Goal: Task Accomplishment & Management: Manage account settings

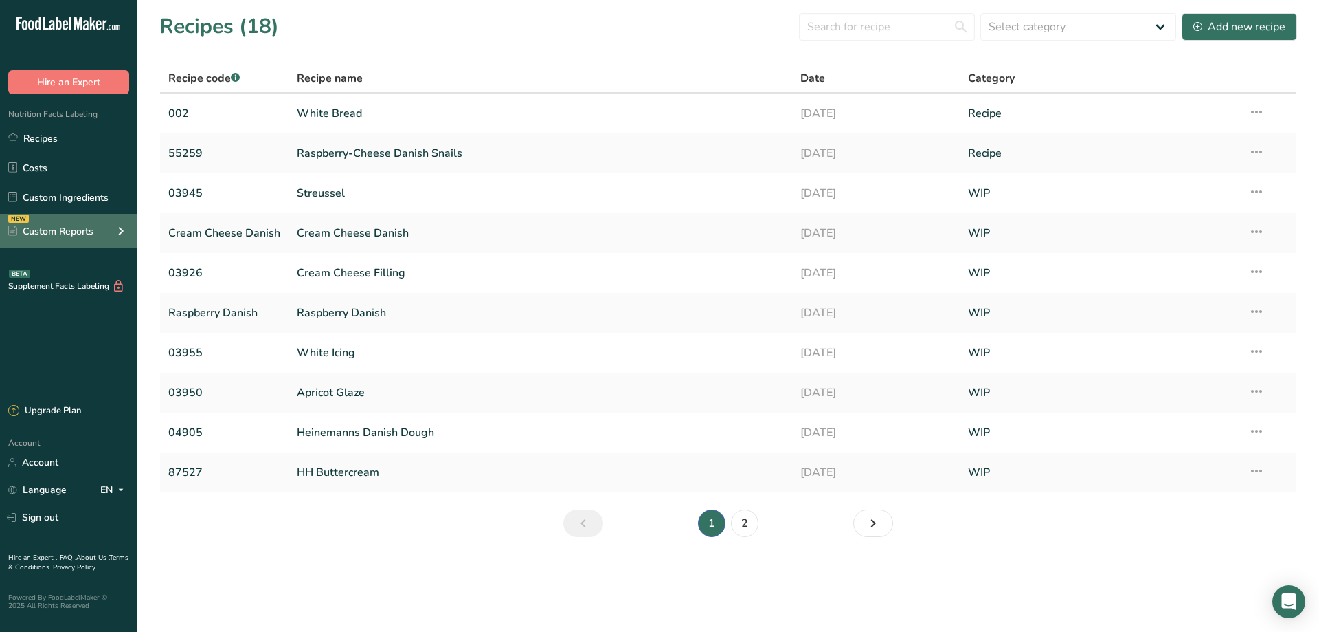
click at [50, 238] on div "Custom Reports" at bounding box center [50, 231] width 85 height 14
click at [54, 230] on div "Custom Reports" at bounding box center [50, 231] width 85 height 14
click at [53, 233] on div "Custom Reports" at bounding box center [50, 231] width 85 height 14
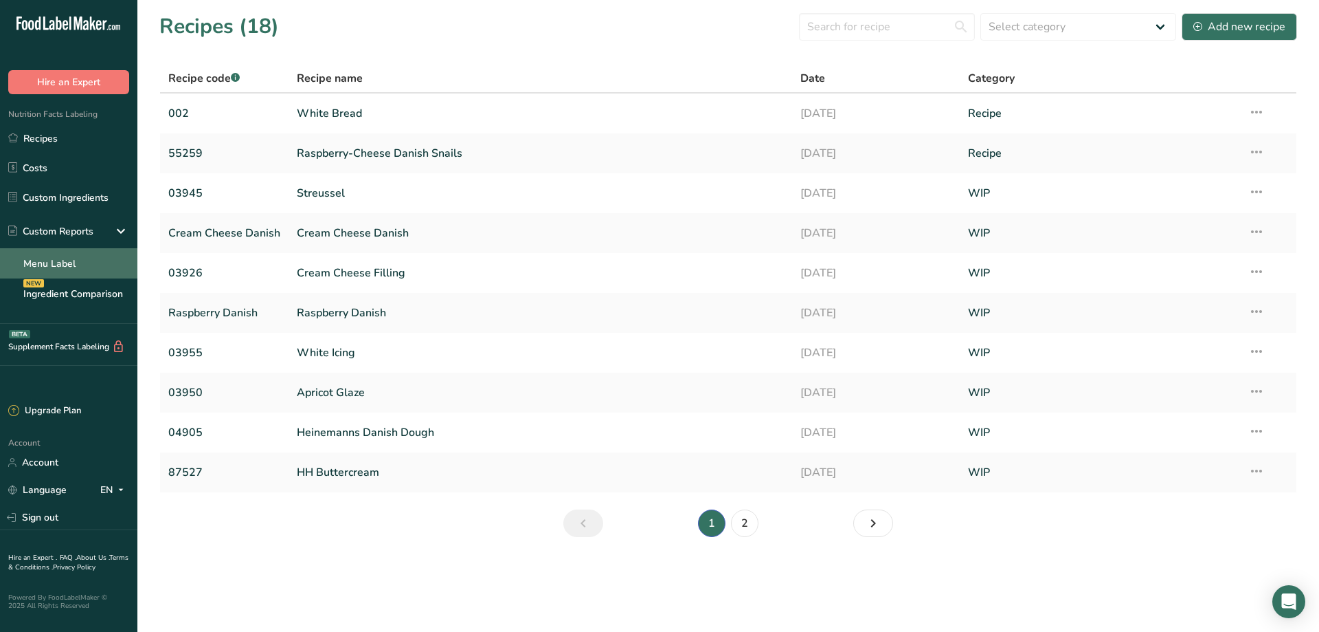
click at [59, 267] on link "Menu Label" at bounding box center [68, 263] width 137 height 30
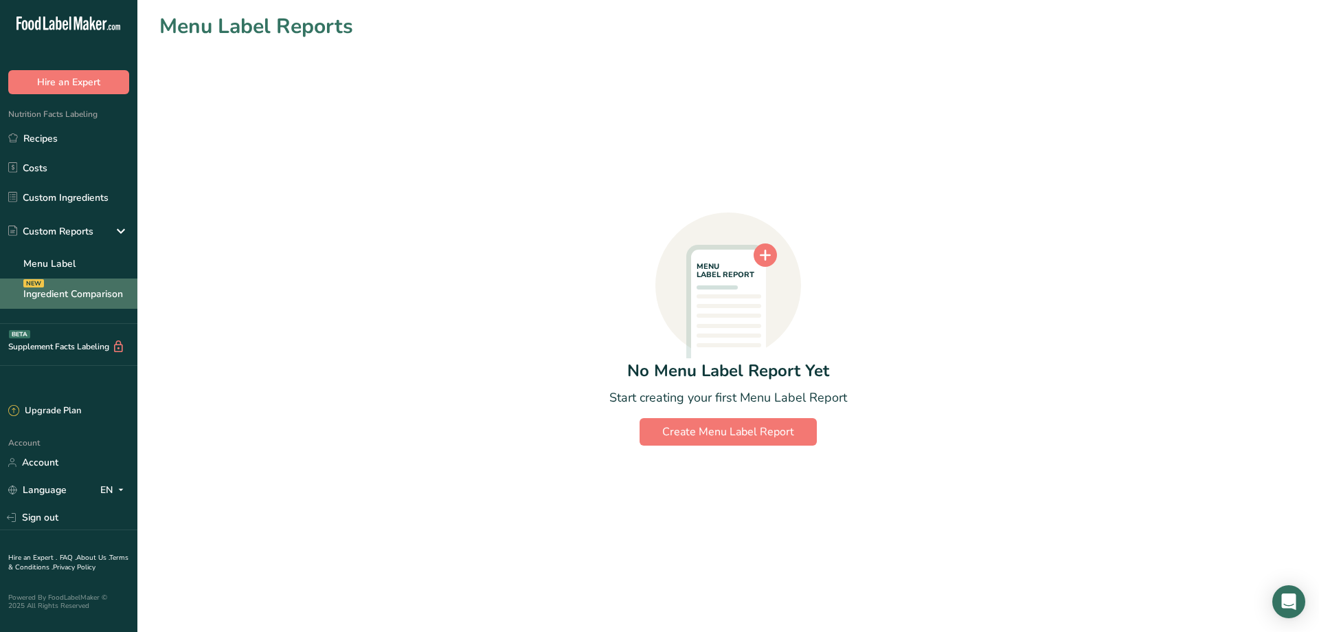
click at [68, 298] on link "Ingredient Comparison NEW" at bounding box center [68, 293] width 137 height 30
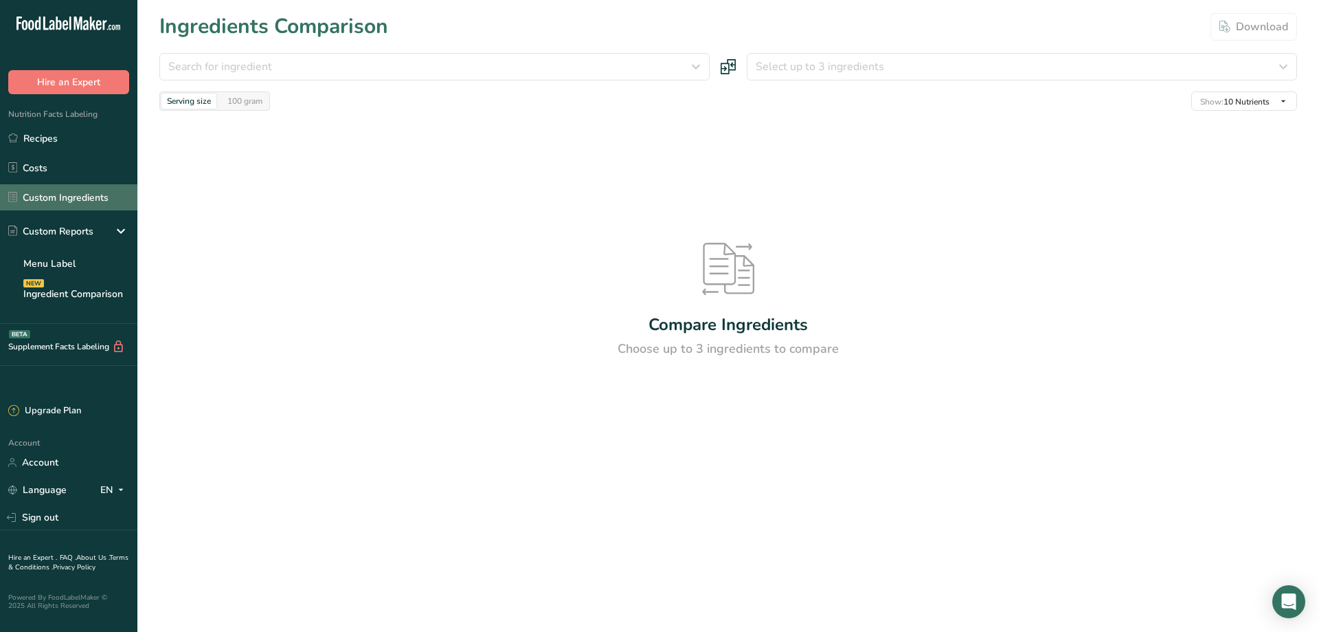
click at [69, 197] on link "Custom Ingredients" at bounding box center [68, 197] width 137 height 26
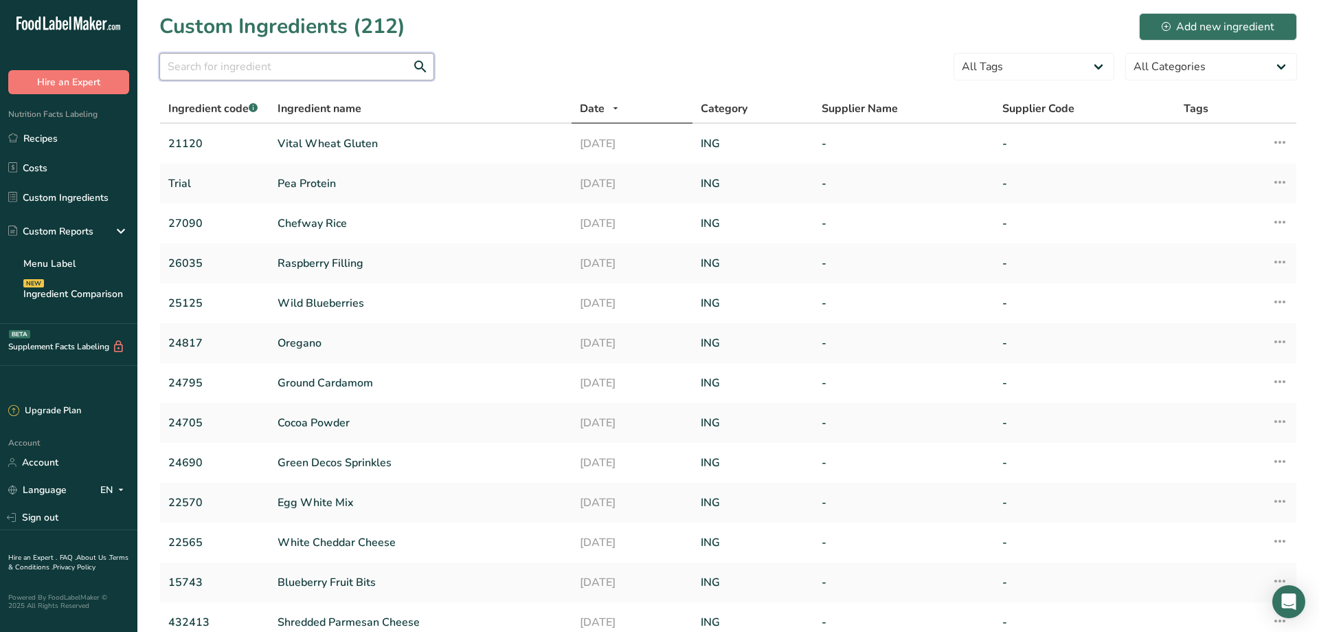
click at [210, 63] on input "text" at bounding box center [296, 66] width 275 height 27
click at [232, 71] on input "text" at bounding box center [296, 66] width 275 height 27
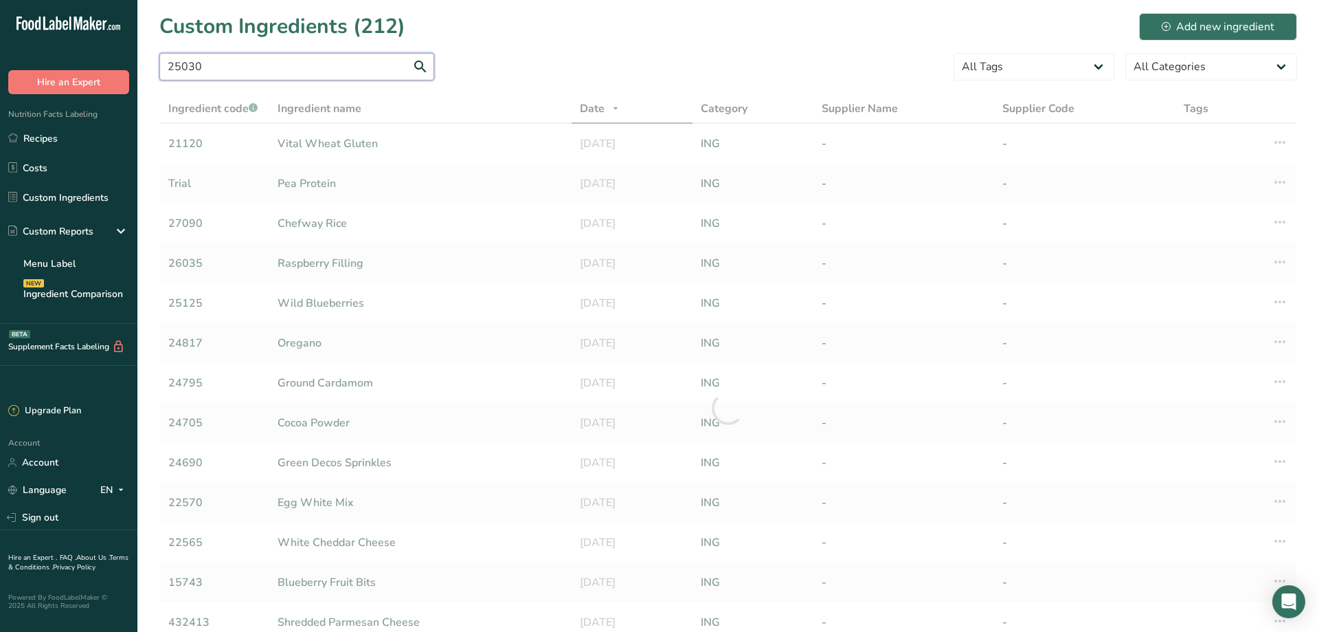
type input "25030"
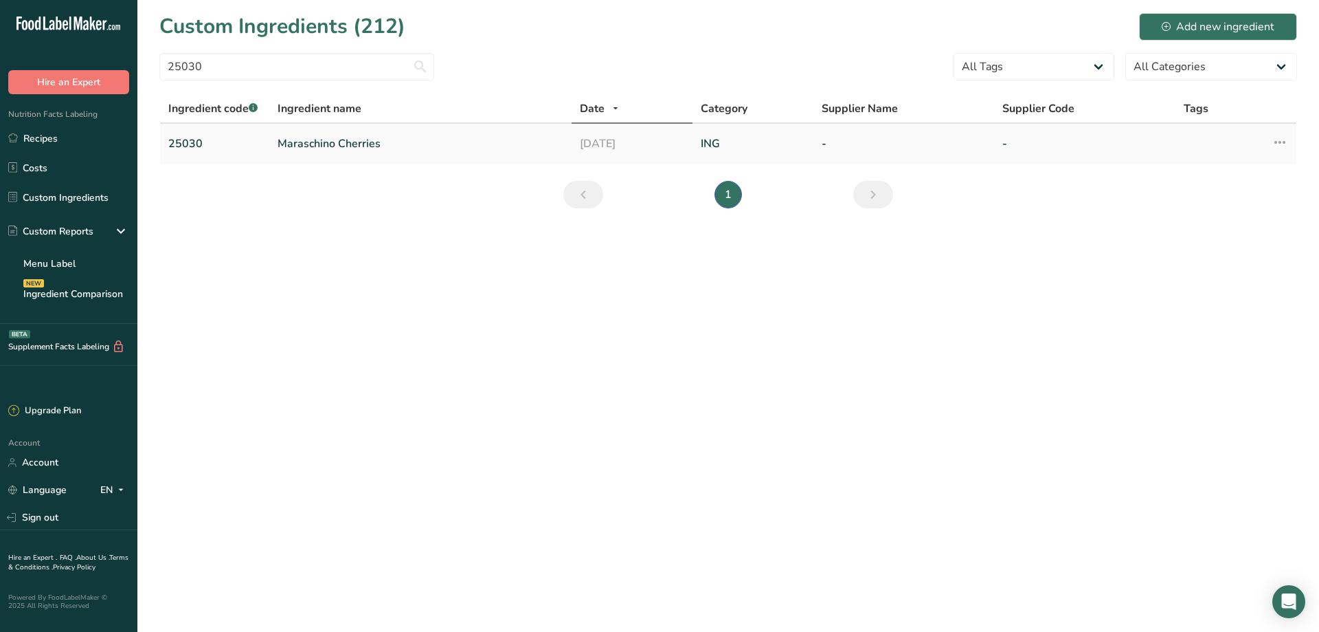
click at [342, 144] on link "Maraschino Cherries" at bounding box center [421, 143] width 286 height 16
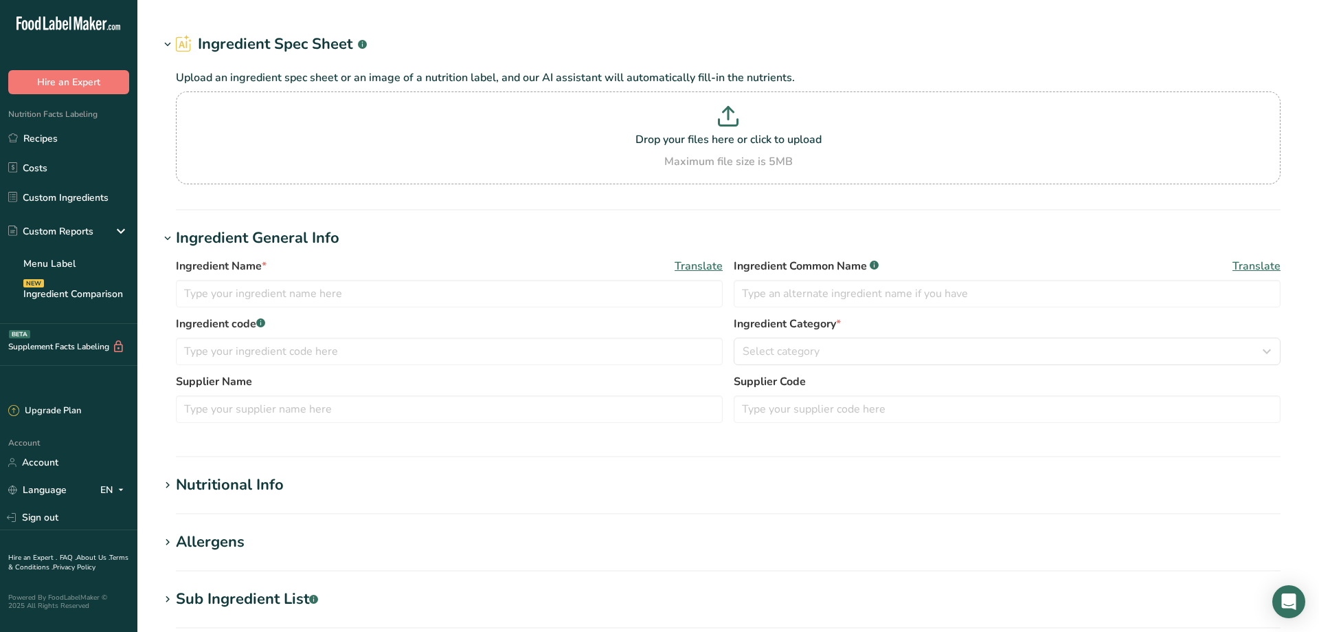
type input "Maraschino Cherries"
type input "25030"
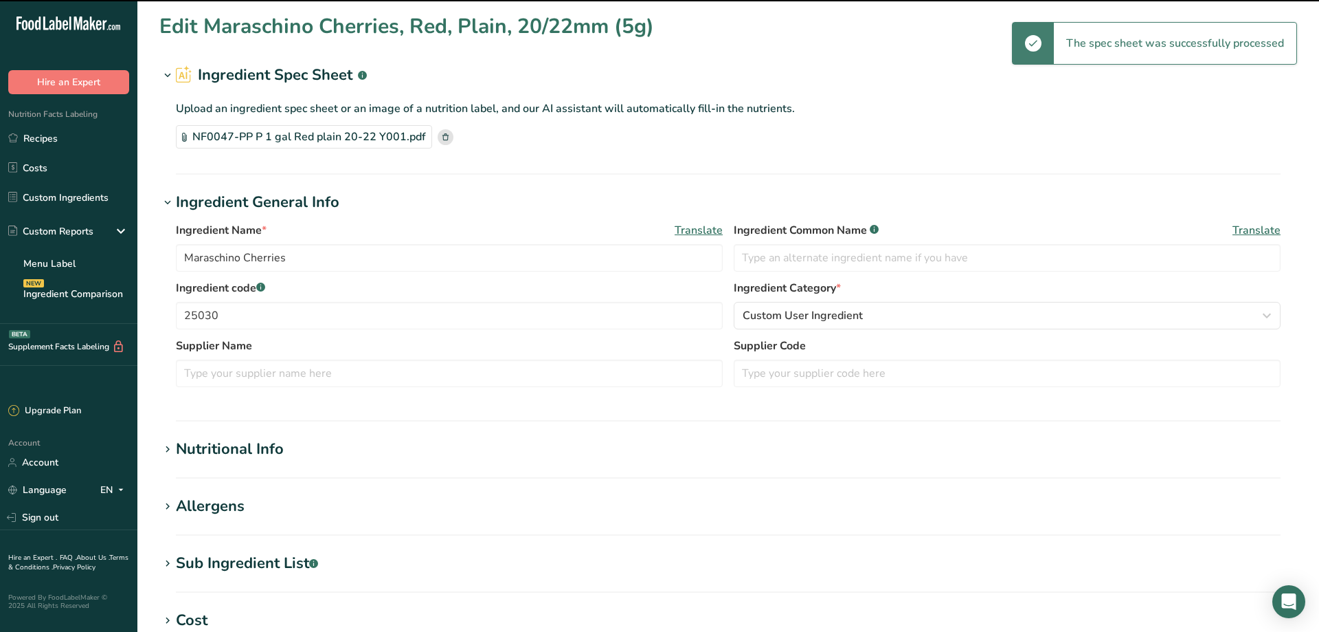
type input "Maraschino Cherries, Red, Plain, 20/22mm (5g)"
type input "Y001"
type input "Gray Company (wholly owned subsidiary of Seneca Foods)"
type input "NF0047-PP"
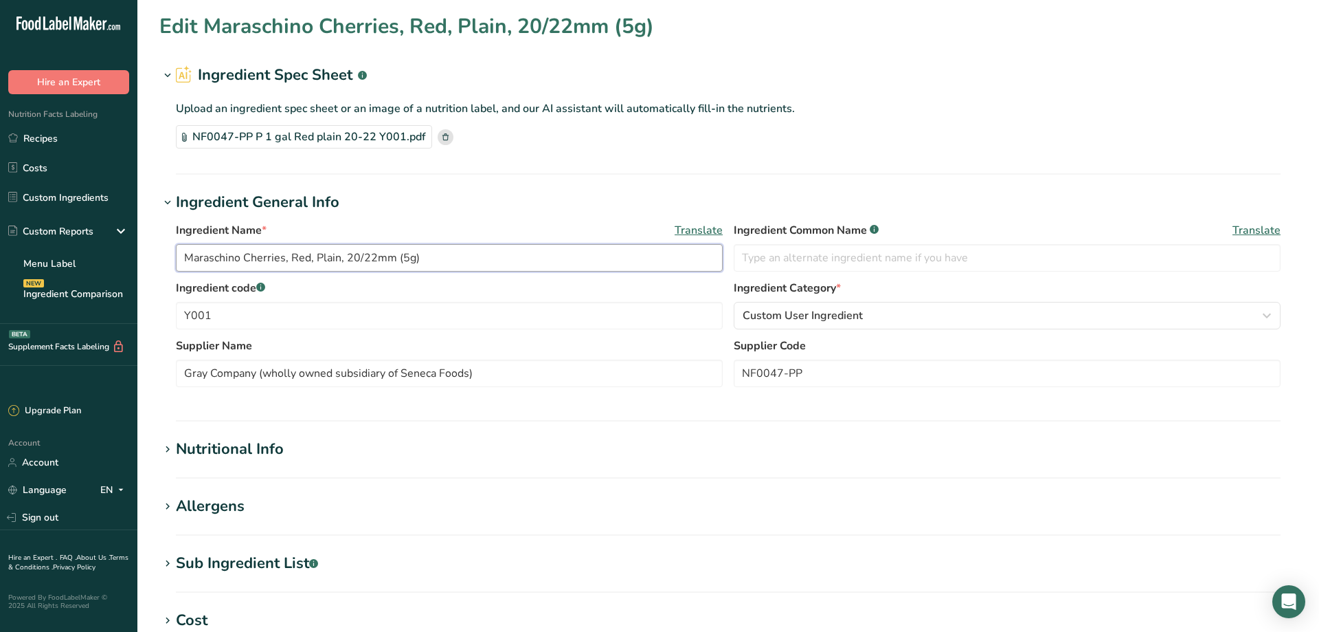
click at [205, 255] on input "Maraschino Cherries, Red, Plain, 20/22mm (5g)" at bounding box center [449, 257] width 547 height 27
drag, startPoint x: 229, startPoint y: 315, endPoint x: 161, endPoint y: 304, distance: 68.2
click at [176, 315] on input "Y001" at bounding box center [449, 315] width 547 height 27
type input "25030"
drag, startPoint x: 458, startPoint y: 260, endPoint x: 285, endPoint y: 261, distance: 172.5
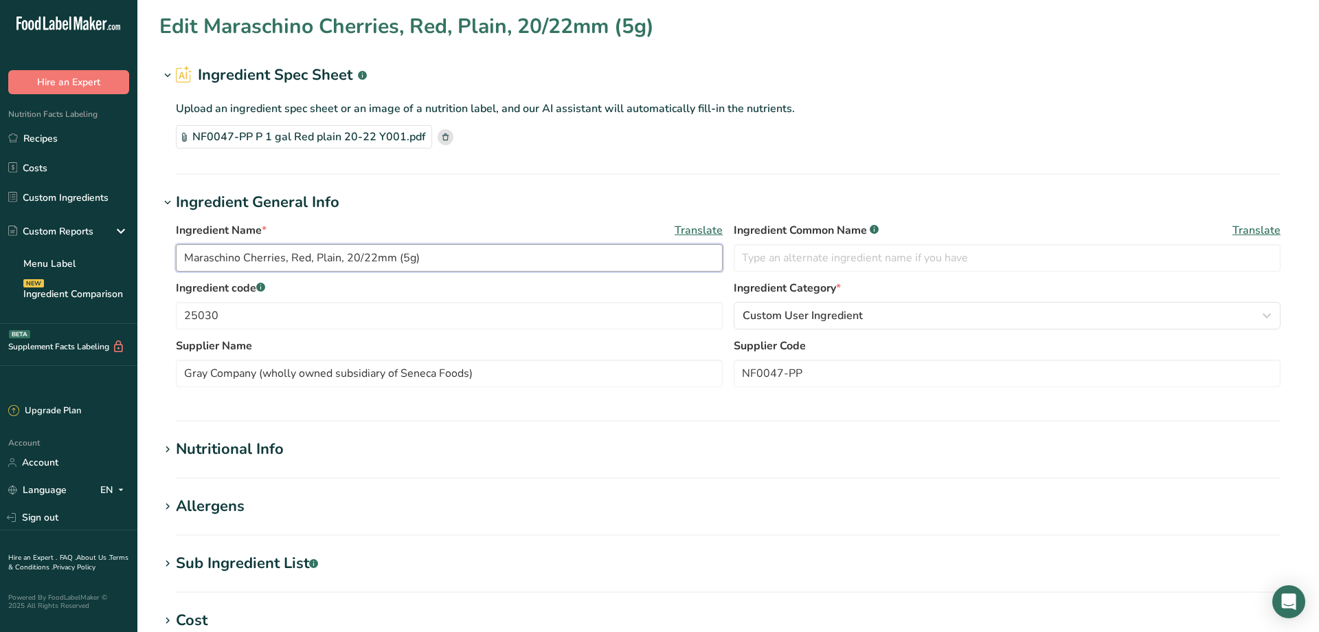
click at [285, 261] on input "Maraschino Cherries, Red, Plain, 20/22mm (5g)" at bounding box center [449, 257] width 547 height 27
type input "Maraschino Cherries"
click at [823, 313] on span "Custom User Ingredient" at bounding box center [803, 315] width 120 height 16
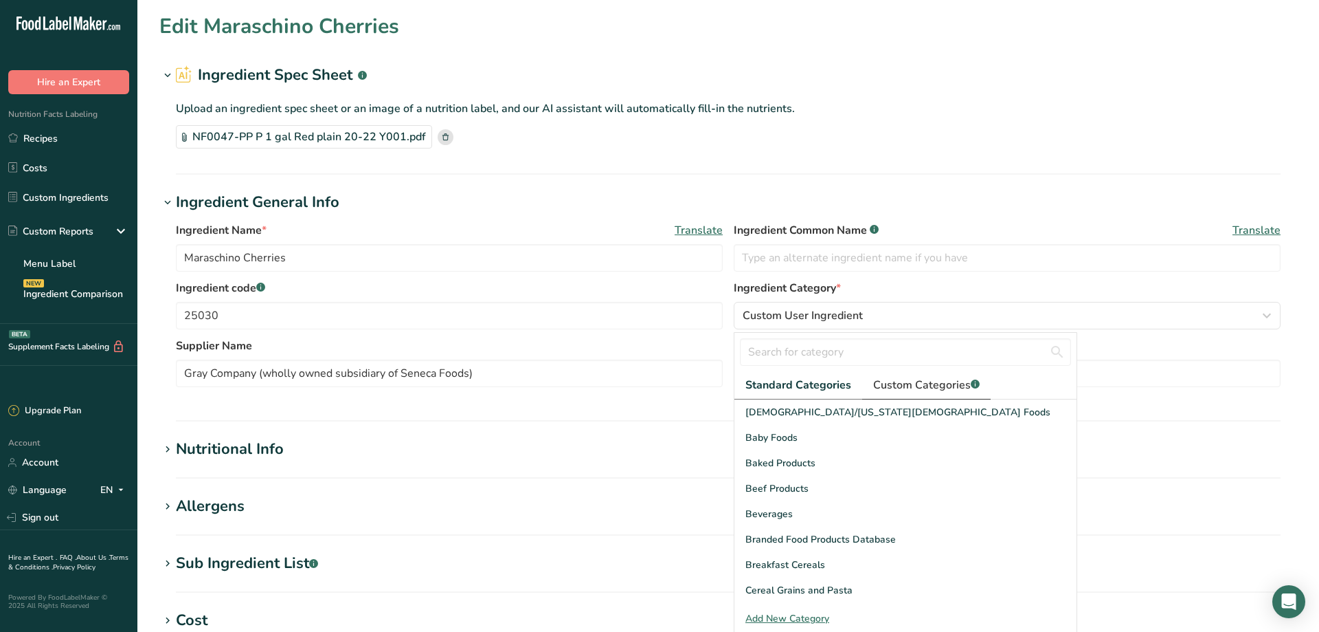
click at [923, 383] on span "Custom Categories .a-a{fill:#347362;}.b-a{fill:#fff;}" at bounding box center [926, 385] width 107 height 16
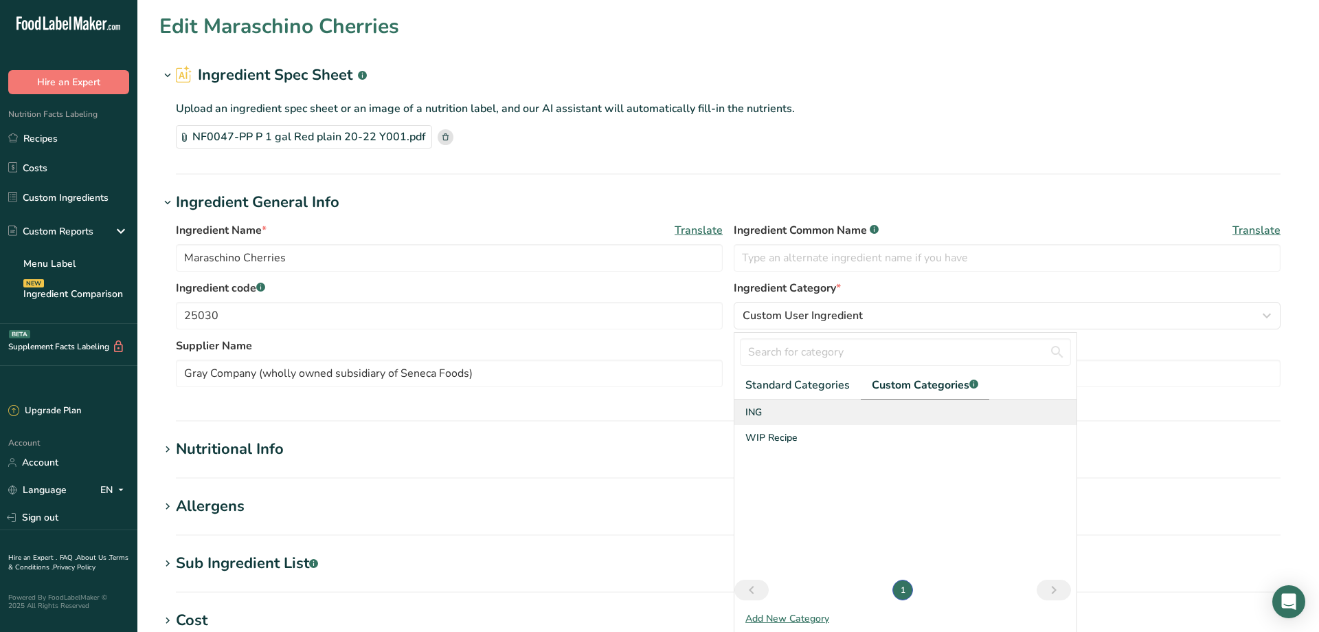
click at [763, 412] on div "ING" at bounding box center [906, 411] width 342 height 25
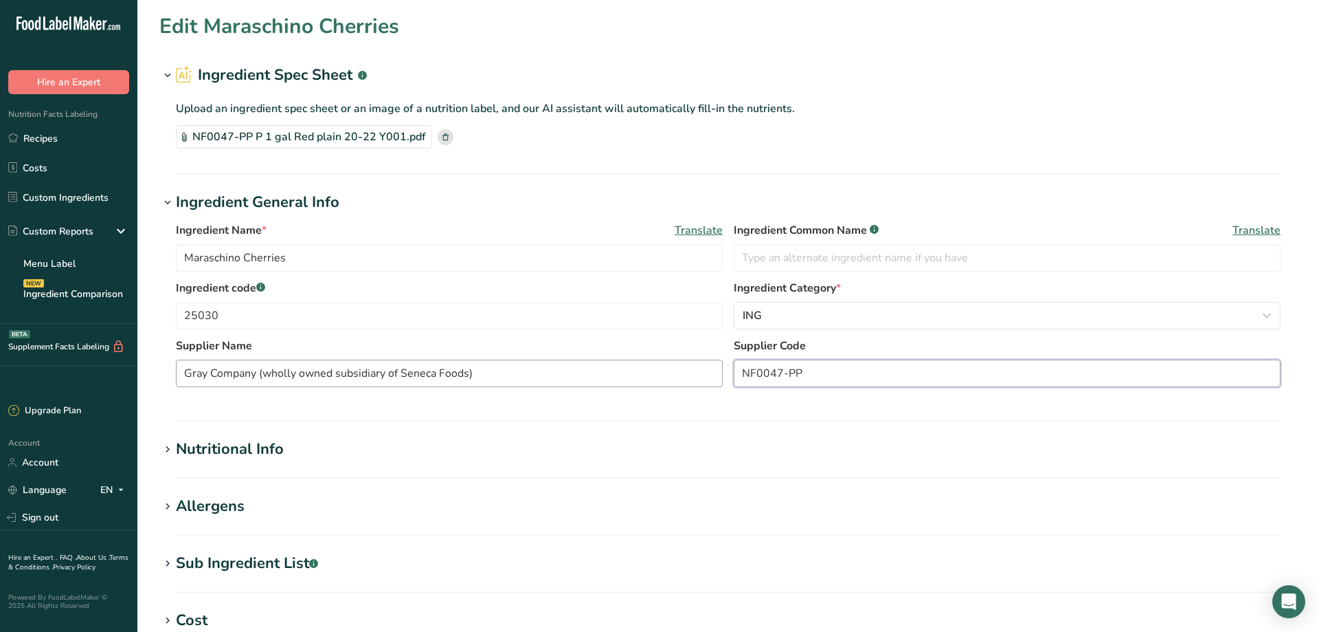
drag, startPoint x: 818, startPoint y: 373, endPoint x: 700, endPoint y: 372, distance: 118.2
click at [734, 375] on input "NF0047-PP" at bounding box center [1007, 372] width 547 height 27
drag, startPoint x: 499, startPoint y: 377, endPoint x: 146, endPoint y: 369, distance: 353.3
click at [176, 369] on input "Gray Company (wholly owned subsidiary of Seneca Foods)" at bounding box center [449, 372] width 547 height 27
click at [167, 448] on icon at bounding box center [167, 449] width 12 height 19
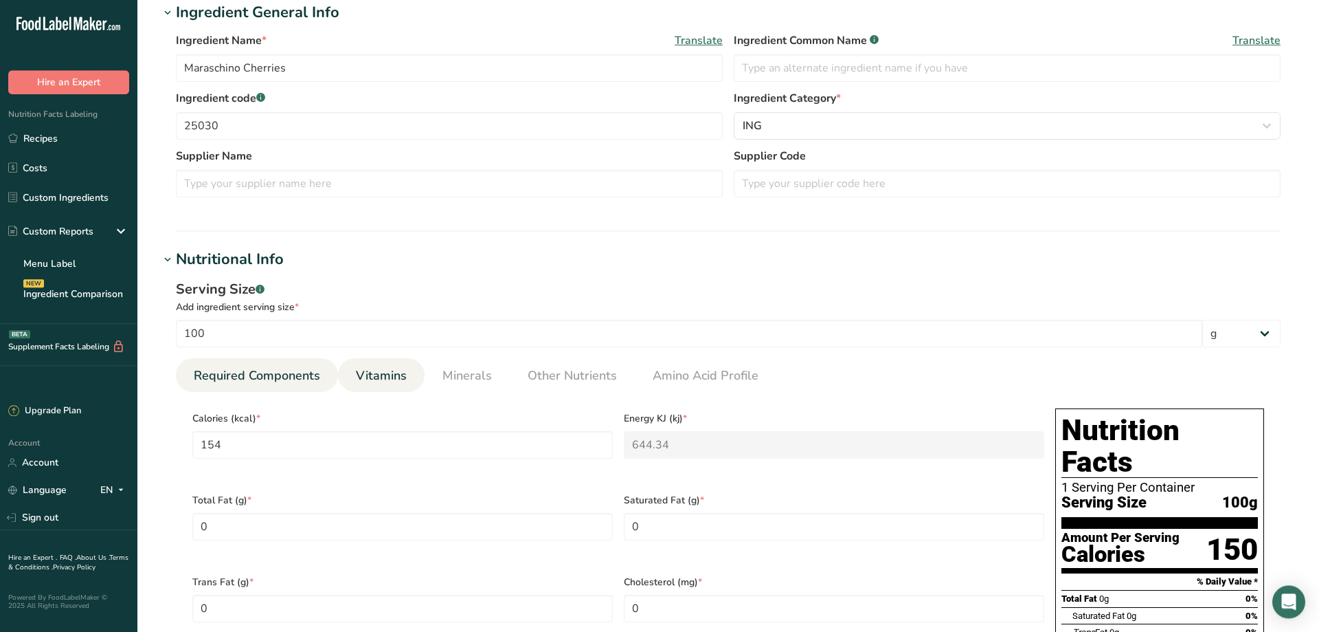
scroll to position [280, 0]
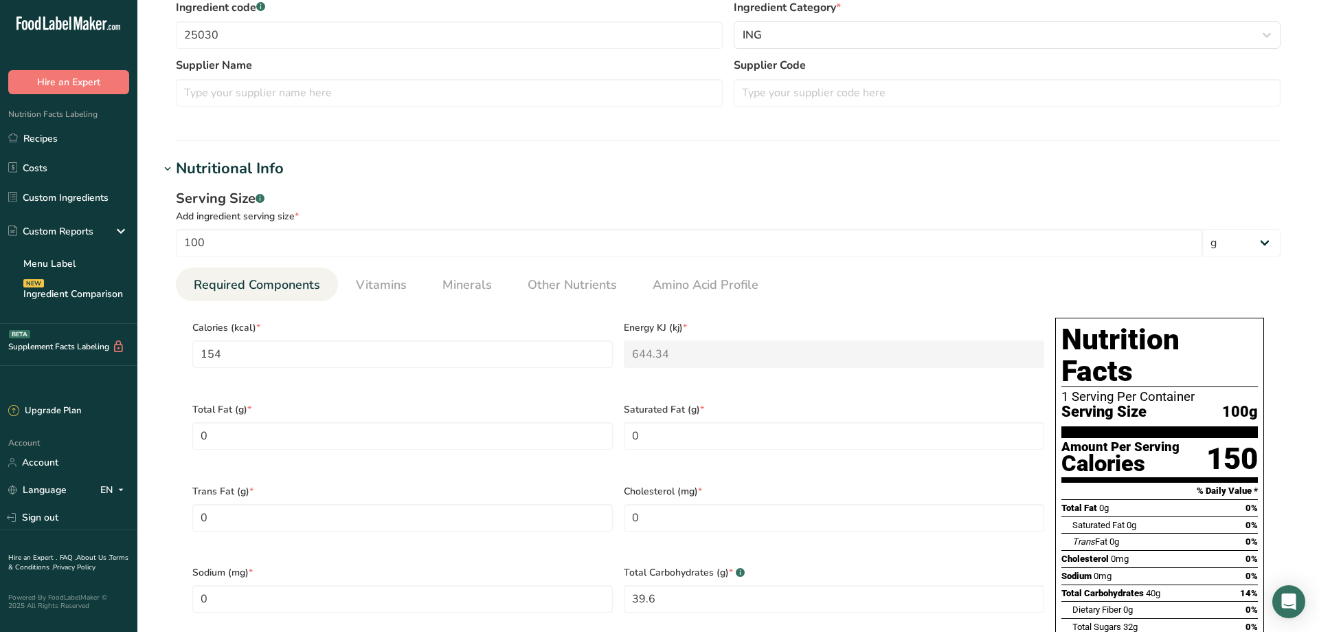
click at [164, 170] on icon at bounding box center [167, 168] width 12 height 19
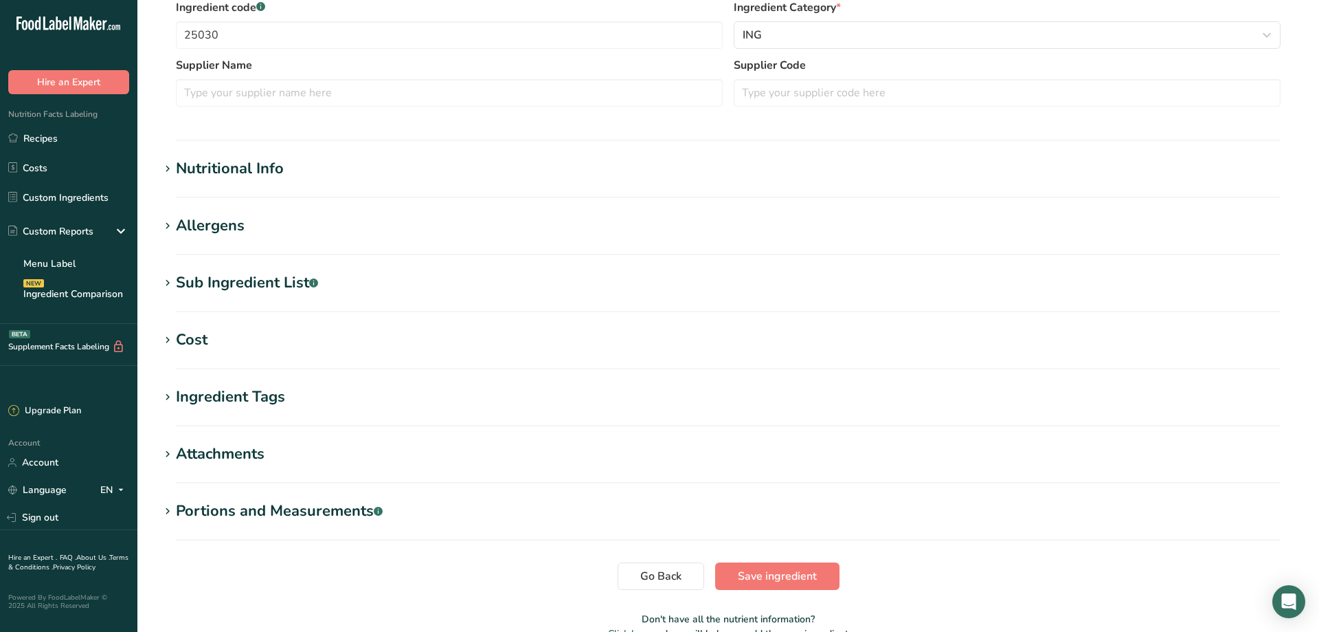
click at [168, 227] on icon at bounding box center [167, 225] width 12 height 19
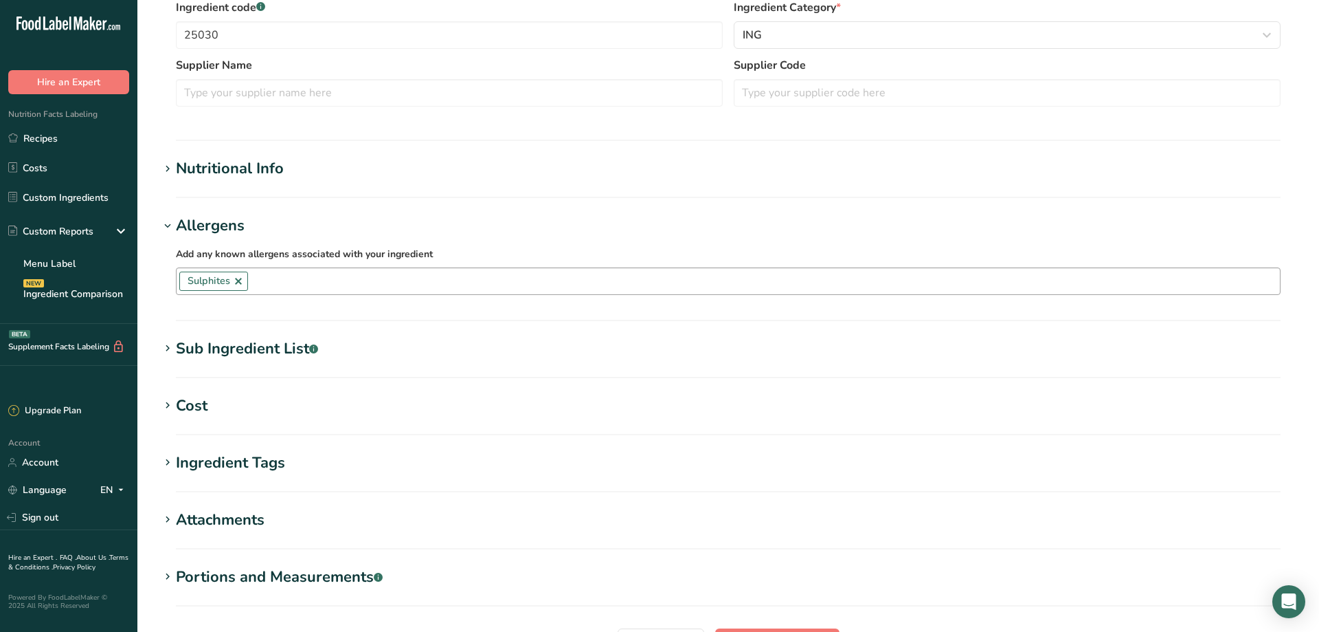
click at [237, 281] on link at bounding box center [238, 281] width 11 height 11
click at [165, 225] on icon at bounding box center [167, 225] width 12 height 19
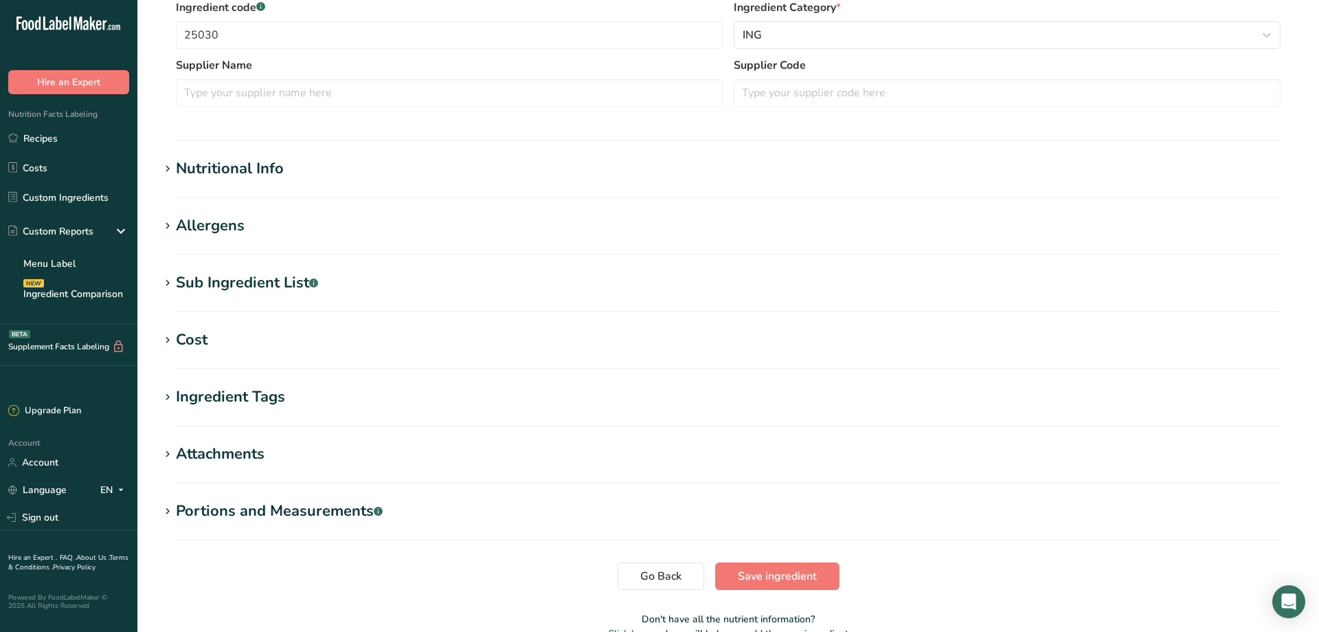
click at [168, 283] on icon at bounding box center [167, 283] width 12 height 19
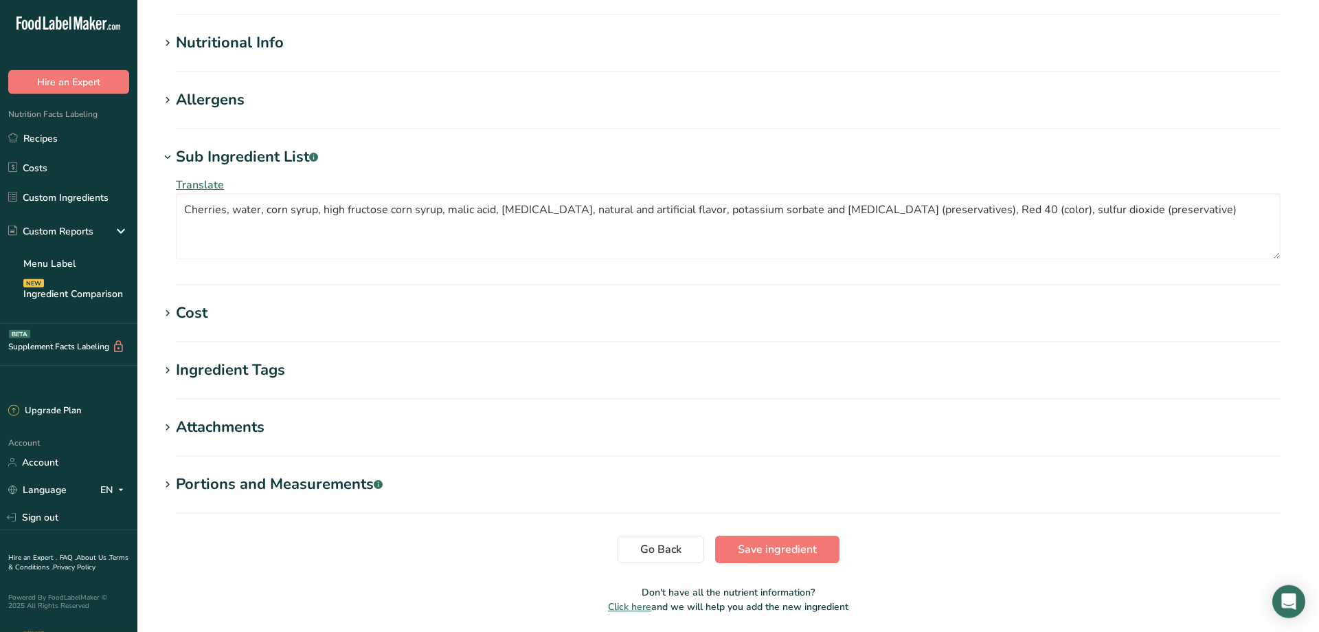
scroll to position [454, 0]
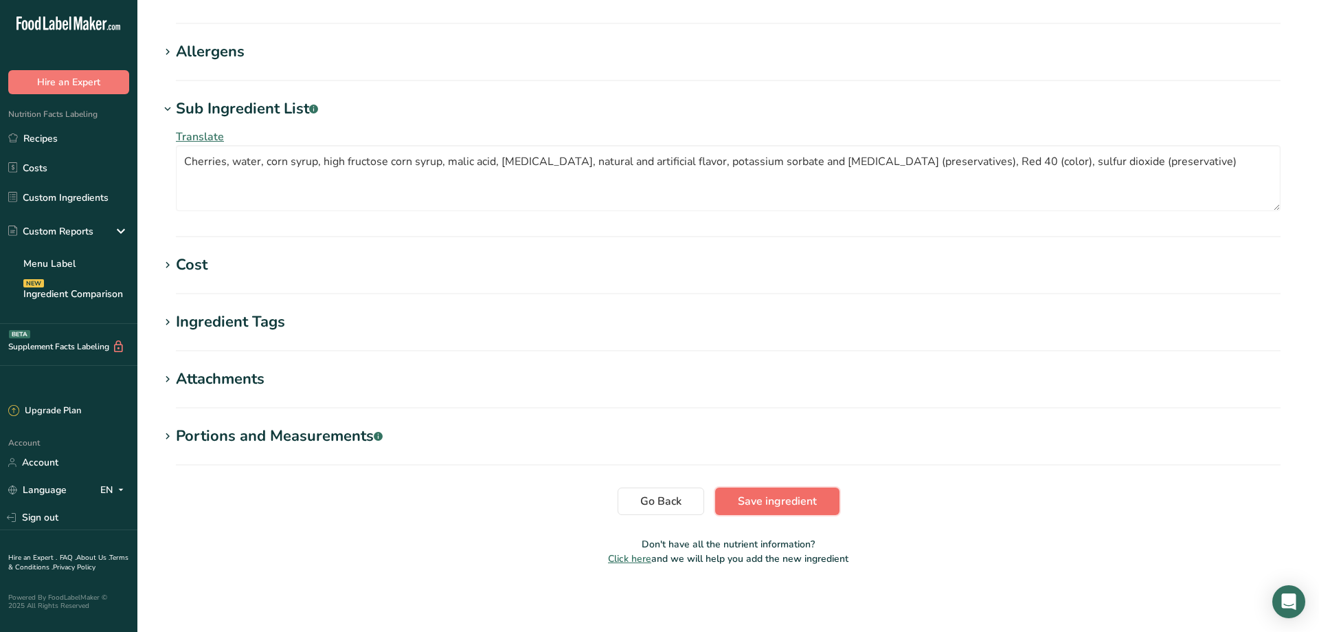
click at [770, 500] on span "Save ingredient" at bounding box center [777, 501] width 79 height 16
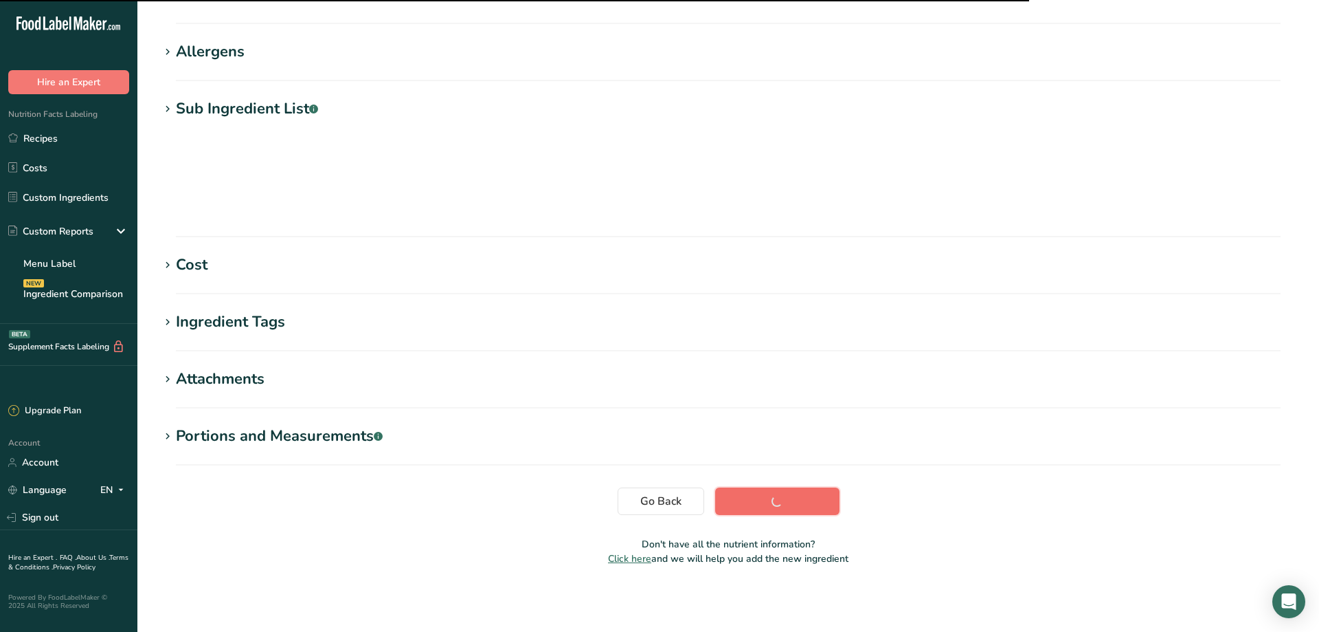
scroll to position [96, 0]
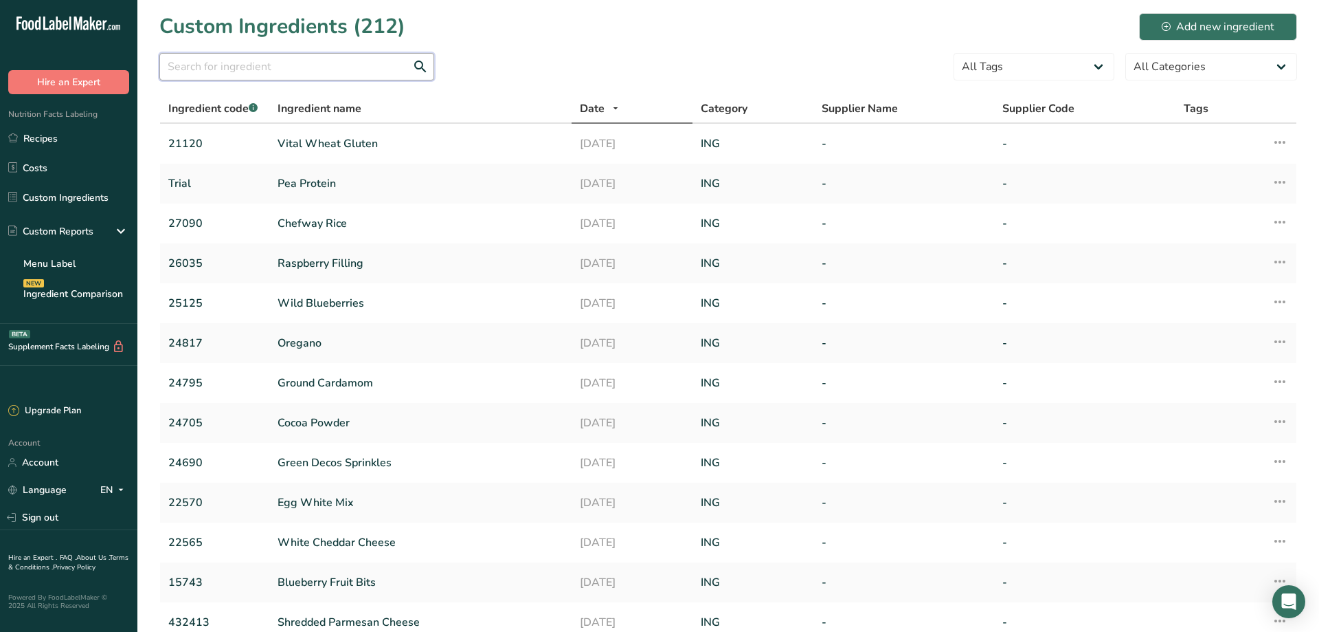
click at [219, 64] on input "text" at bounding box center [296, 66] width 275 height 27
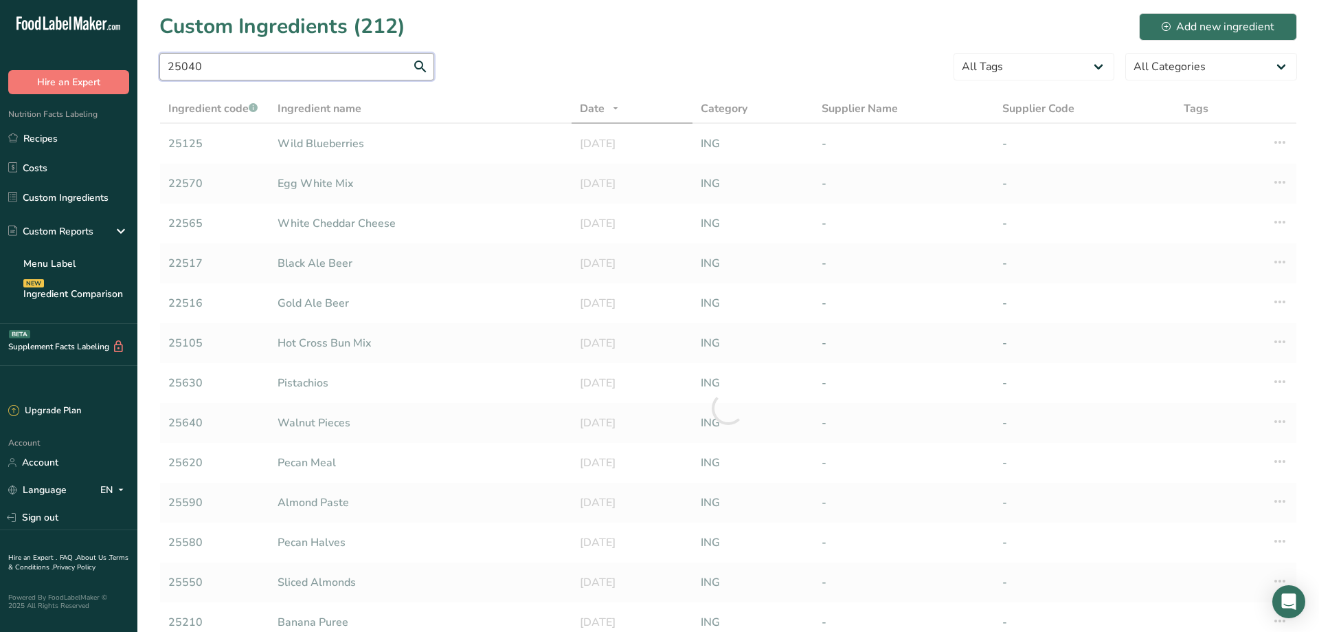
type input "25040"
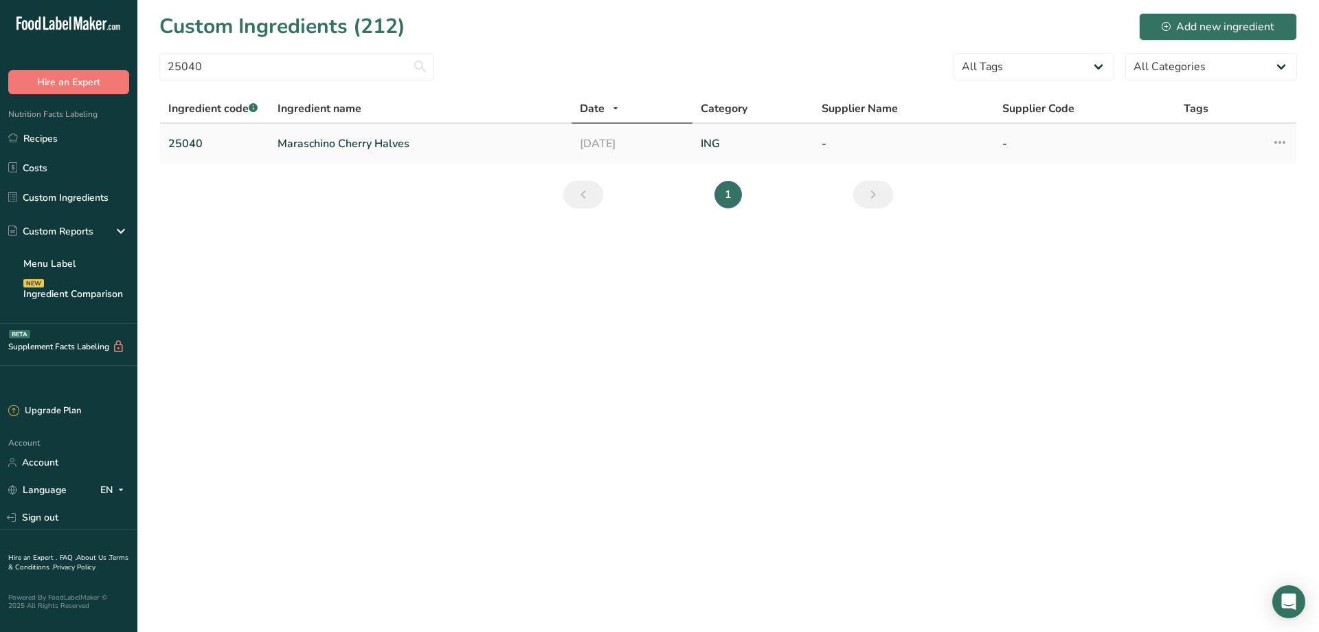
click at [325, 145] on link "Maraschino Cherry Halves" at bounding box center [421, 143] width 286 height 16
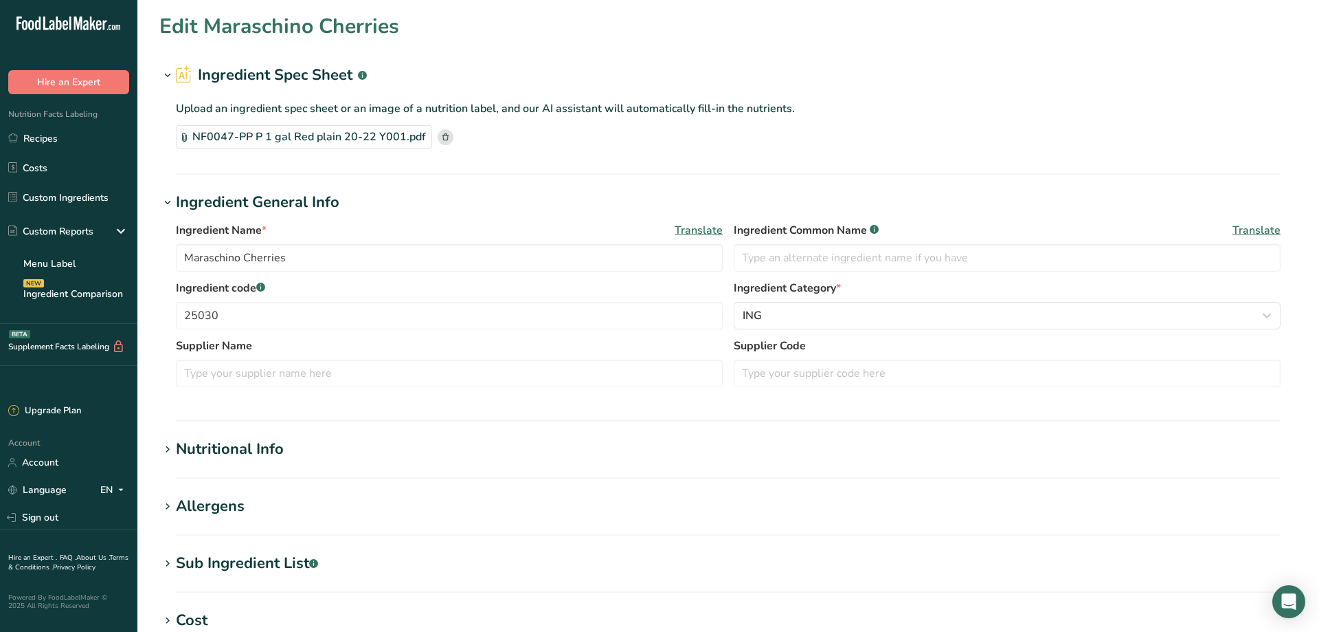
type input "Maraschino Cherry Halves"
type input "25040"
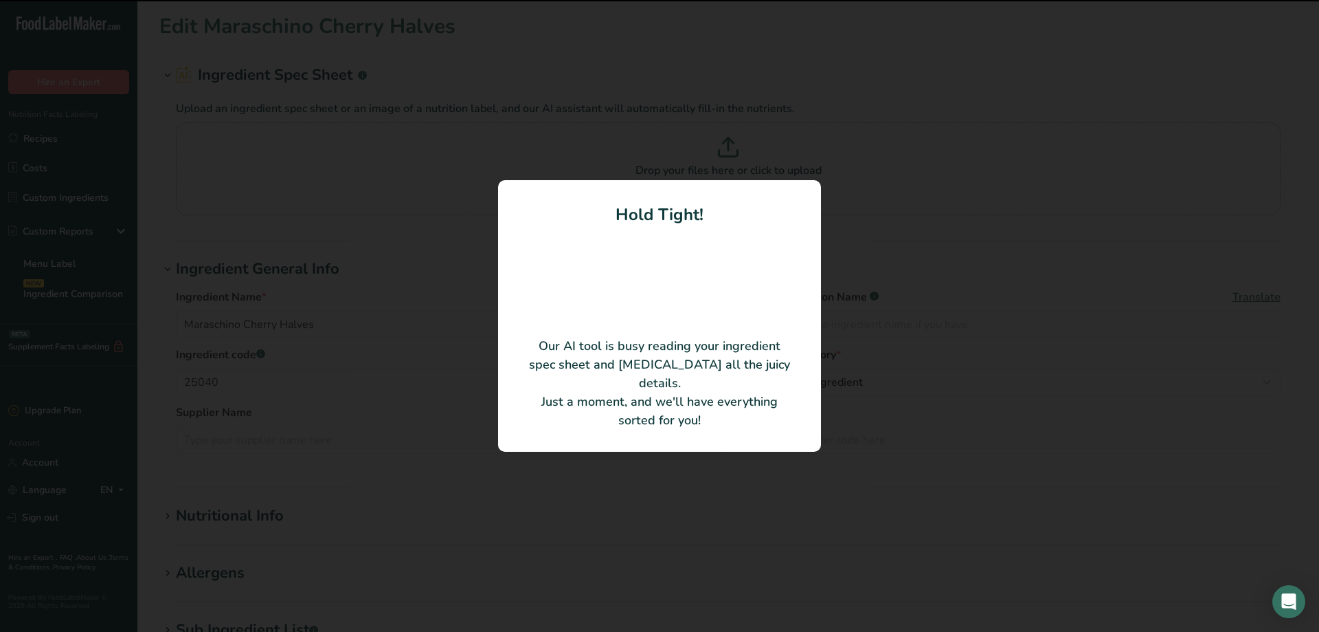
type input "Maraschino Cherry: 1/2 Gallon, Red, Halves, 22/24mm (6g)"
type input "Y001"
type input "Gray & Company (wholly owned subsidiary of Seneca Foods)"
type input "NF0152-PP"
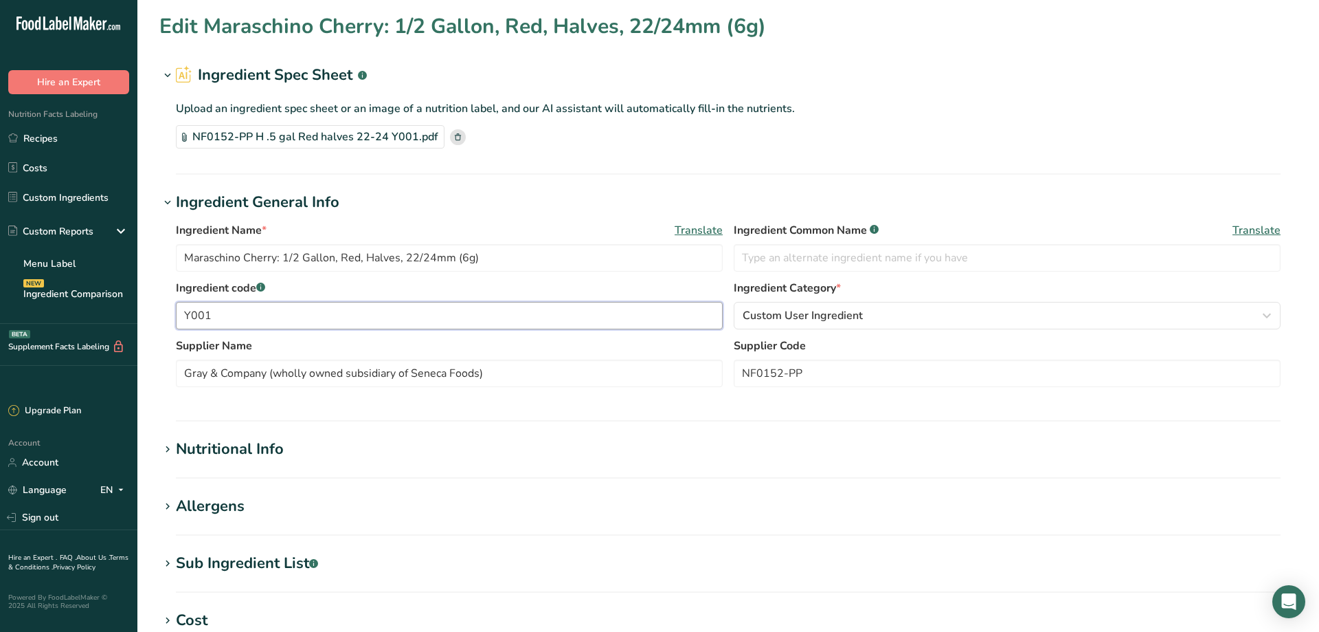
drag, startPoint x: 234, startPoint y: 308, endPoint x: 138, endPoint y: 315, distance: 96.5
click at [176, 315] on input "Y001" at bounding box center [449, 315] width 547 height 27
type input "25040"
click at [366, 254] on input "Maraschino Cherry: 1/2 Gallon, Red, Halves, 22/24mm (6g)" at bounding box center [449, 257] width 547 height 27
click at [402, 257] on input "Maraschino Cherry Halves, 22/24mm (6g)" at bounding box center [449, 257] width 547 height 27
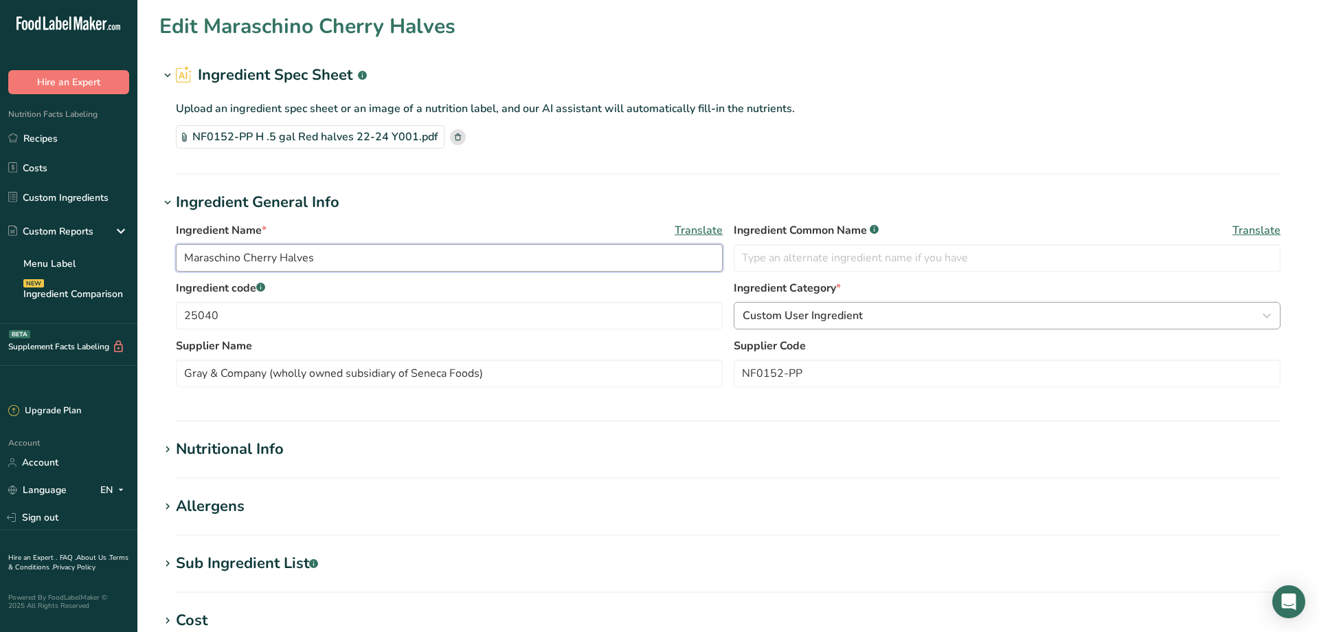
type input "Maraschino Cherry Halves"
click at [766, 315] on span "Custom User Ingredient" at bounding box center [803, 315] width 120 height 16
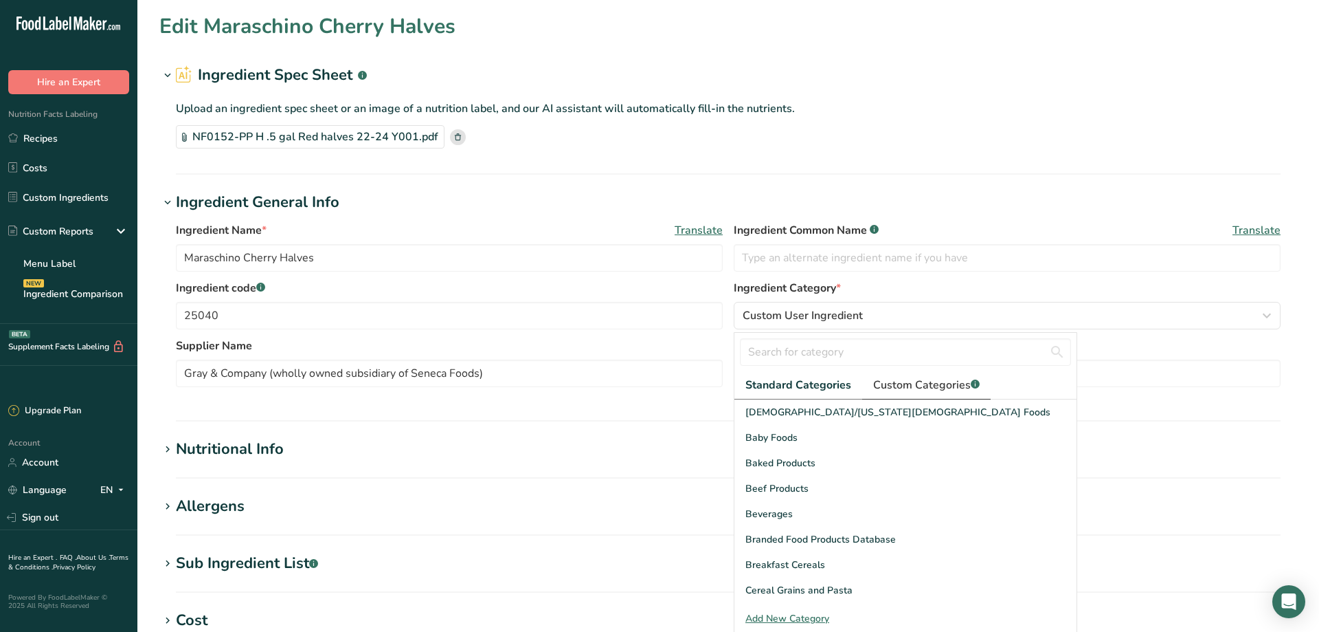
click at [924, 388] on span "Custom Categories .a-a{fill:#347362;}.b-a{fill:#fff;}" at bounding box center [926, 385] width 107 height 16
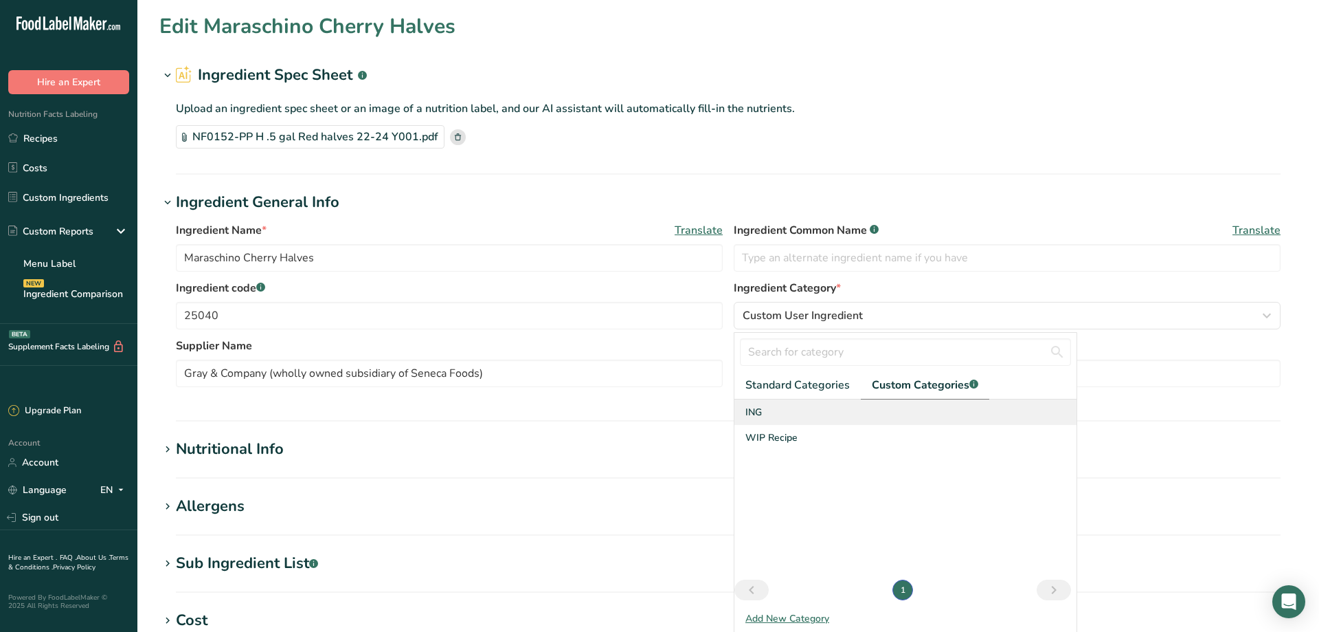
click at [757, 412] on span "ING" at bounding box center [754, 412] width 16 height 14
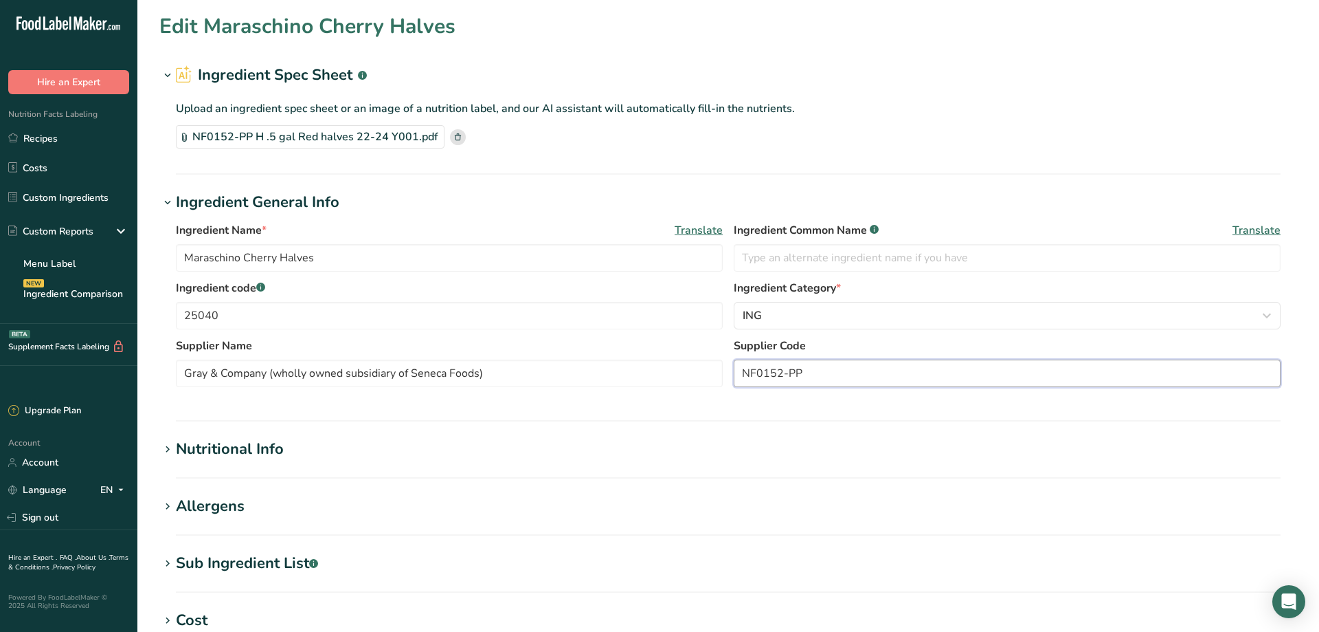
drag, startPoint x: 811, startPoint y: 372, endPoint x: 605, endPoint y: 353, distance: 206.4
click at [734, 364] on input "NF0152-PP" at bounding box center [1007, 372] width 547 height 27
drag, startPoint x: 505, startPoint y: 372, endPoint x: 136, endPoint y: 372, distance: 369.0
click at [176, 372] on input "Gray & Company (wholly owned subsidiary of Seneca Foods)" at bounding box center [449, 372] width 547 height 27
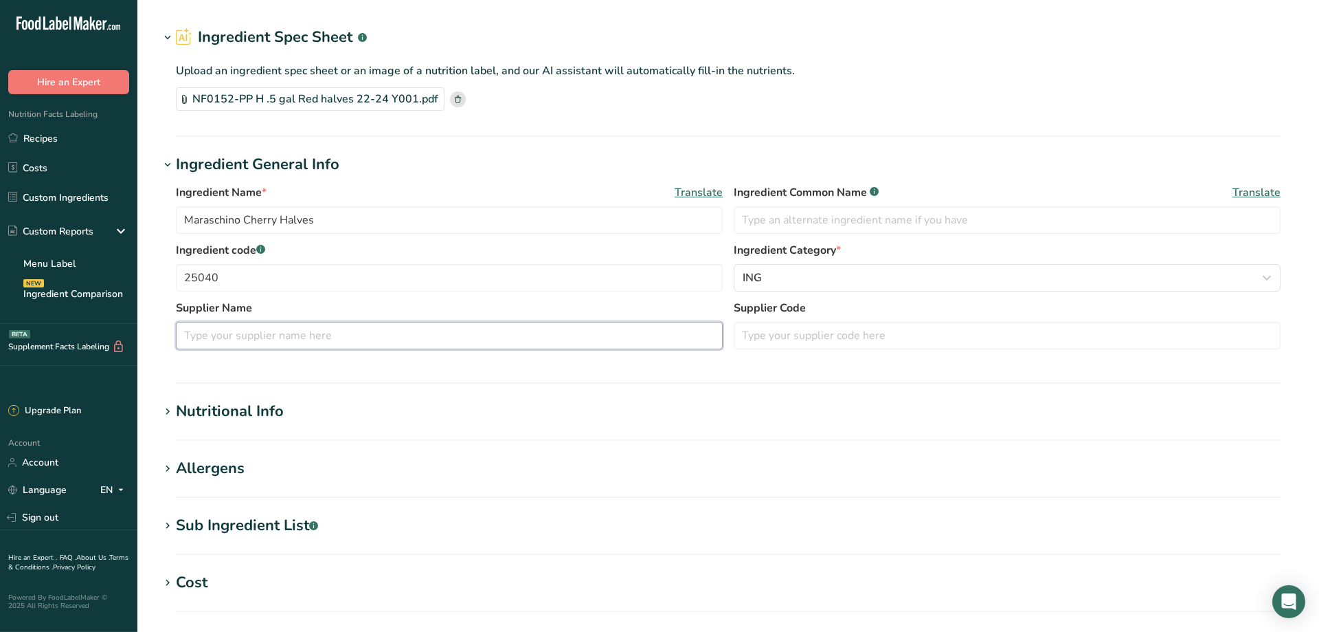
scroll to position [93, 0]
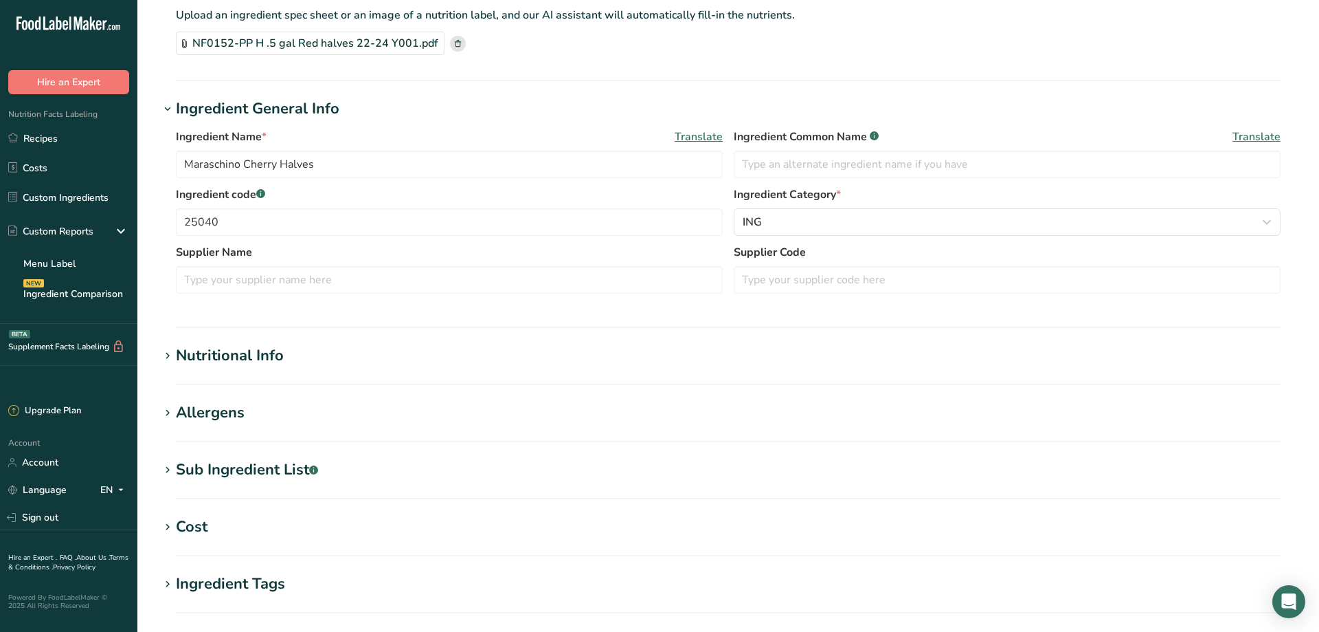
click at [166, 355] on icon at bounding box center [167, 355] width 12 height 19
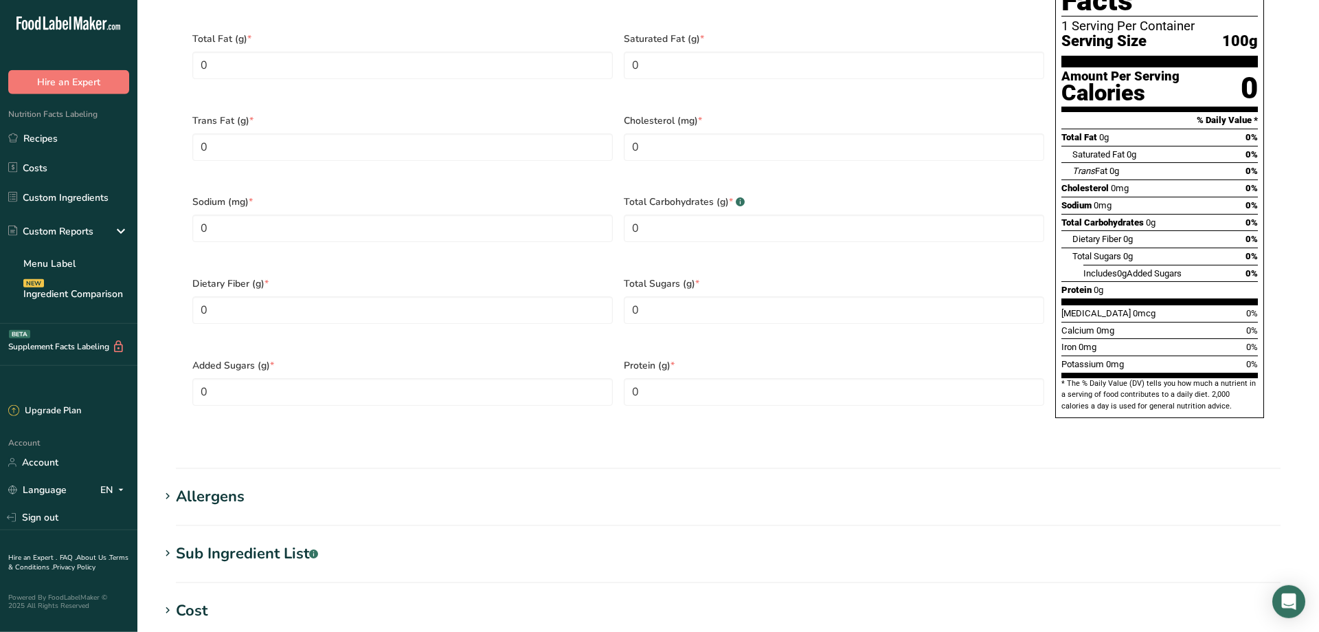
scroll to position [654, 0]
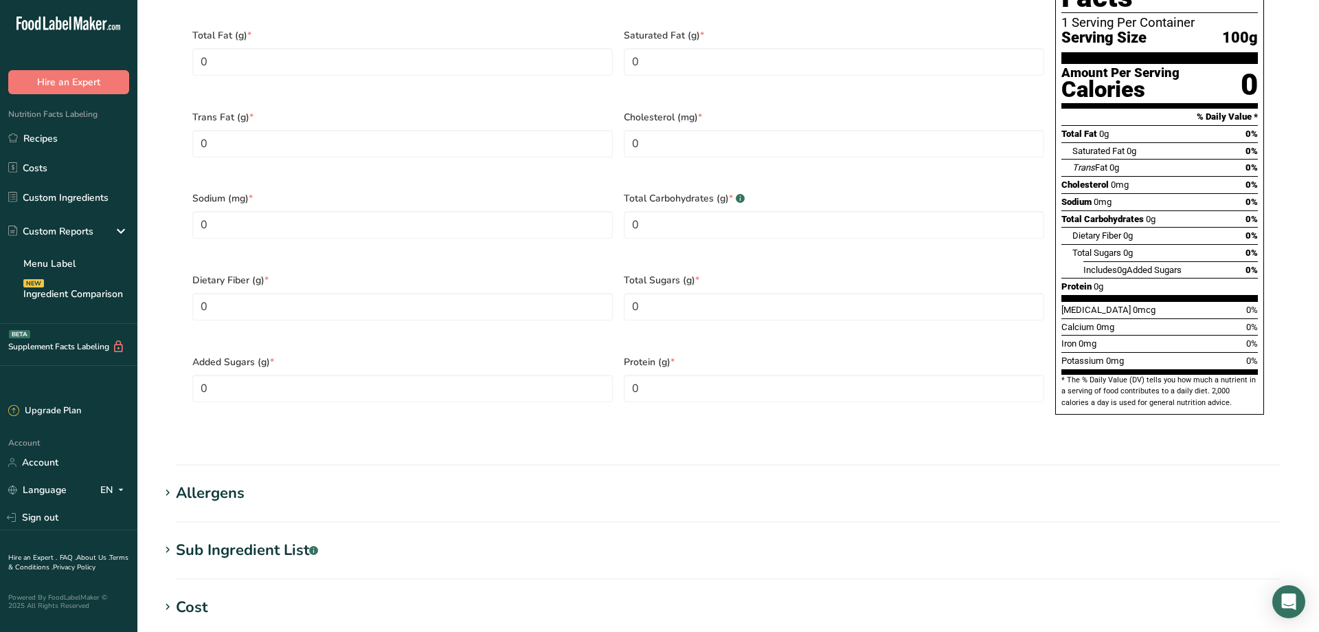
click at [168, 483] on icon at bounding box center [167, 492] width 12 height 19
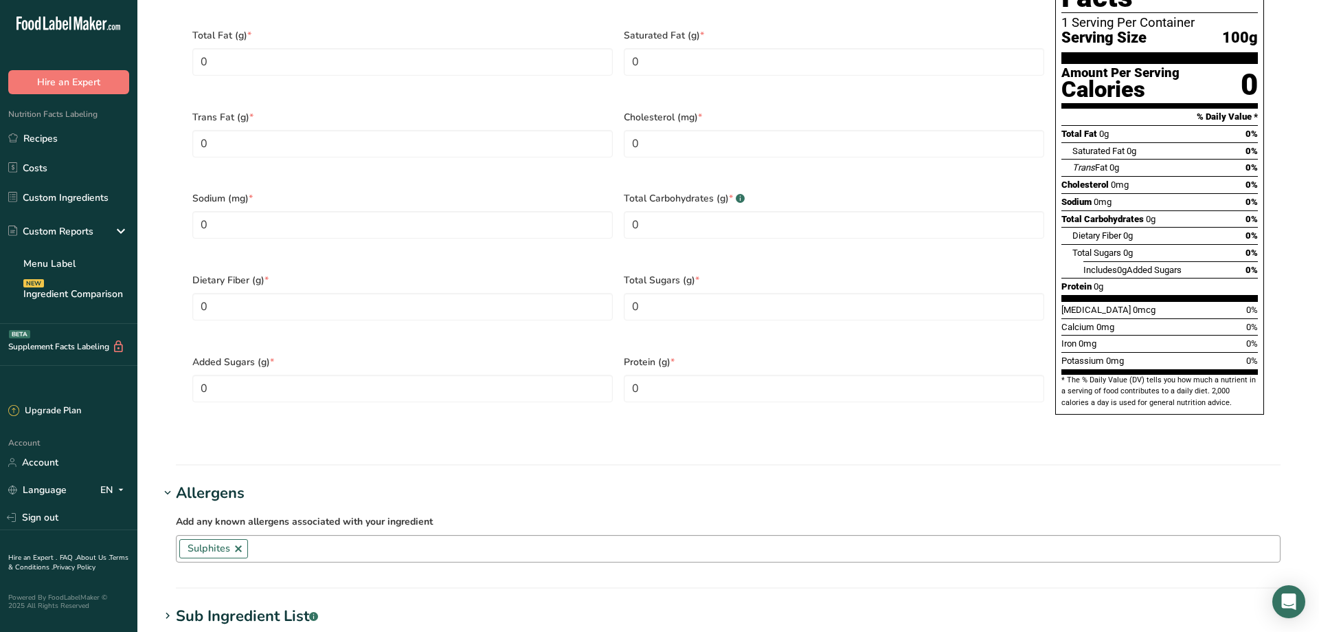
click at [240, 543] on link at bounding box center [238, 548] width 11 height 11
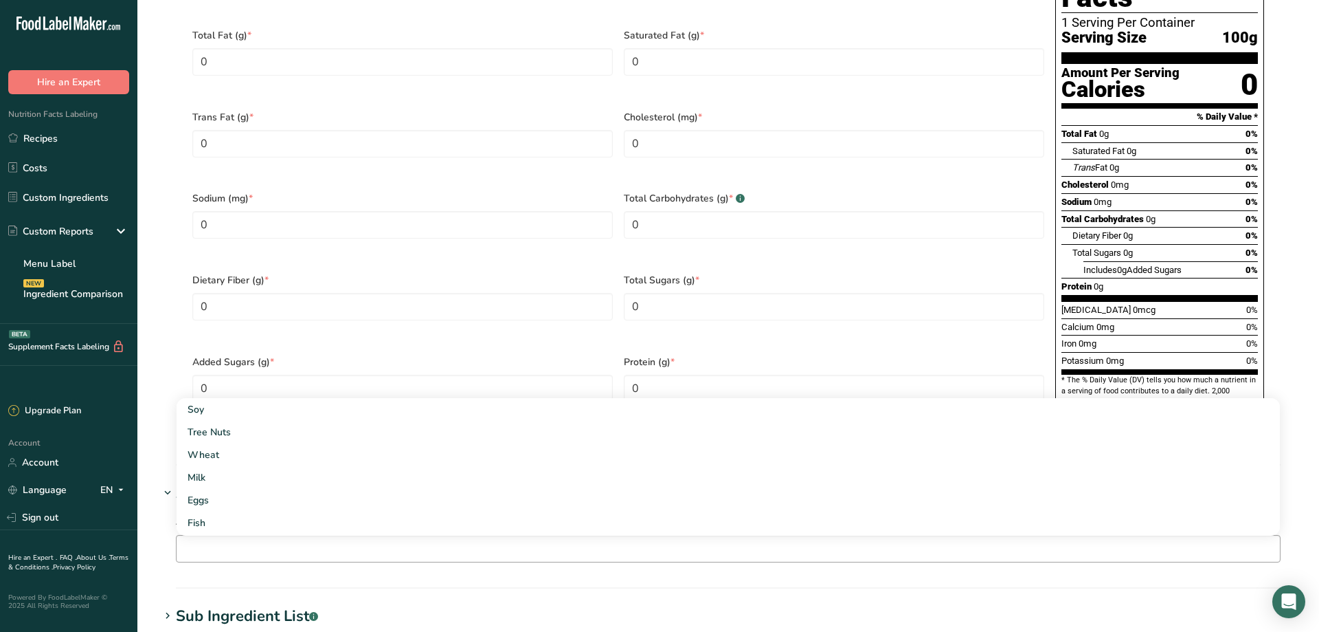
click at [162, 606] on icon at bounding box center [167, 615] width 12 height 19
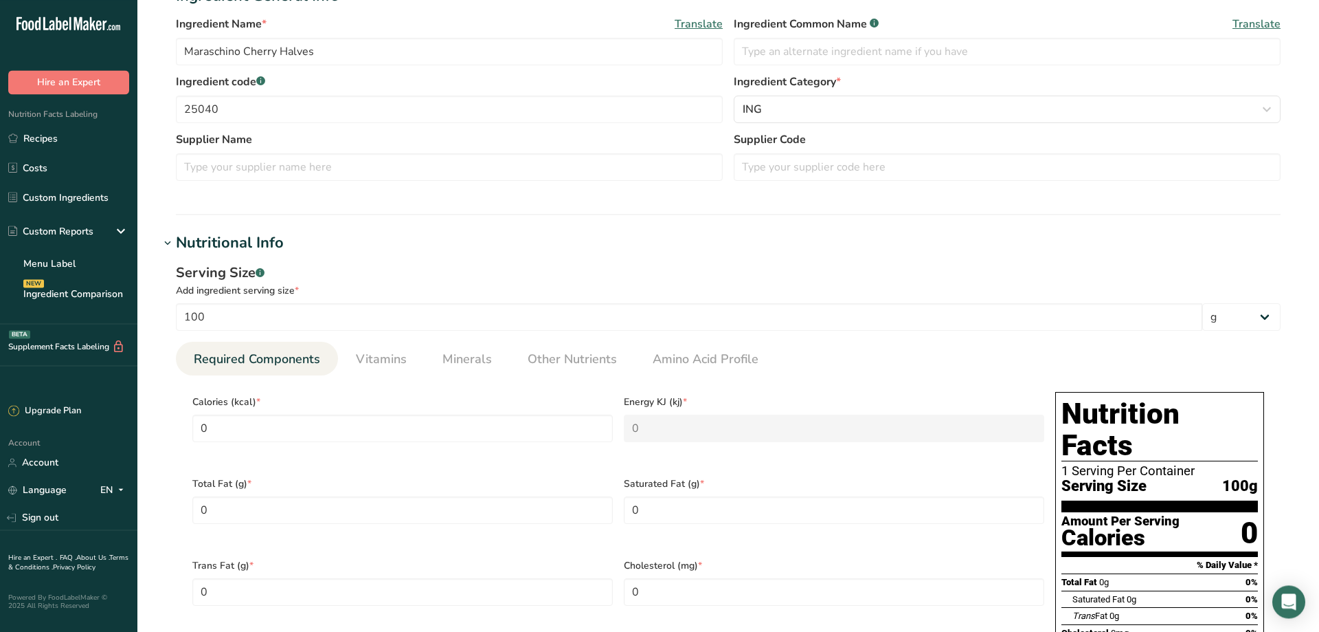
scroll to position [0, 0]
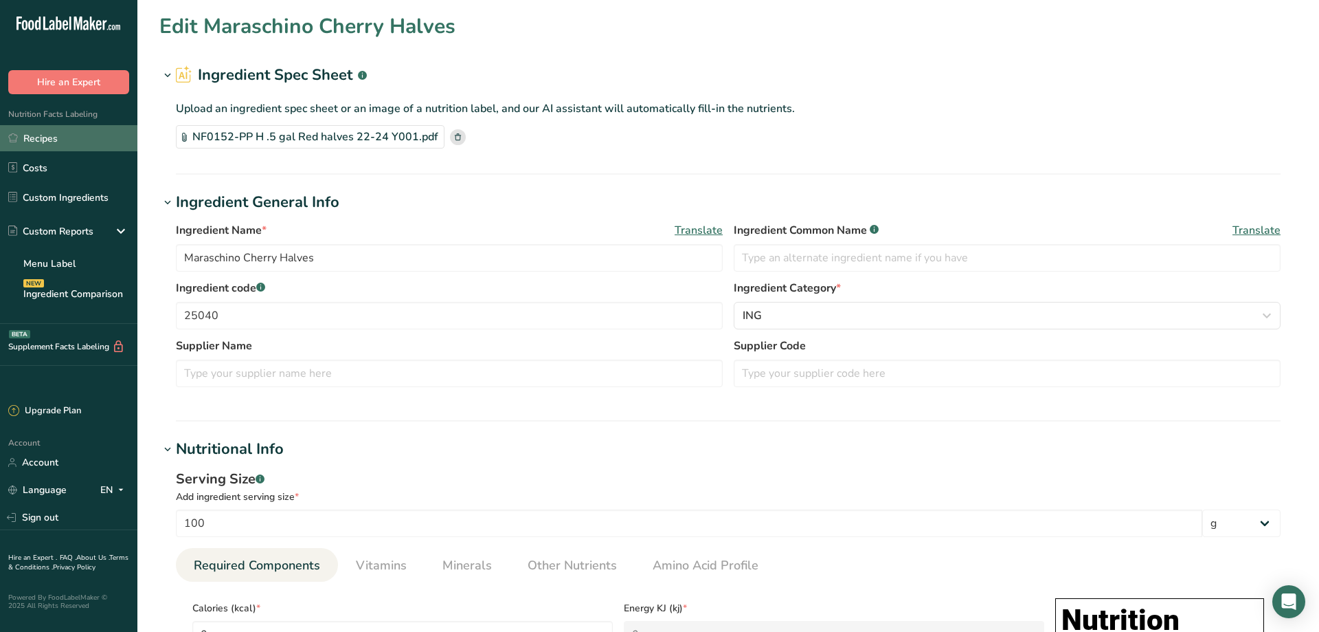
click at [35, 137] on link "Recipes" at bounding box center [68, 138] width 137 height 26
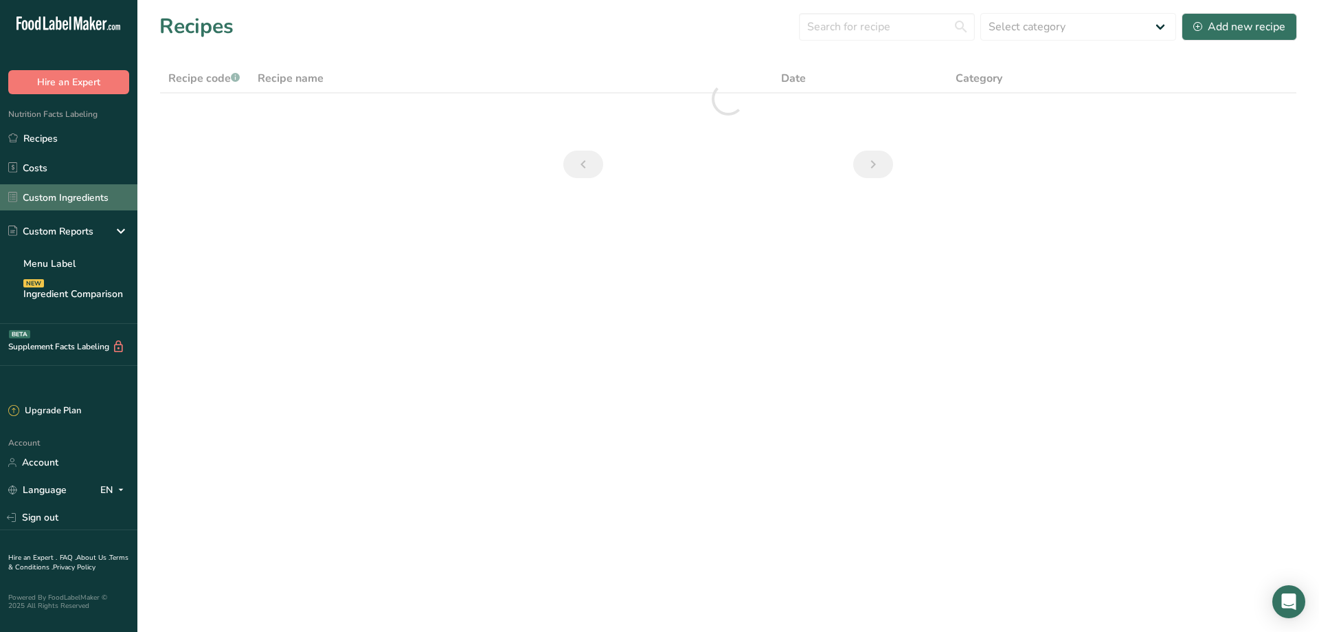
click at [44, 198] on link "Custom Ingredients" at bounding box center [68, 197] width 137 height 26
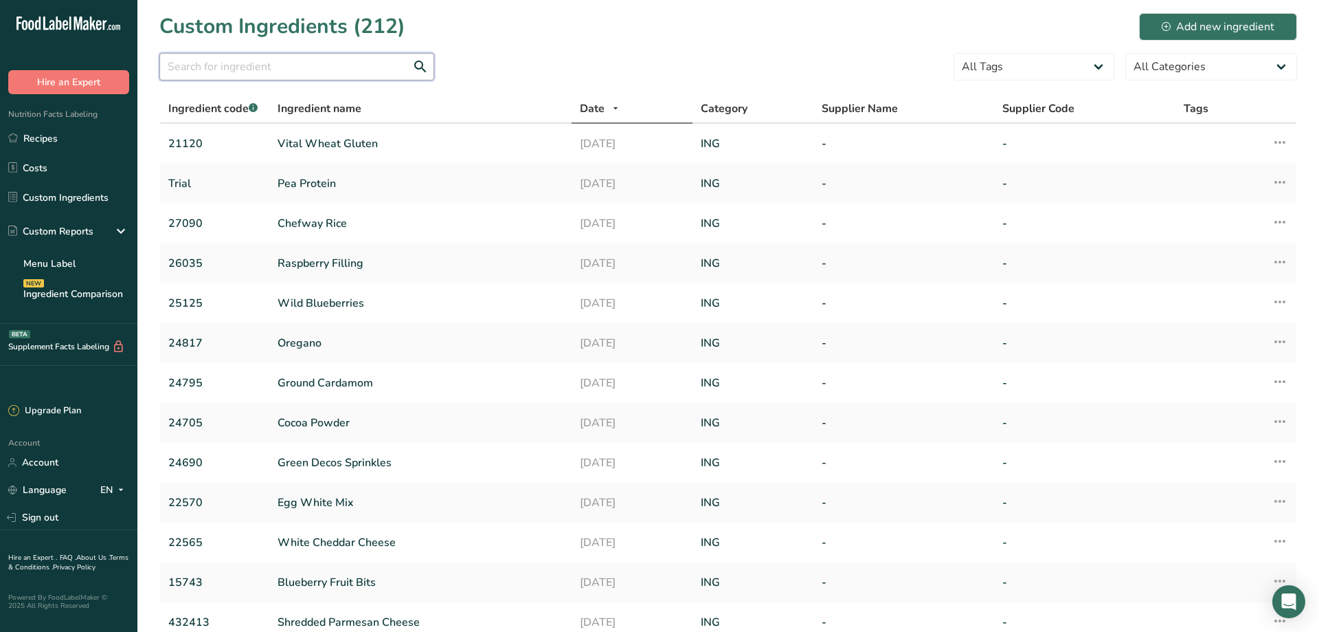
click at [213, 68] on input "text" at bounding box center [296, 66] width 275 height 27
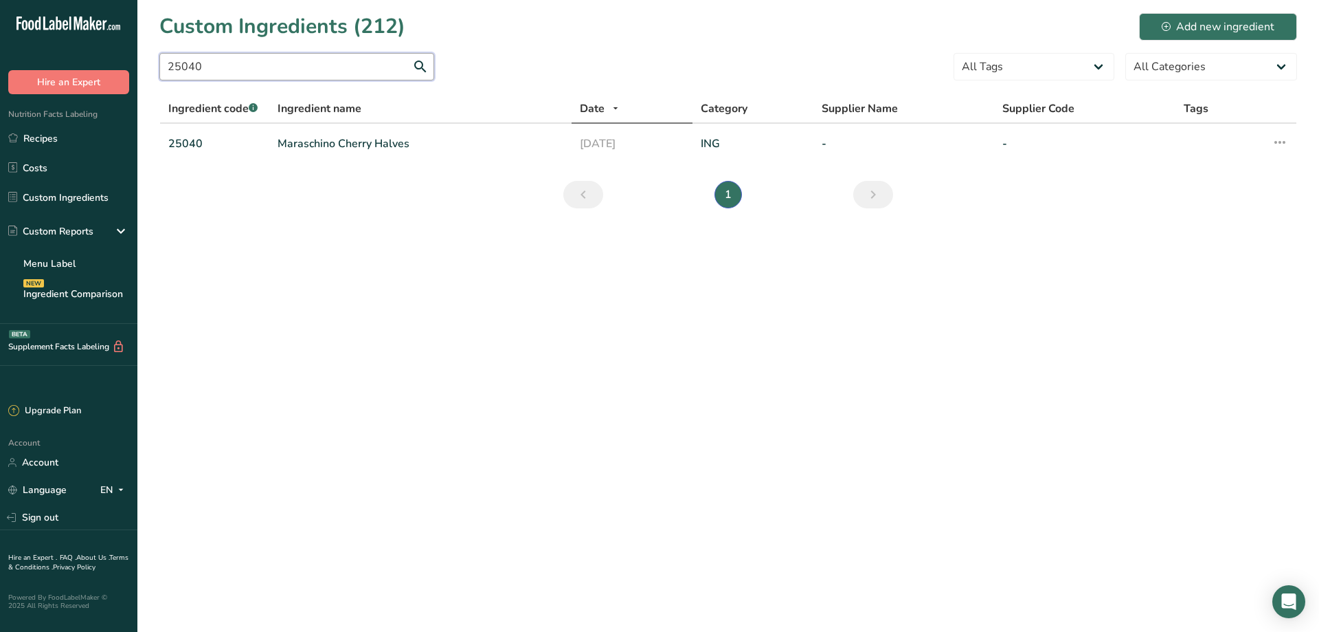
drag, startPoint x: 206, startPoint y: 63, endPoint x: 190, endPoint y: 64, distance: 16.5
click at [190, 64] on input "25040" at bounding box center [296, 66] width 275 height 27
type input "25030"
click at [293, 146] on link "Maraschino Cherries" at bounding box center [421, 143] width 286 height 16
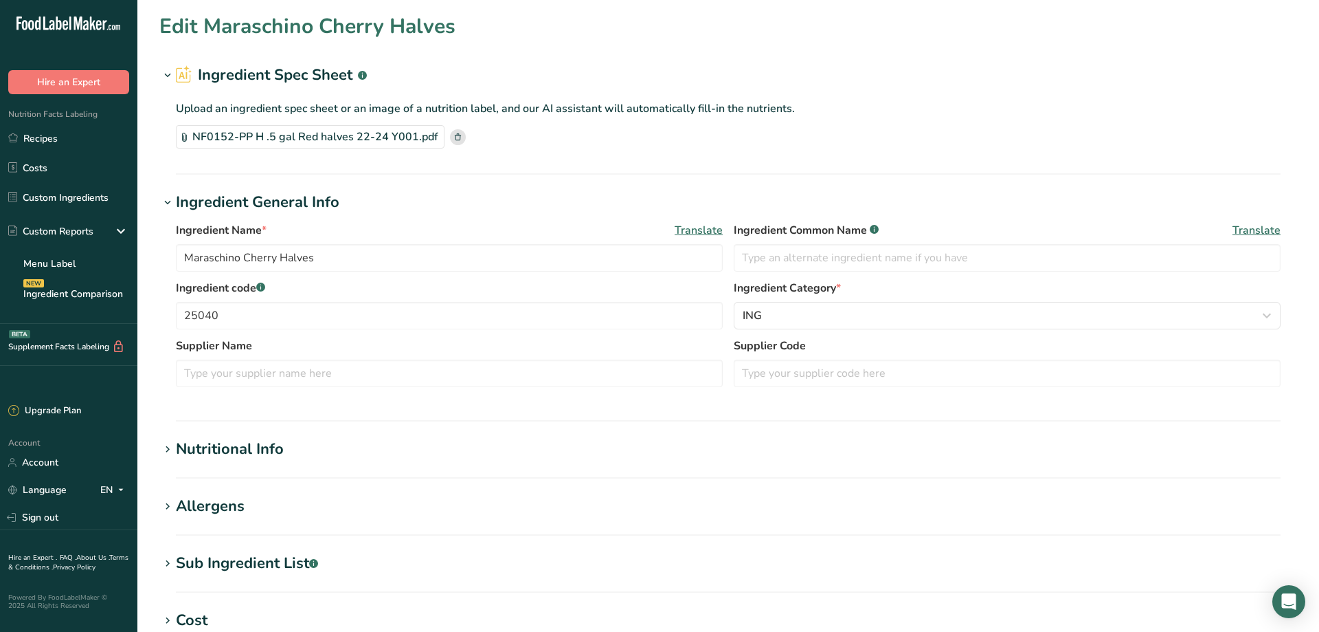
type input "Maraschino Cherries"
type input "25030"
click at [57, 197] on link "Custom Ingredients" at bounding box center [68, 197] width 137 height 26
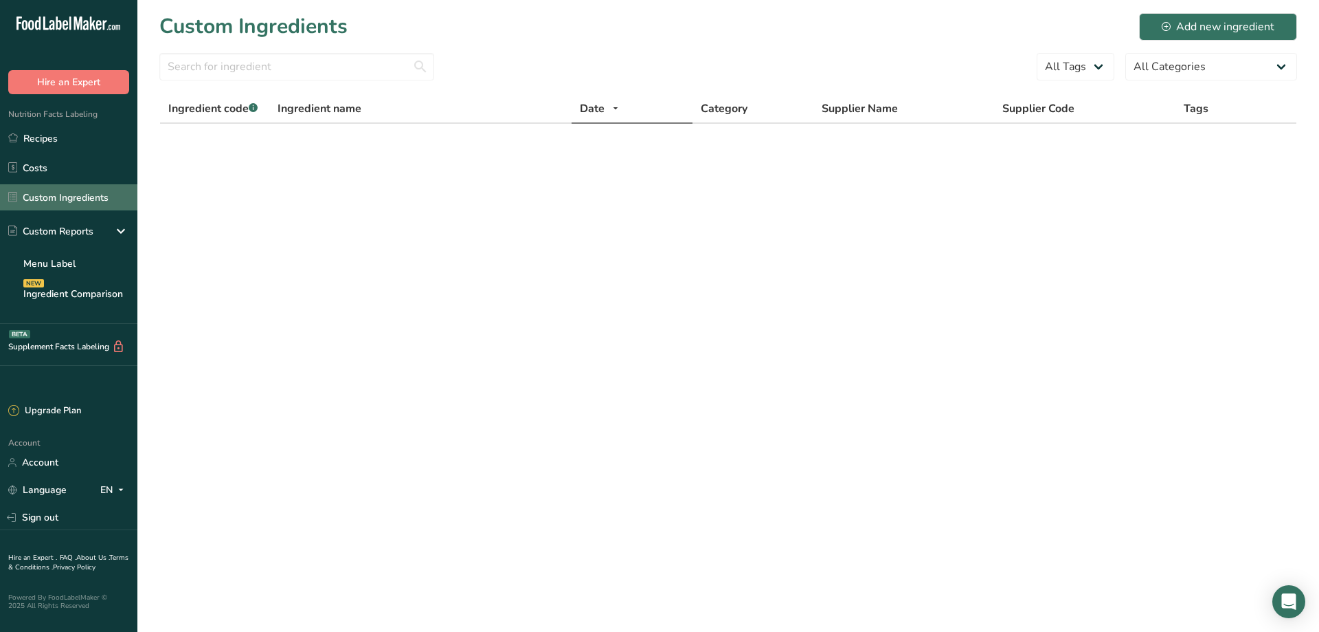
click at [60, 197] on link "Custom Ingredients" at bounding box center [68, 197] width 137 height 26
click at [1212, 25] on div "Add new ingredient" at bounding box center [1218, 27] width 113 height 16
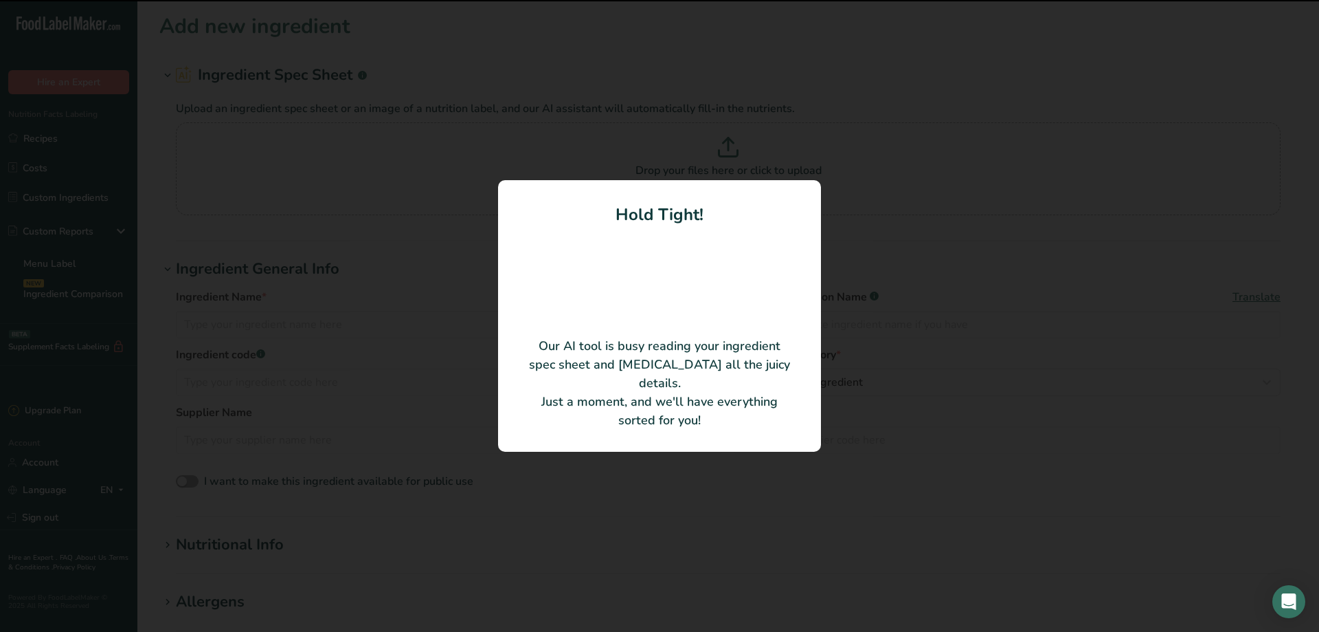
type input "Maraschino Cherry"
type input "Y001"
type input "Gray Company (wholly owned subsidiary of Seneca Foods)"
type input "NF0047-PP"
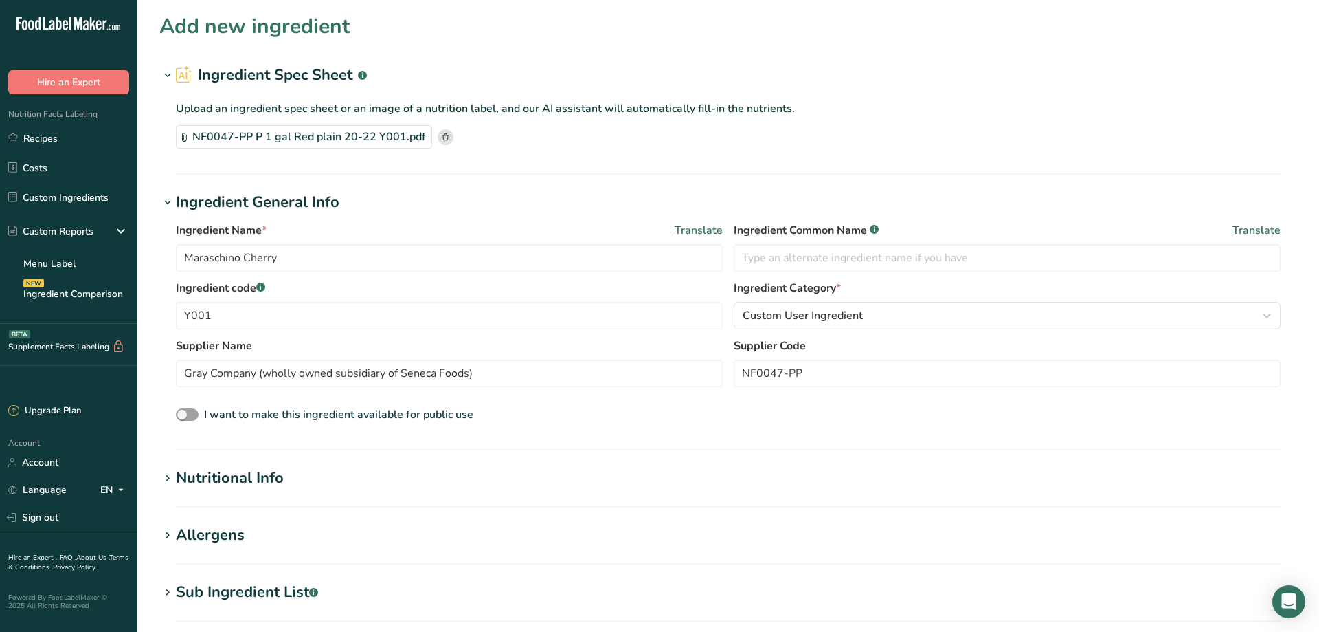
click at [168, 478] on icon at bounding box center [167, 478] width 12 height 19
click at [302, 261] on input "Maraschino Cherry" at bounding box center [449, 257] width 547 height 27
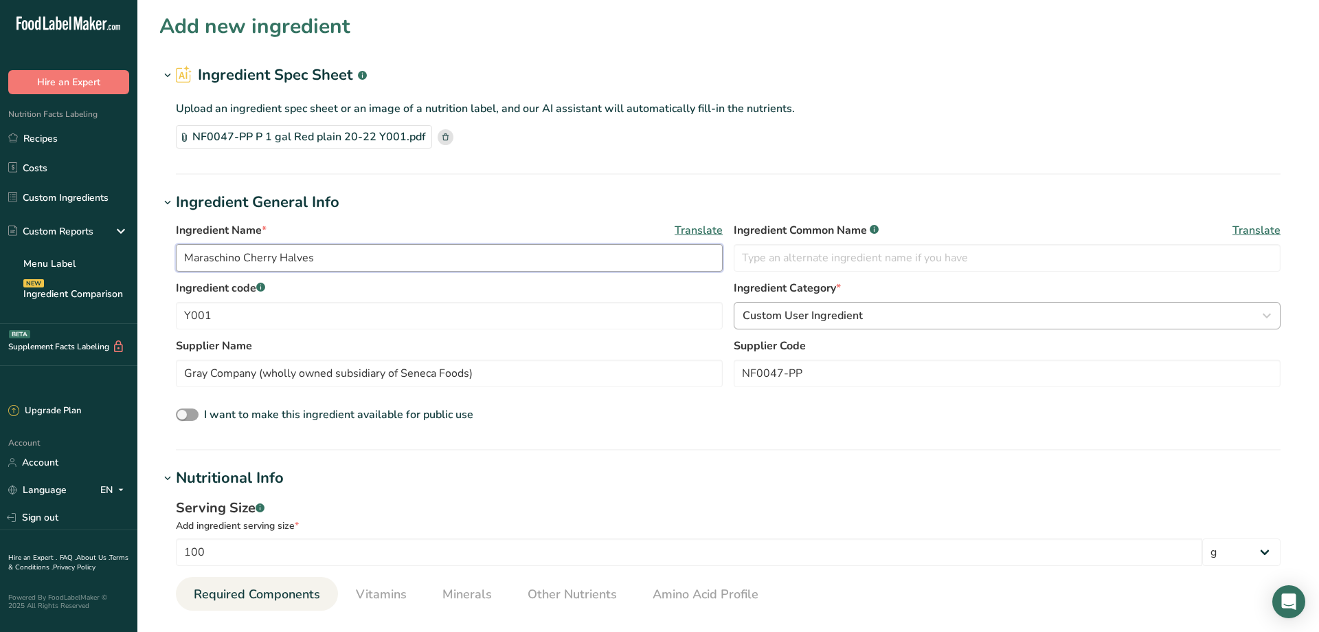
type input "Maraschino Cherry Halves"
click at [781, 309] on span "Custom User Ingredient" at bounding box center [803, 315] width 120 height 16
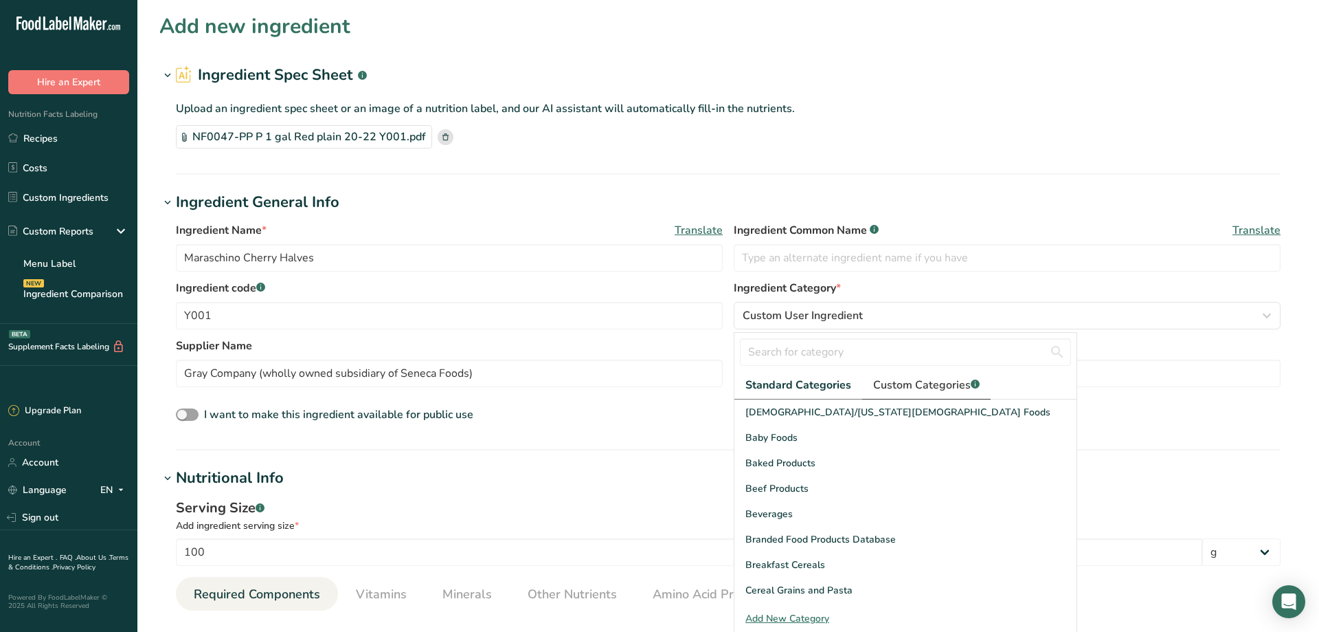
click at [933, 383] on span "Custom Categories .a-a{fill:#347362;}.b-a{fill:#fff;}" at bounding box center [926, 385] width 107 height 16
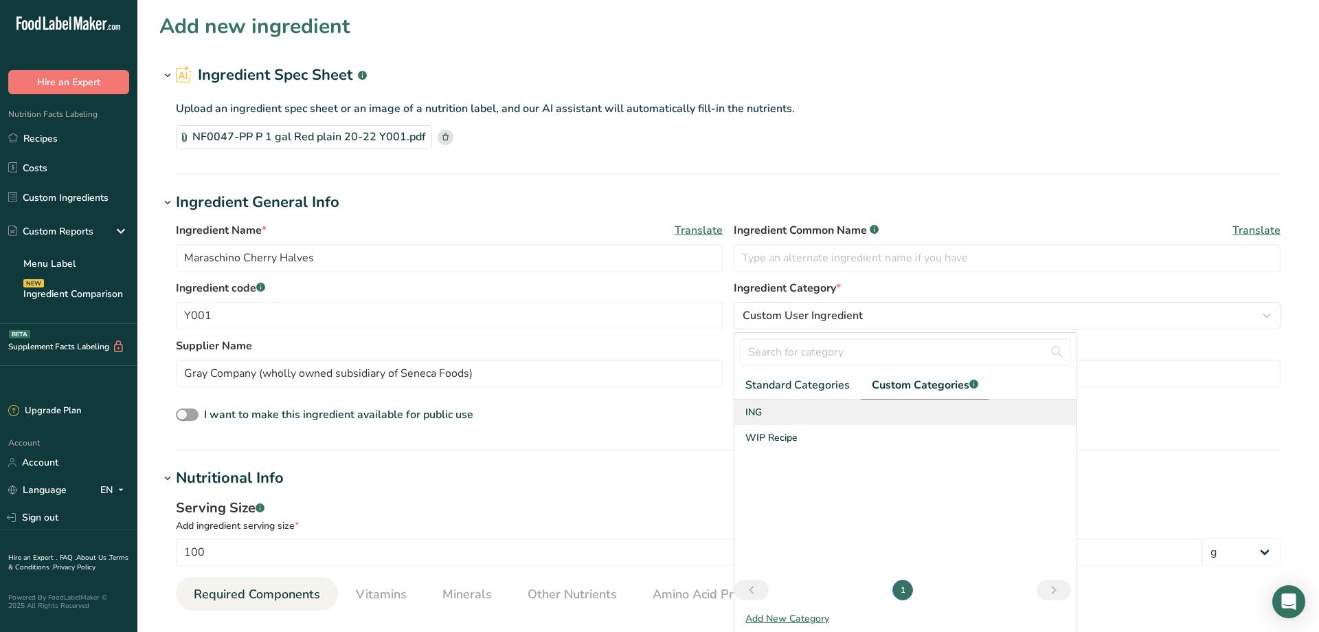
click at [770, 415] on div "ING" at bounding box center [906, 411] width 342 height 25
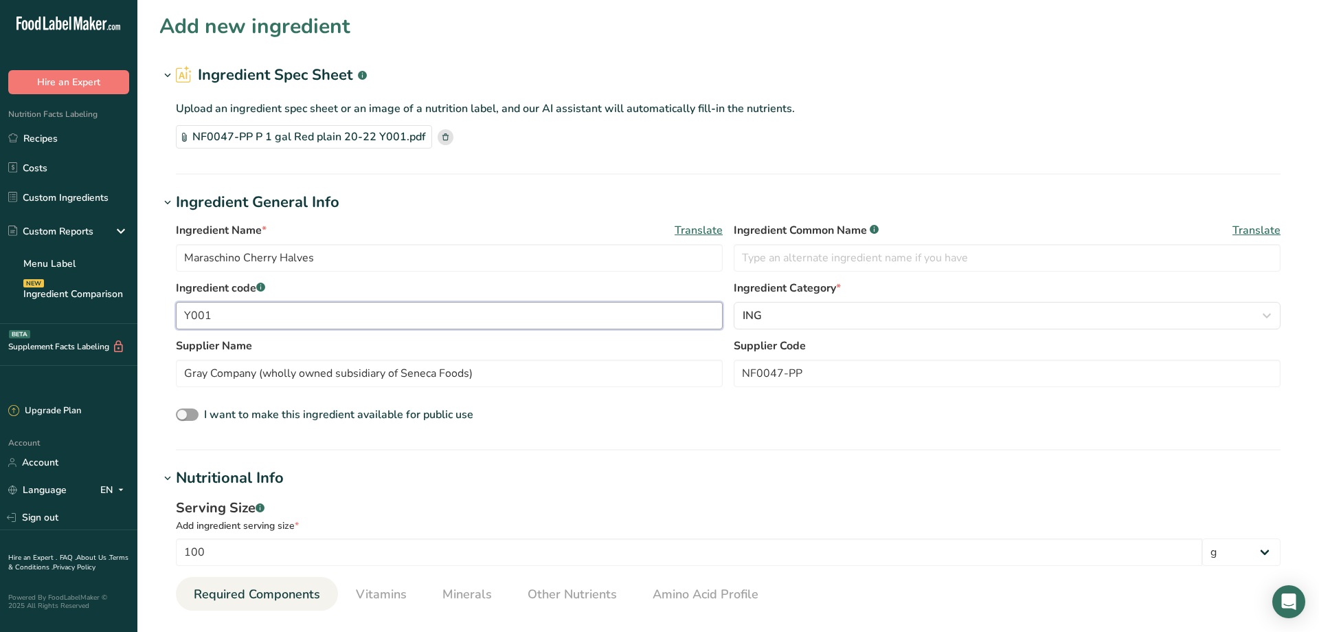
drag, startPoint x: 224, startPoint y: 320, endPoint x: 163, endPoint y: 320, distance: 61.2
click at [176, 320] on input "Y001" at bounding box center [449, 315] width 547 height 27
type input "25040"
drag, startPoint x: 512, startPoint y: 373, endPoint x: 51, endPoint y: 361, distance: 461.3
click at [176, 361] on input "Gray Company (wholly owned subsidiary of Seneca Foods)" at bounding box center [449, 372] width 547 height 27
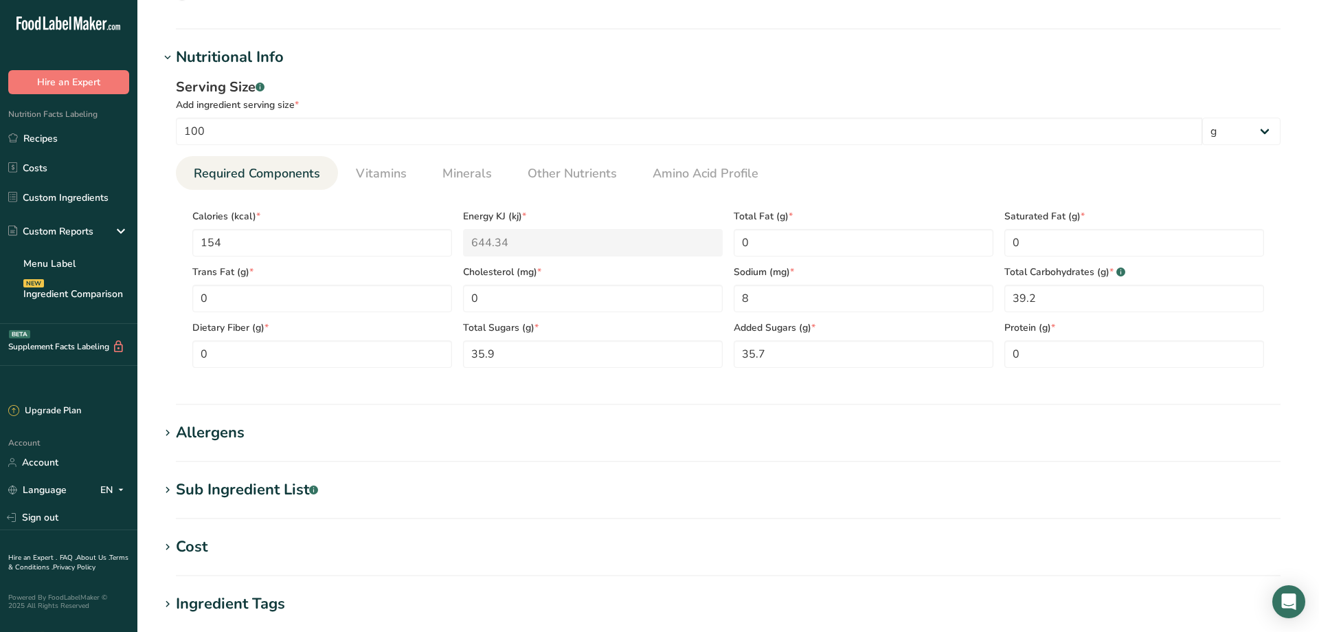
scroll to position [467, 0]
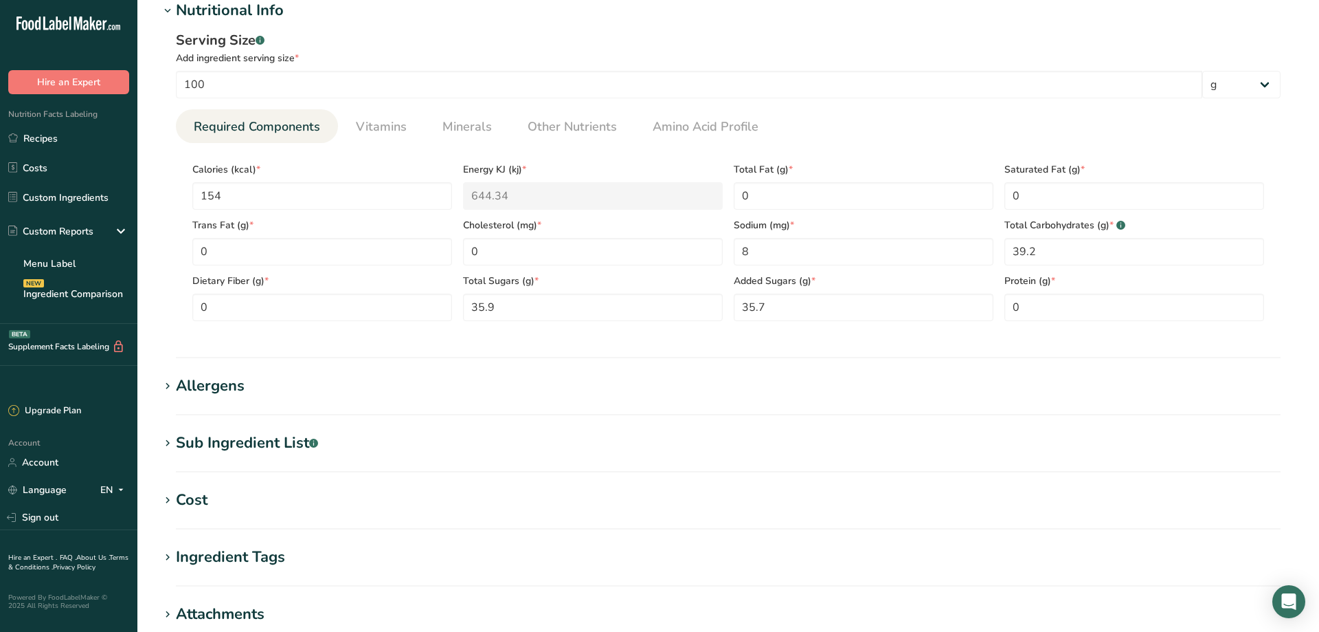
click at [168, 388] on icon at bounding box center [167, 386] width 12 height 19
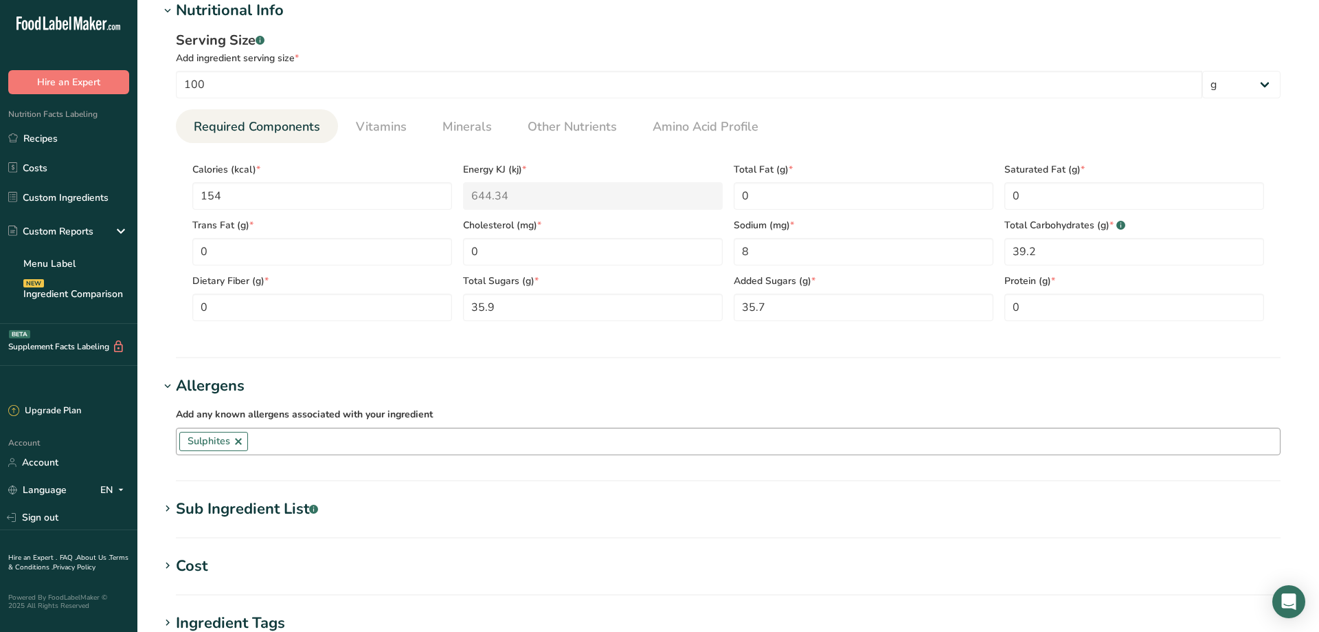
click at [241, 440] on link at bounding box center [238, 441] width 11 height 11
click at [159, 412] on section "Add new ingredient Ingredient Spec Sheet .a-a{fill:#347362;}.b-a{fill:#fff;} Up…" at bounding box center [728, 211] width 1182 height 1356
click at [168, 509] on icon at bounding box center [167, 508] width 12 height 19
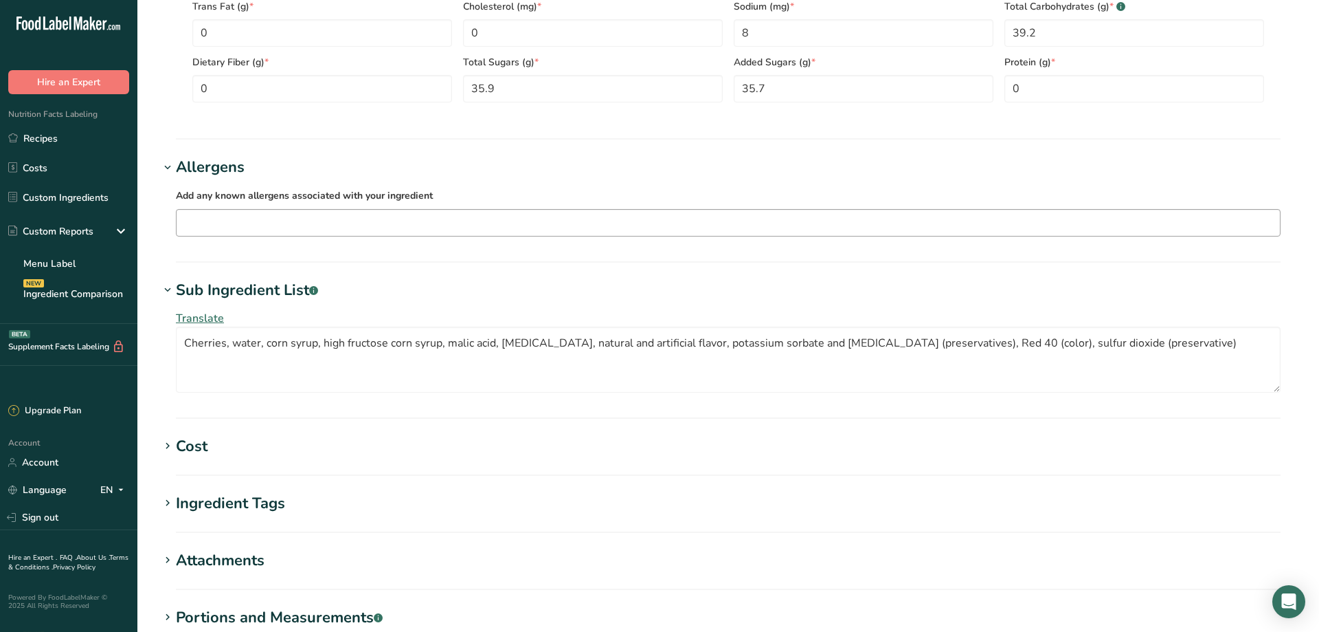
scroll to position [841, 0]
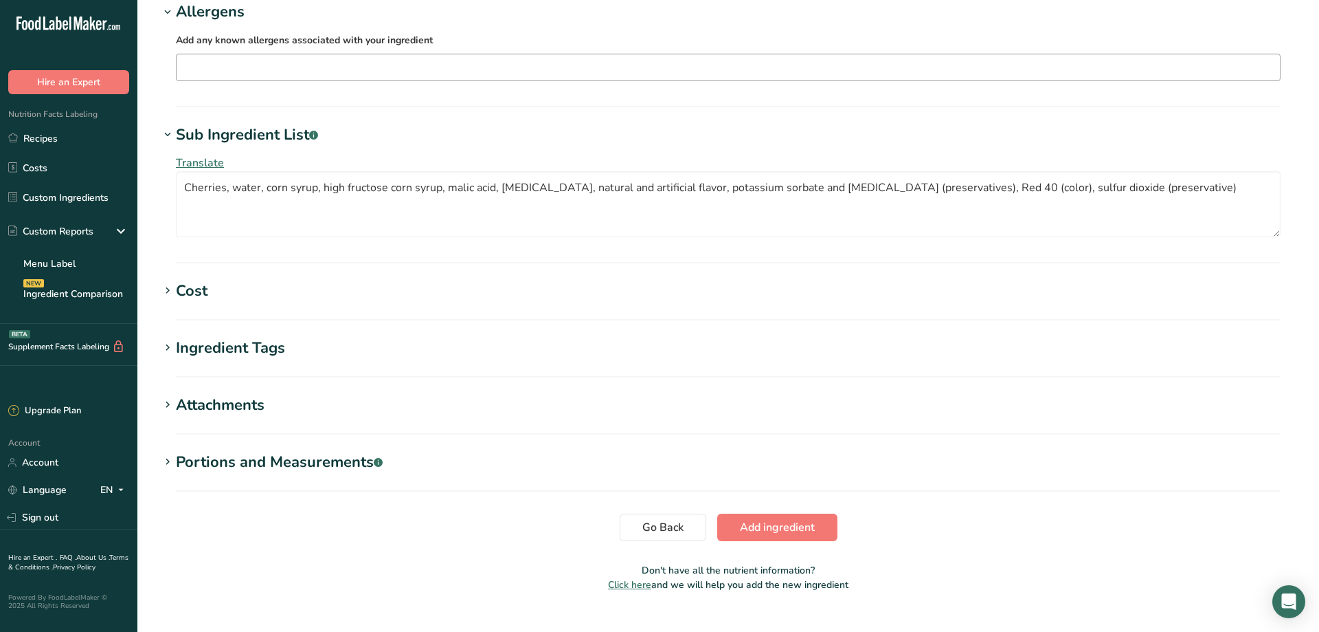
click at [210, 351] on div "Ingredient Tags" at bounding box center [230, 348] width 109 height 23
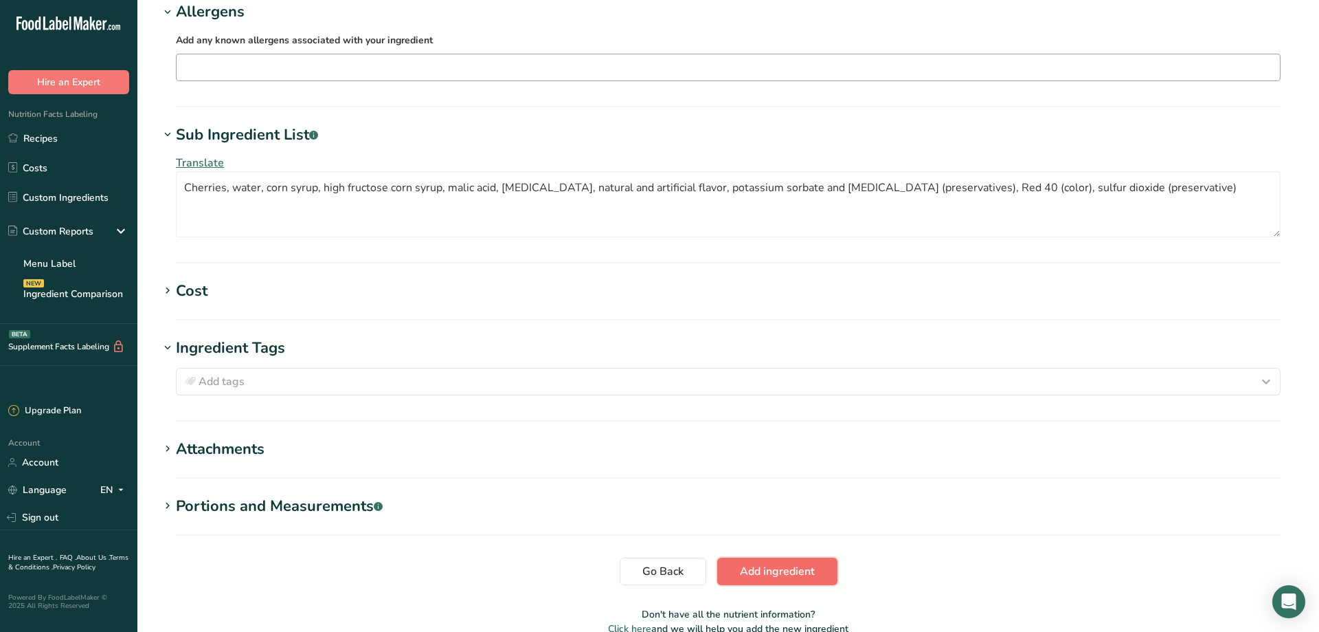
click at [788, 567] on span "Add ingredient" at bounding box center [777, 571] width 75 height 16
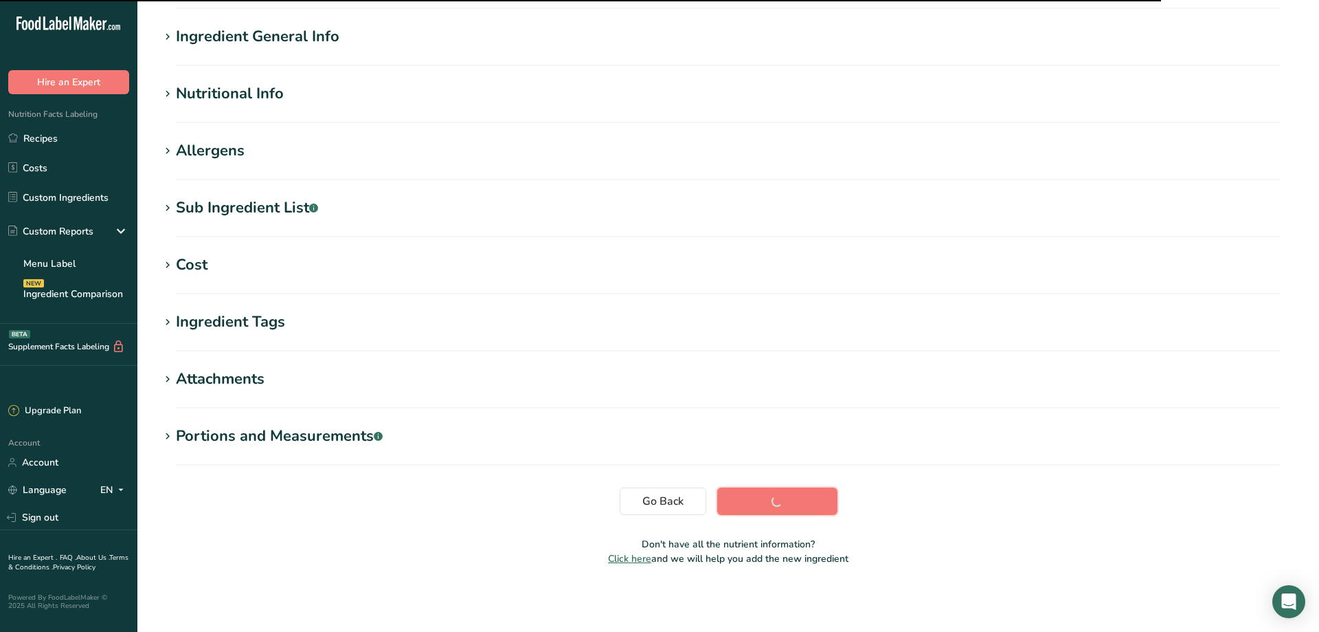
scroll to position [96, 0]
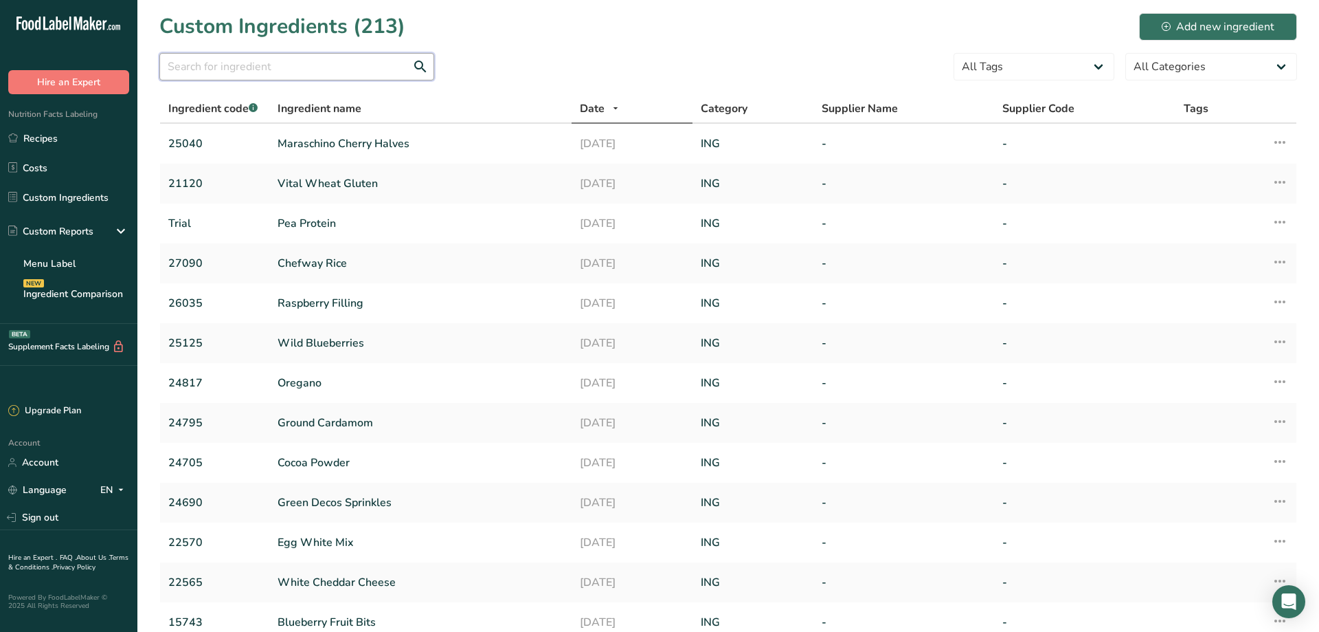
click at [193, 64] on input "text" at bounding box center [296, 66] width 275 height 27
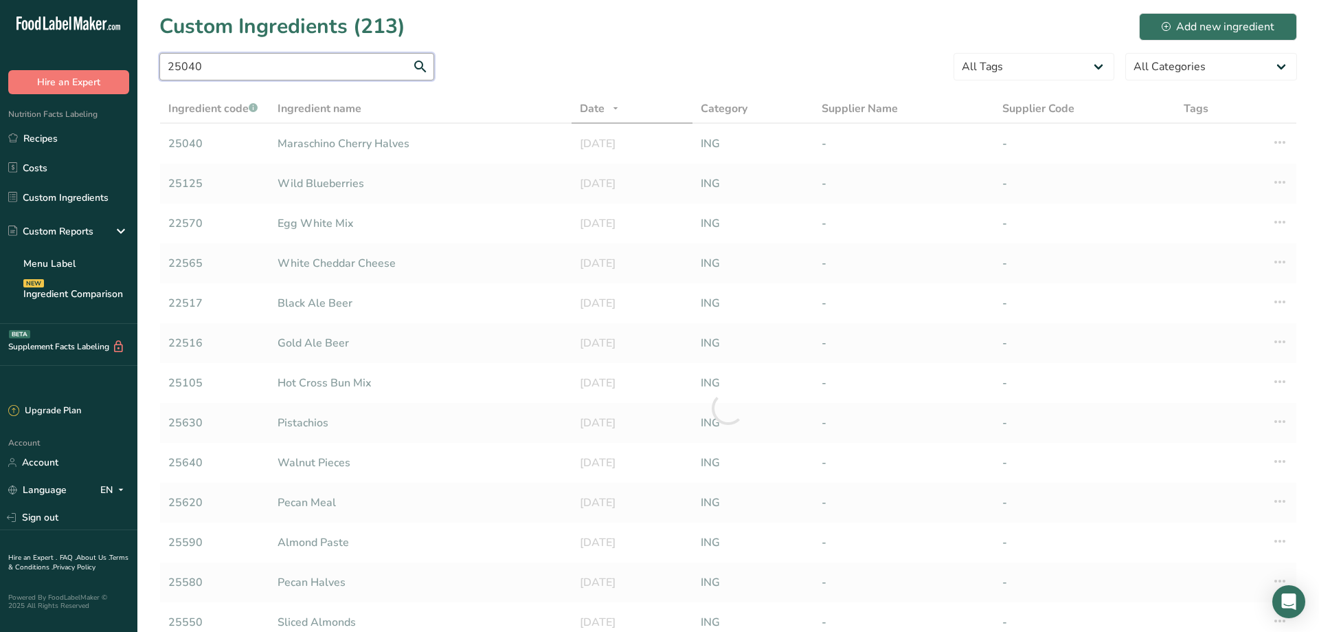
type input "25040"
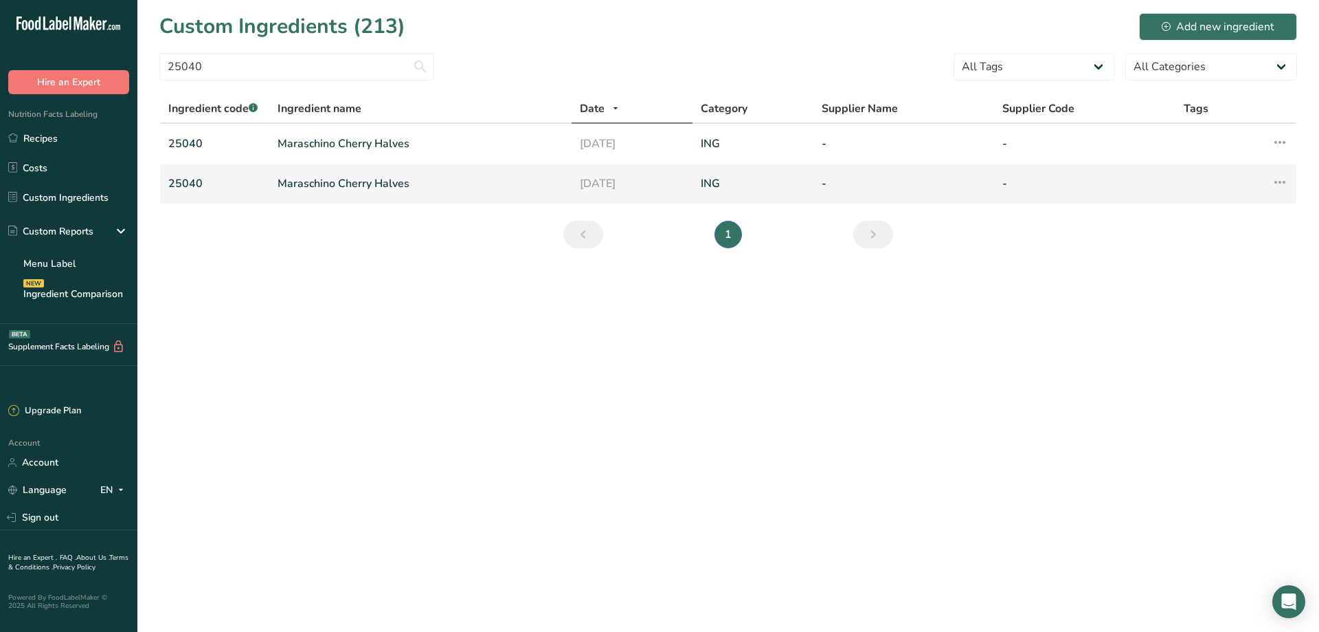
click at [1275, 180] on icon at bounding box center [1280, 182] width 16 height 25
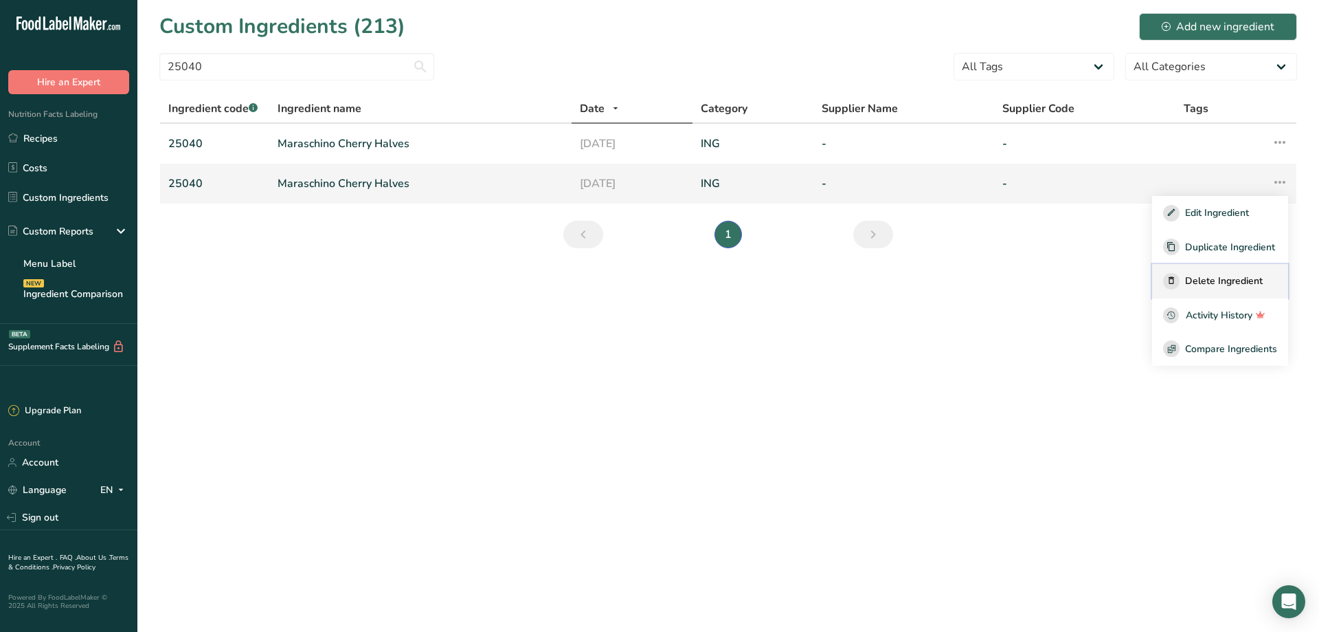
click at [1231, 285] on span "Delete Ingredient" at bounding box center [1224, 281] width 78 height 14
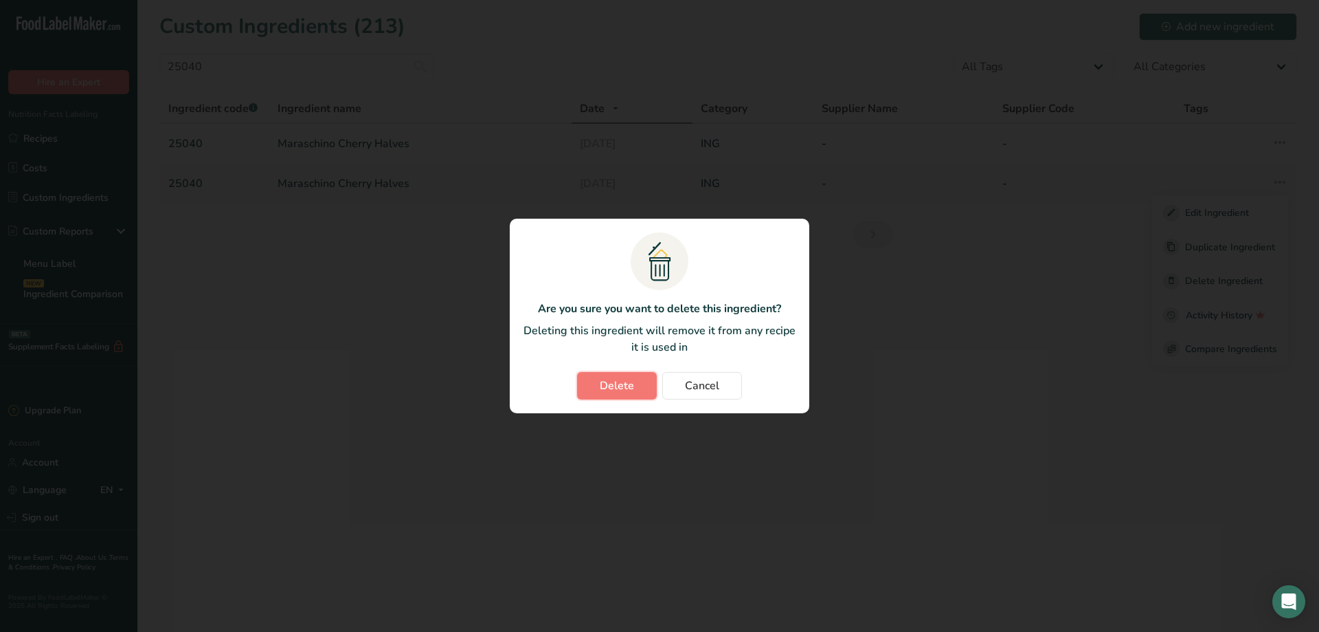
click at [625, 386] on span "Delete" at bounding box center [617, 385] width 34 height 16
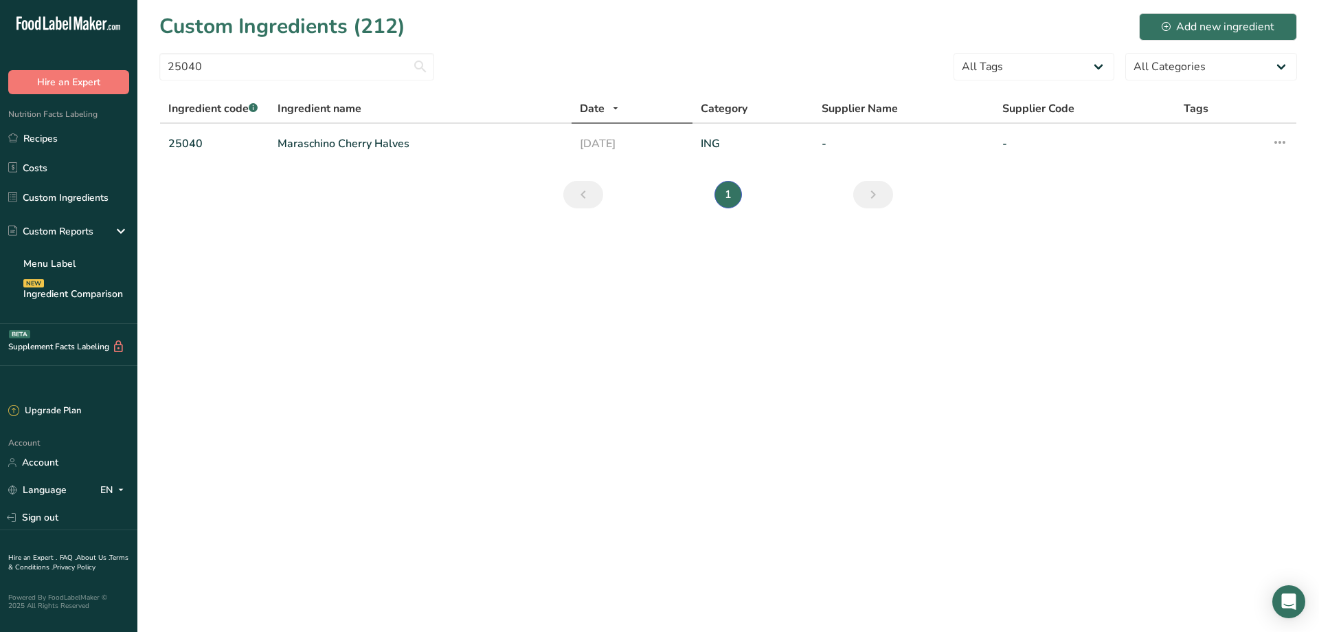
click at [166, 267] on main "Custom Ingredients (212) Add new ingredient 25040 All Tags Source of Antioxidan…" at bounding box center [659, 316] width 1319 height 632
click at [1236, 31] on div "Add new ingredient" at bounding box center [1218, 27] width 113 height 16
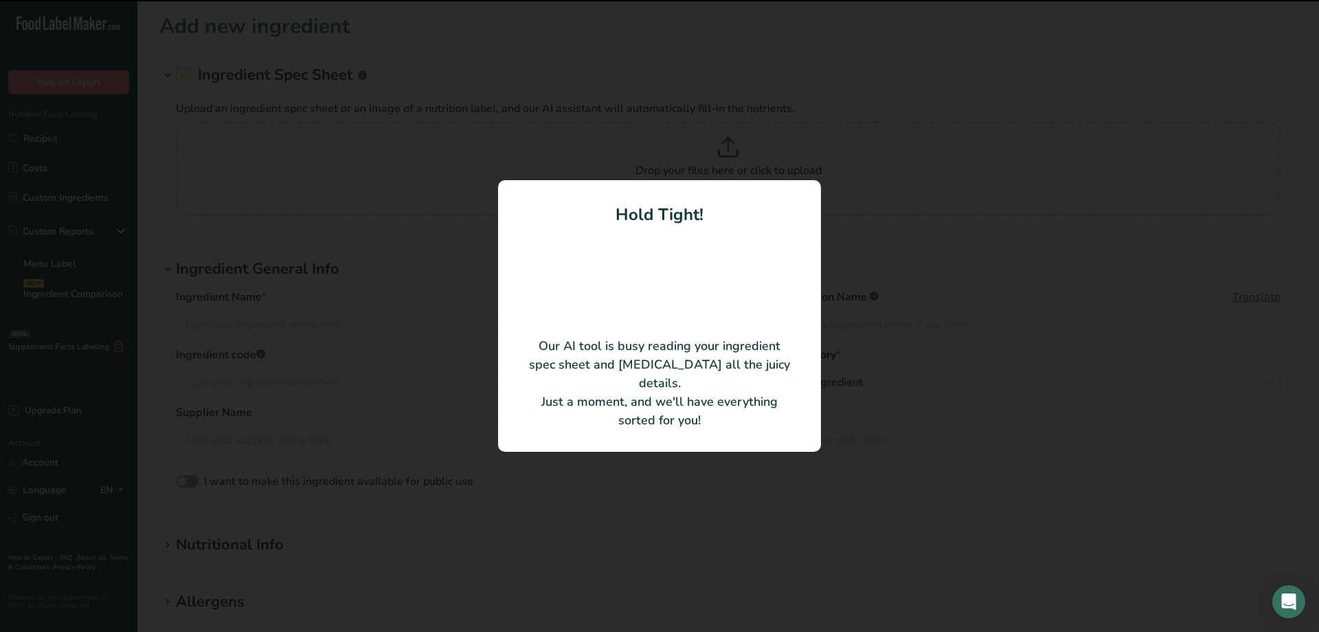
type input "Glace Mix: Orange Peel, (no color + red + green), diced - Tutti Frutti - Recipe…"
type input "Y001"
type input "Gray Company (wholly owned subsidiary of Seneca Foods)"
type input "72-05-0027"
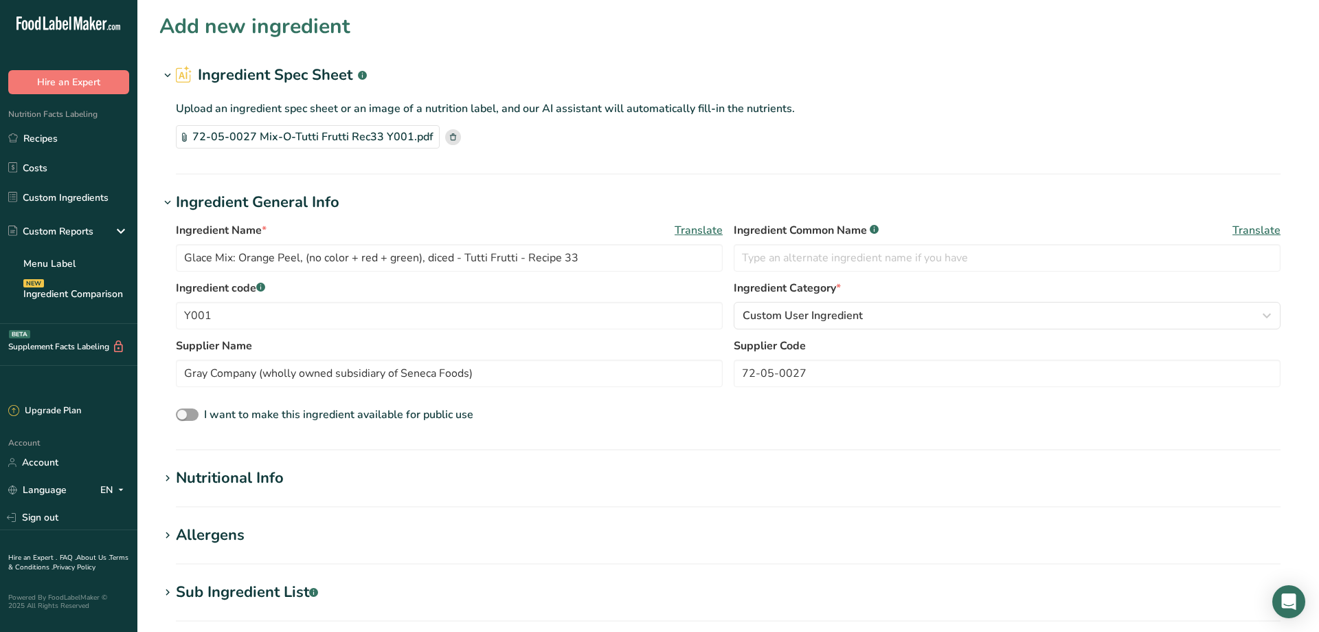
click at [138, 237] on section "Add new ingredient Ingredient Spec Sheet .a-a{fill:#347362;}.b-a{fill:#fff;} Up…" at bounding box center [728, 486] width 1182 height 972
drag, startPoint x: 583, startPoint y: 258, endPoint x: 135, endPoint y: 247, distance: 448.2
click at [176, 247] on input "Glace Mix: Orange Peel, (no color + red + green), diced - Tutti Frutti - Recipe…" at bounding box center [449, 257] width 547 height 27
paste input "25105 Glace Fruit Mix"
type input "25105 Glace Fruit Mix"
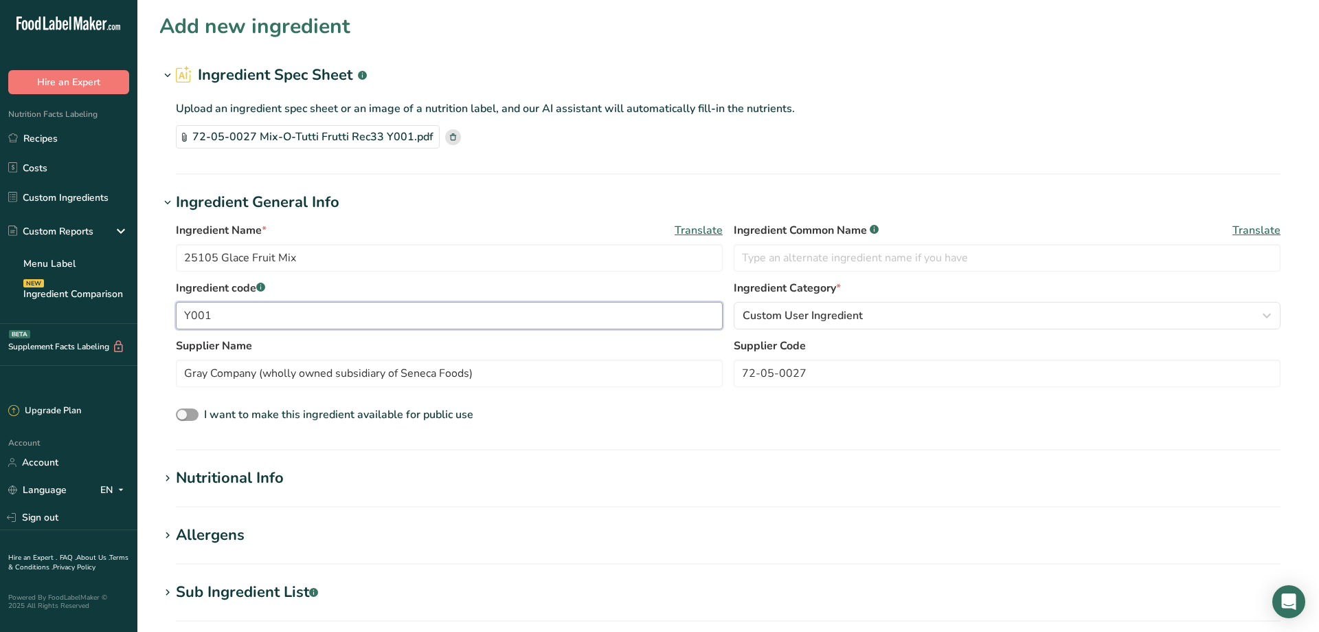
drag, startPoint x: 222, startPoint y: 315, endPoint x: 159, endPoint y: 313, distance: 62.6
click at [176, 313] on input "Y001" at bounding box center [449, 315] width 547 height 27
type input "25105"
click at [839, 317] on span "Custom User Ingredient" at bounding box center [803, 315] width 120 height 16
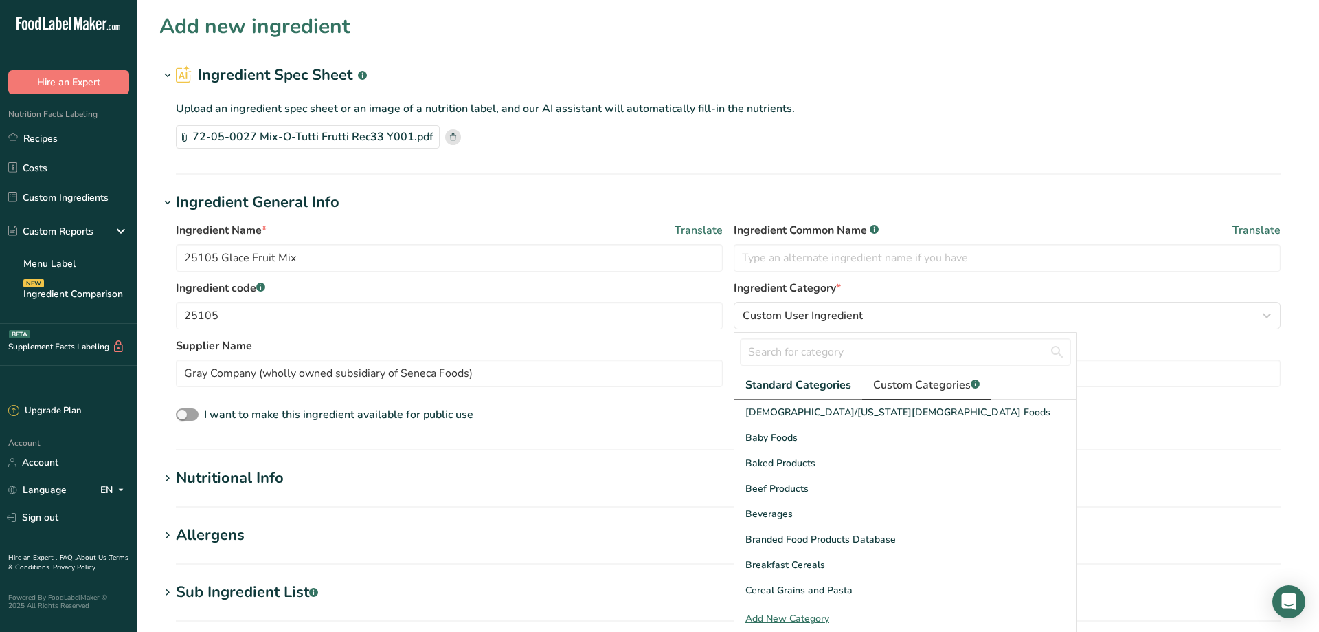
click at [921, 381] on span "Custom Categories .a-a{fill:#347362;}.b-a{fill:#fff;}" at bounding box center [926, 385] width 107 height 16
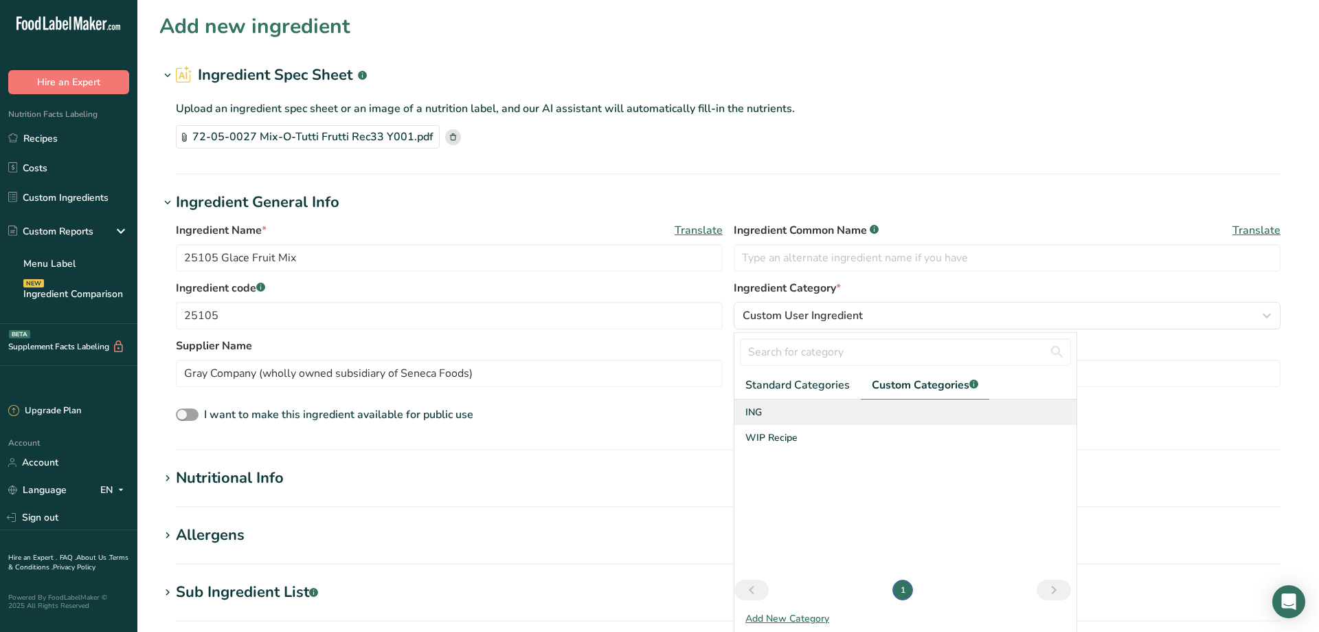
click at [755, 412] on span "ING" at bounding box center [754, 412] width 16 height 14
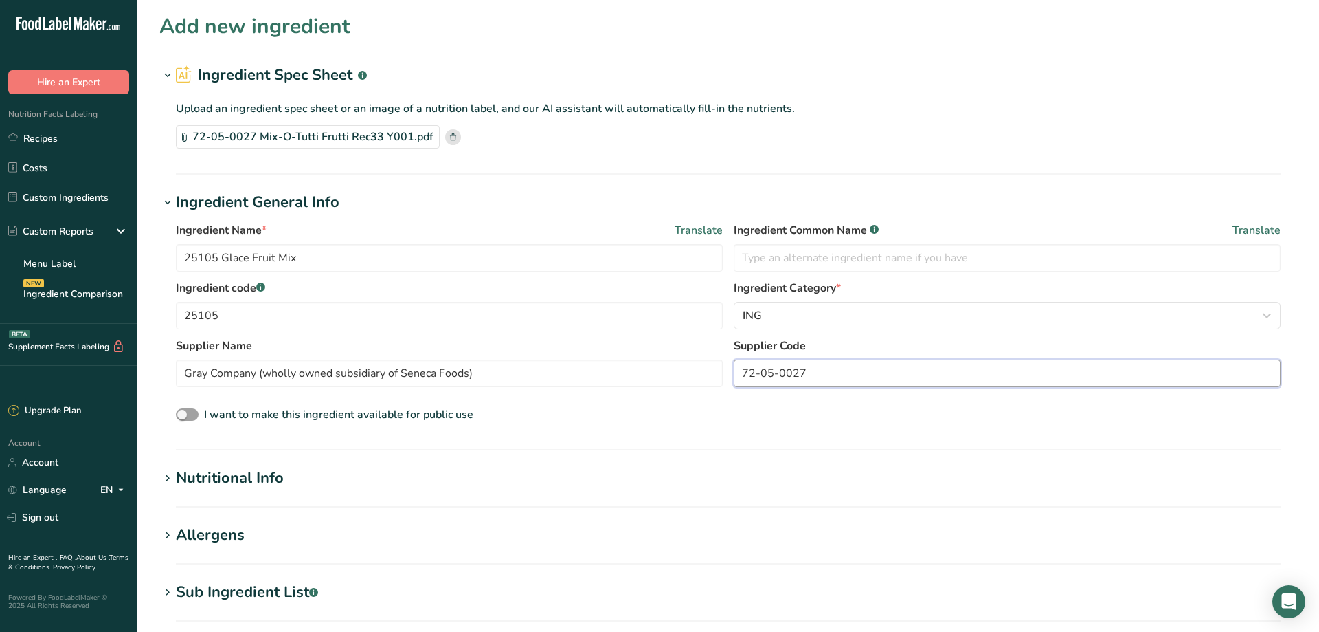
drag, startPoint x: 816, startPoint y: 372, endPoint x: 686, endPoint y: 361, distance: 131.0
click at [734, 361] on input "72-05-0027" at bounding box center [1007, 372] width 547 height 27
drag, startPoint x: 342, startPoint y: 343, endPoint x: 136, endPoint y: 345, distance: 205.5
click at [176, 359] on input "Gray Company (wholly owned subsidiary of Seneca Foods)" at bounding box center [449, 372] width 547 height 27
drag, startPoint x: 220, startPoint y: 252, endPoint x: 232, endPoint y: 268, distance: 20.1
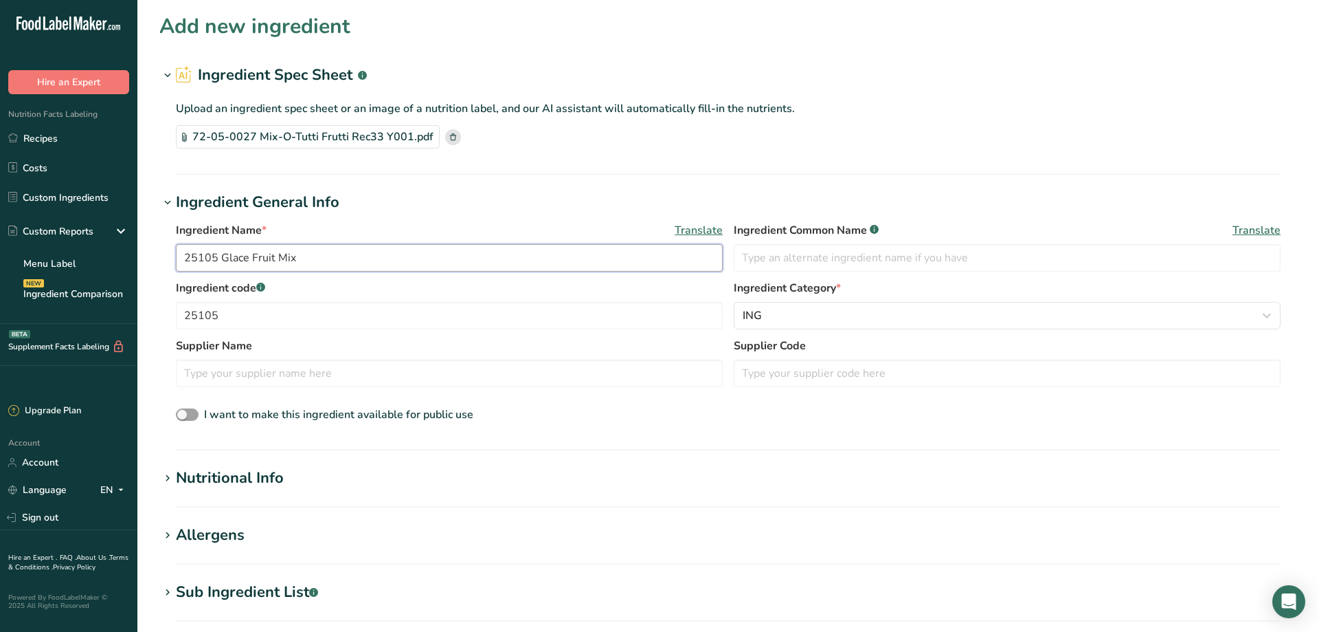
click at [220, 253] on input "25105 Glace Fruit Mix" at bounding box center [449, 257] width 547 height 27
type input "Glace Fruit Mix"
click at [165, 478] on icon at bounding box center [167, 478] width 12 height 19
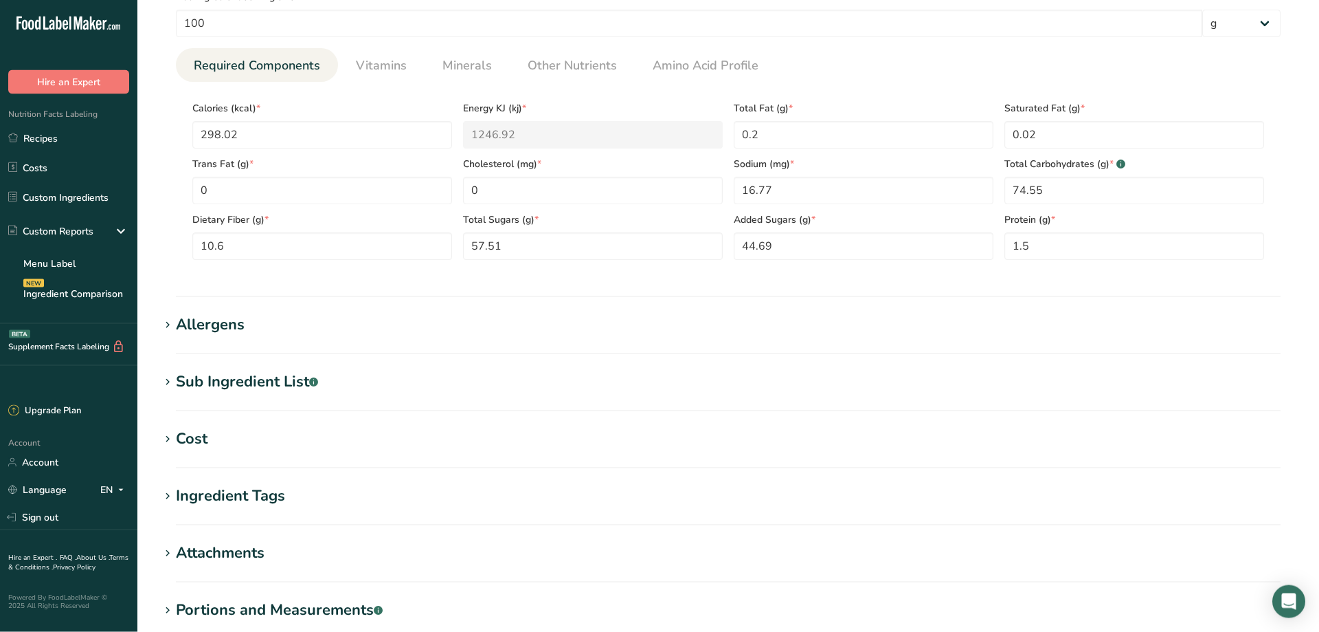
scroll to position [561, 0]
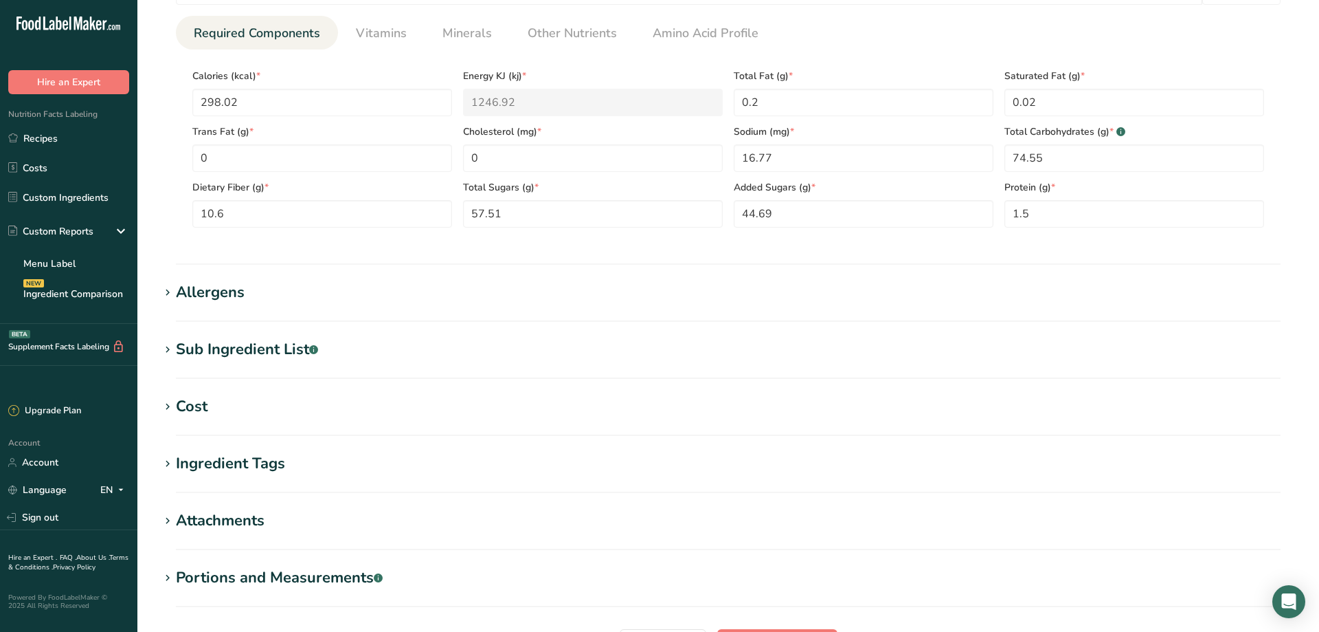
click at [164, 291] on icon at bounding box center [167, 292] width 12 height 19
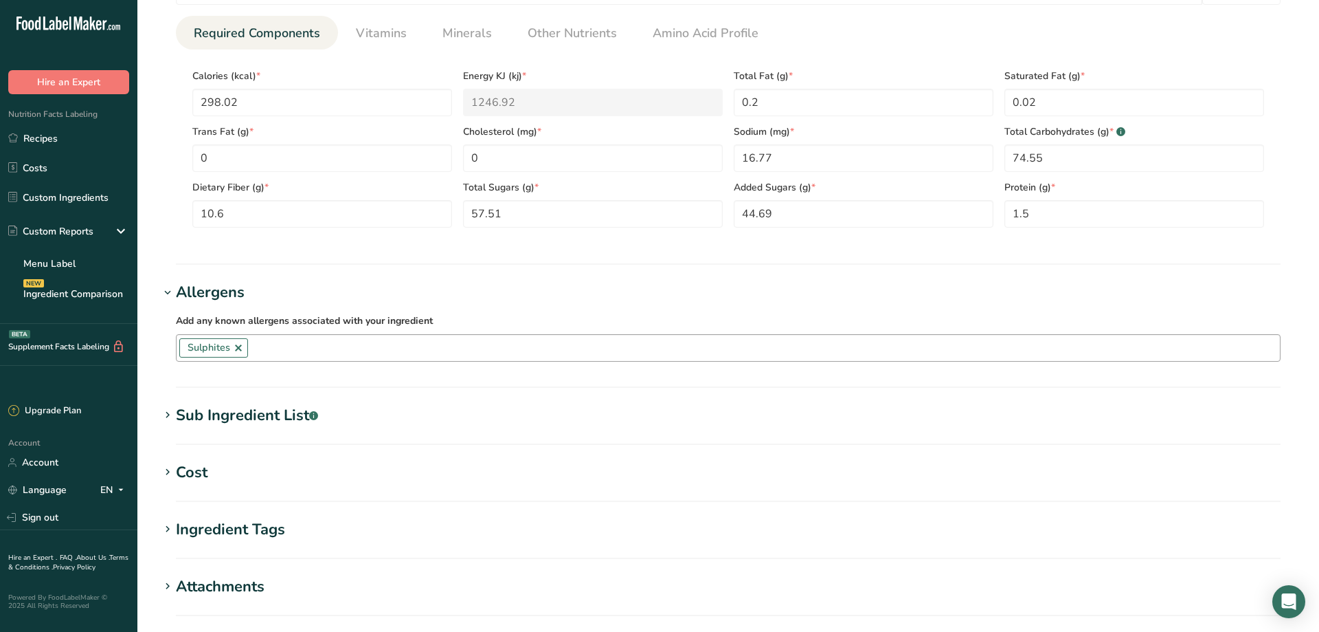
click at [238, 347] on link at bounding box center [238, 347] width 11 height 11
click at [146, 343] on section "Add new ingredient Ingredient Spec Sheet .a-a{fill:#347362;}.b-a{fill:#fff;} Up…" at bounding box center [728, 117] width 1182 height 1356
click at [165, 416] on icon at bounding box center [167, 414] width 12 height 19
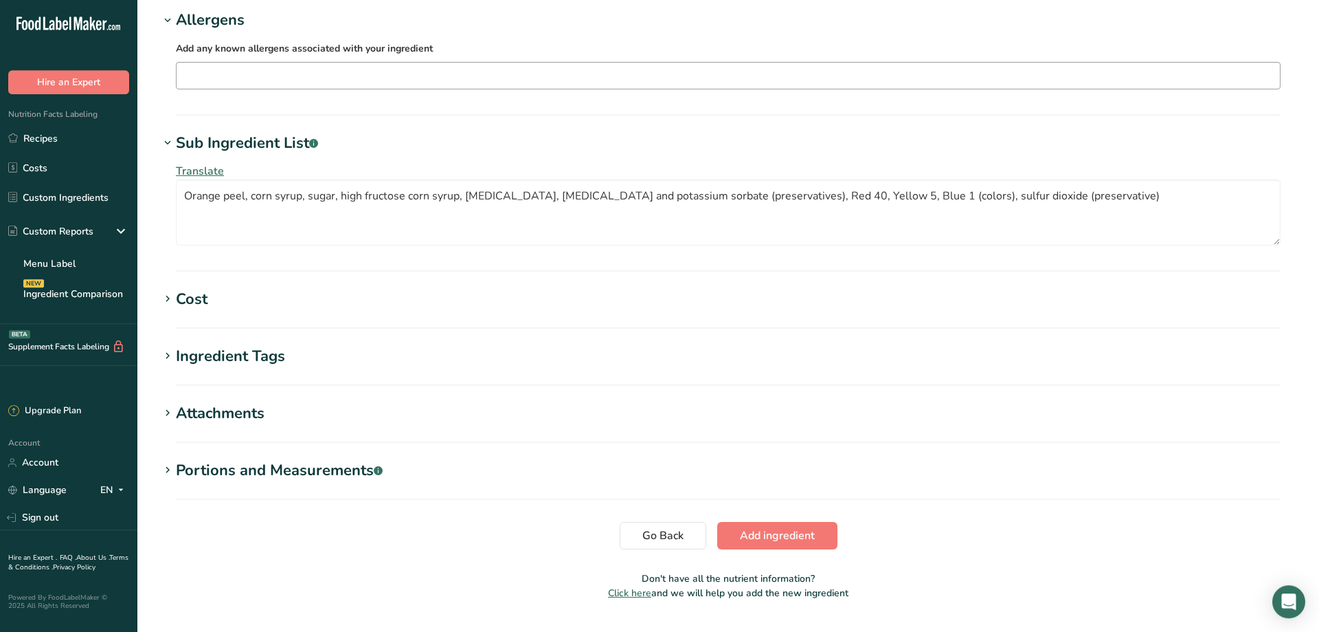
scroll to position [841, 0]
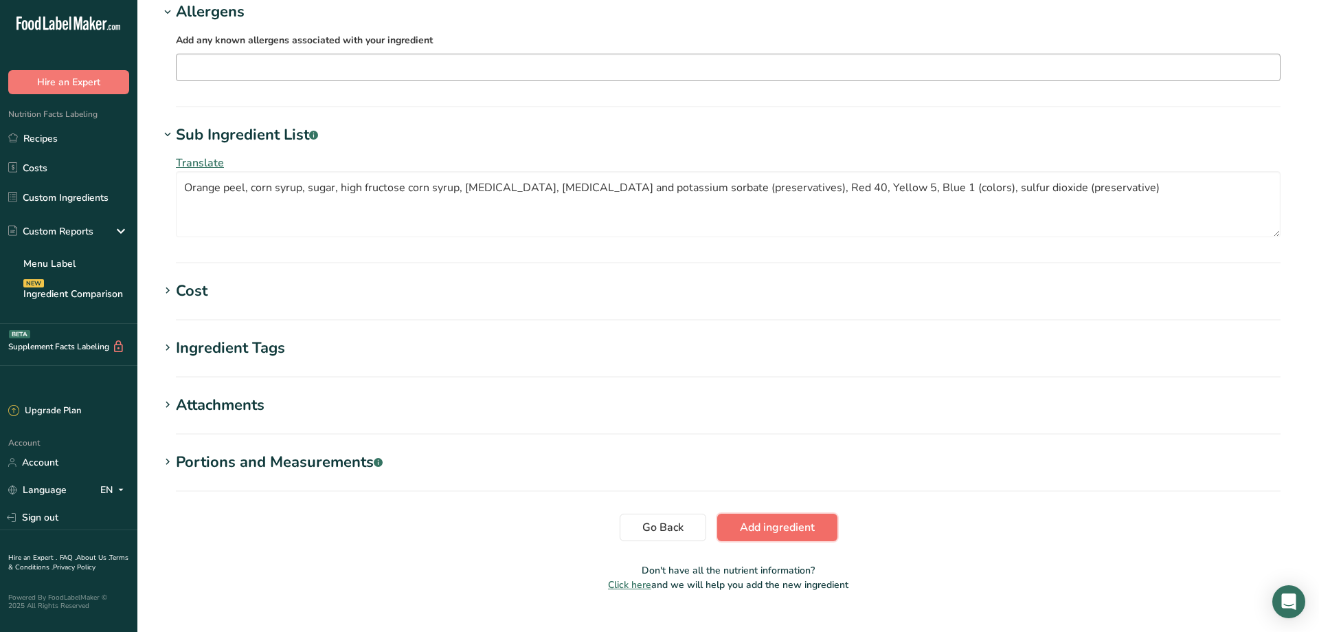
click at [782, 527] on span "Add ingredient" at bounding box center [777, 527] width 75 height 16
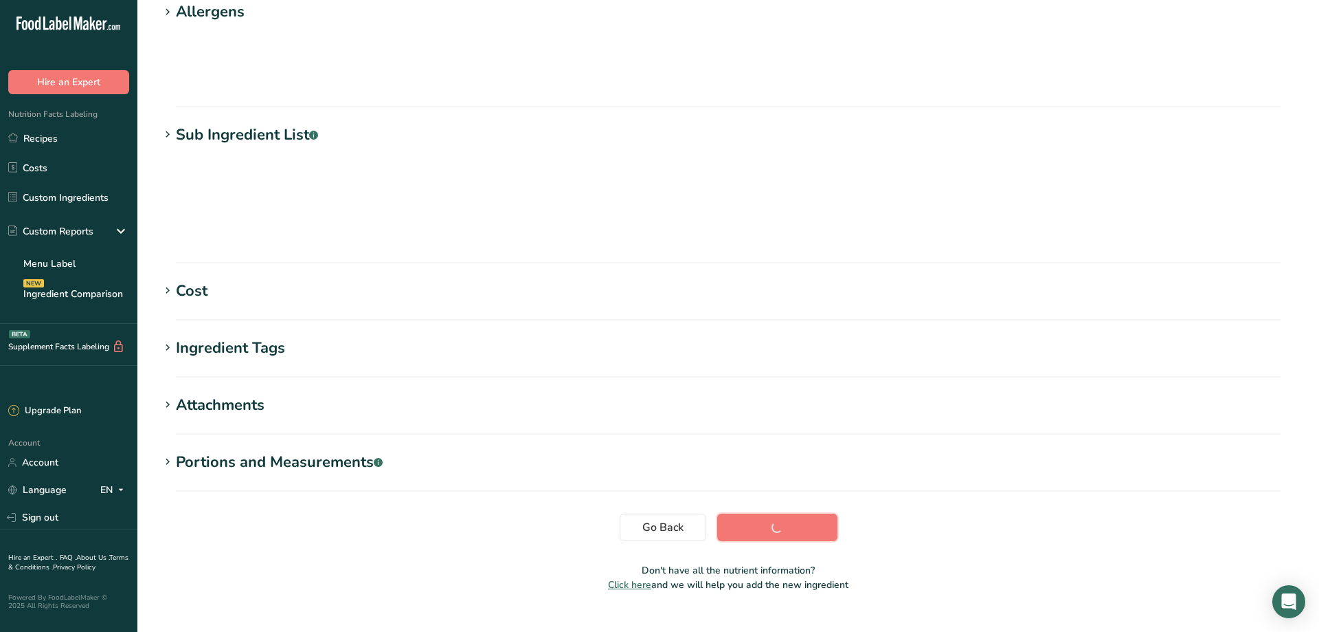
scroll to position [96, 0]
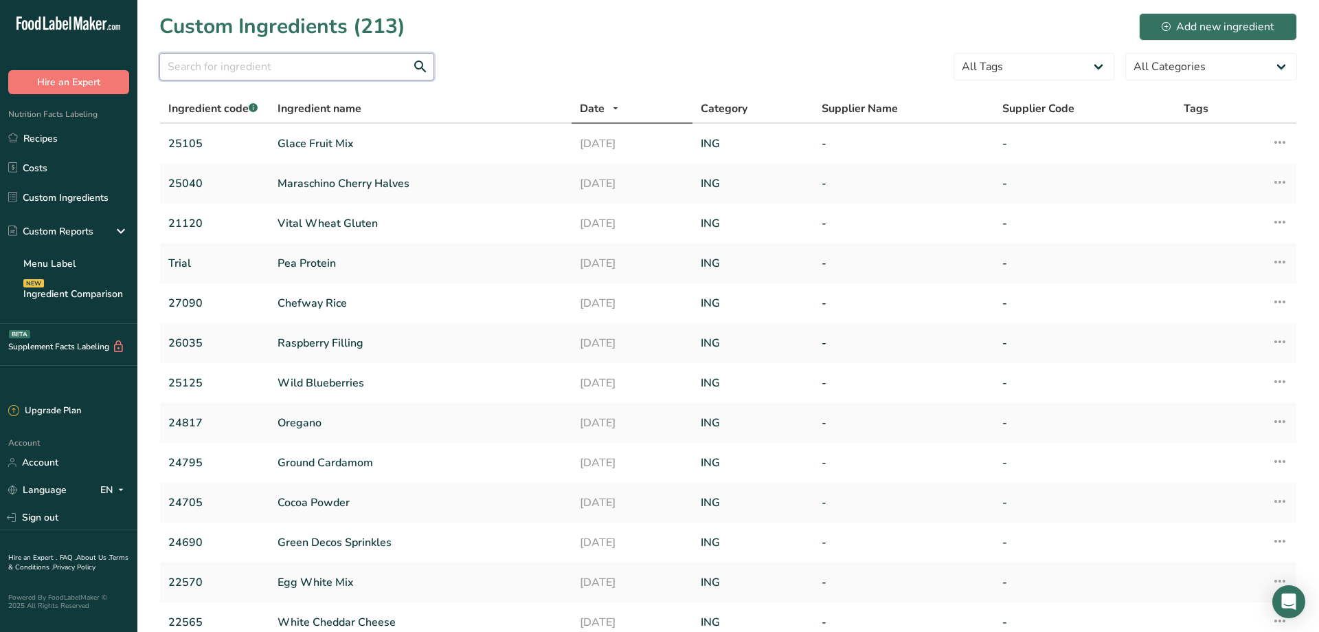
click at [220, 67] on input "text" at bounding box center [296, 66] width 275 height 27
type input "25105"
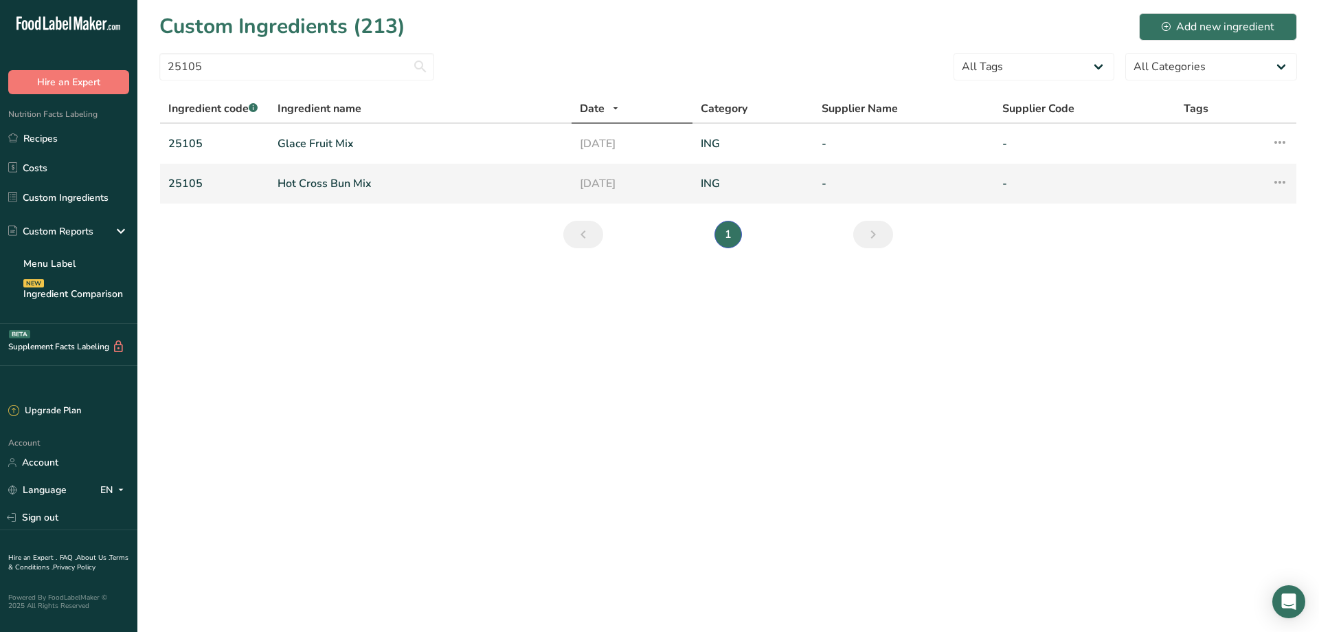
click at [1279, 179] on icon at bounding box center [1280, 182] width 16 height 25
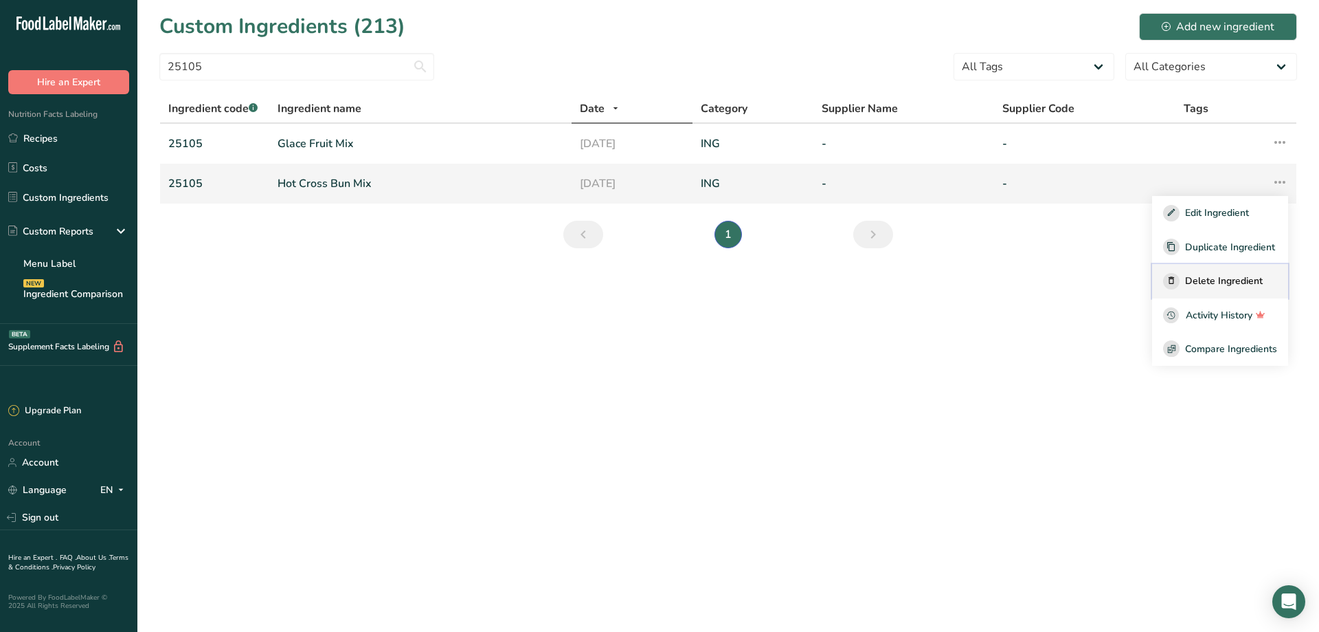
click at [1198, 283] on span "Delete Ingredient" at bounding box center [1224, 281] width 78 height 14
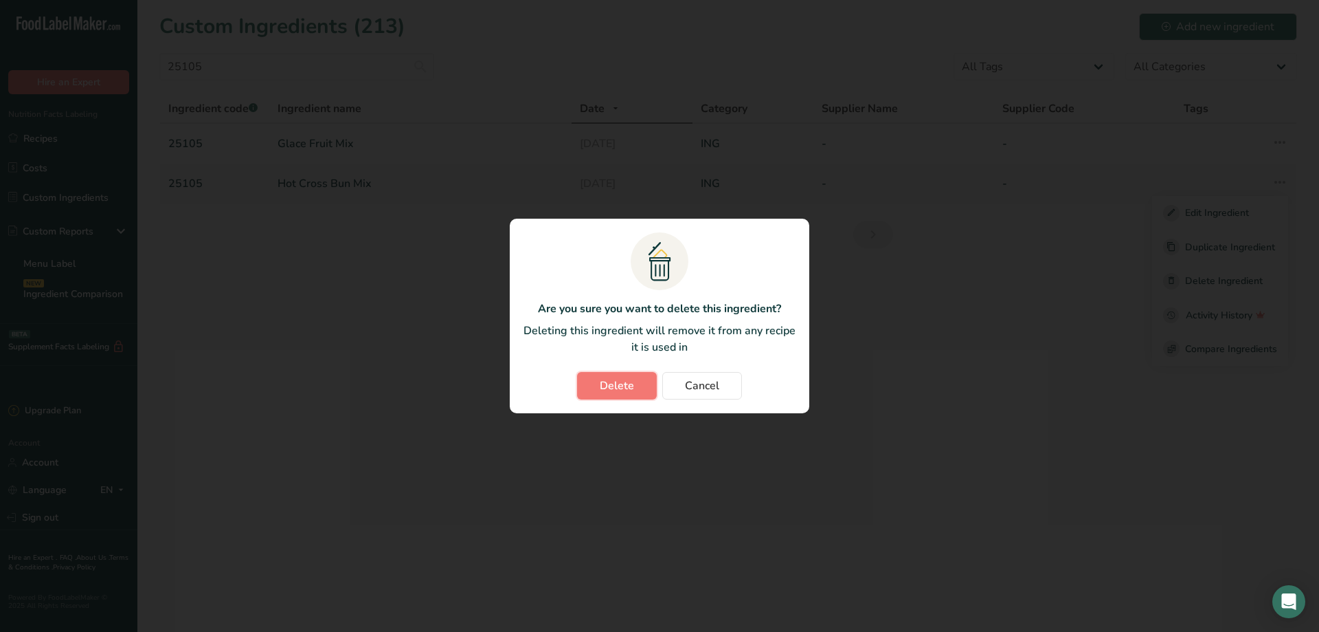
click at [612, 381] on span "Delete" at bounding box center [617, 385] width 34 height 16
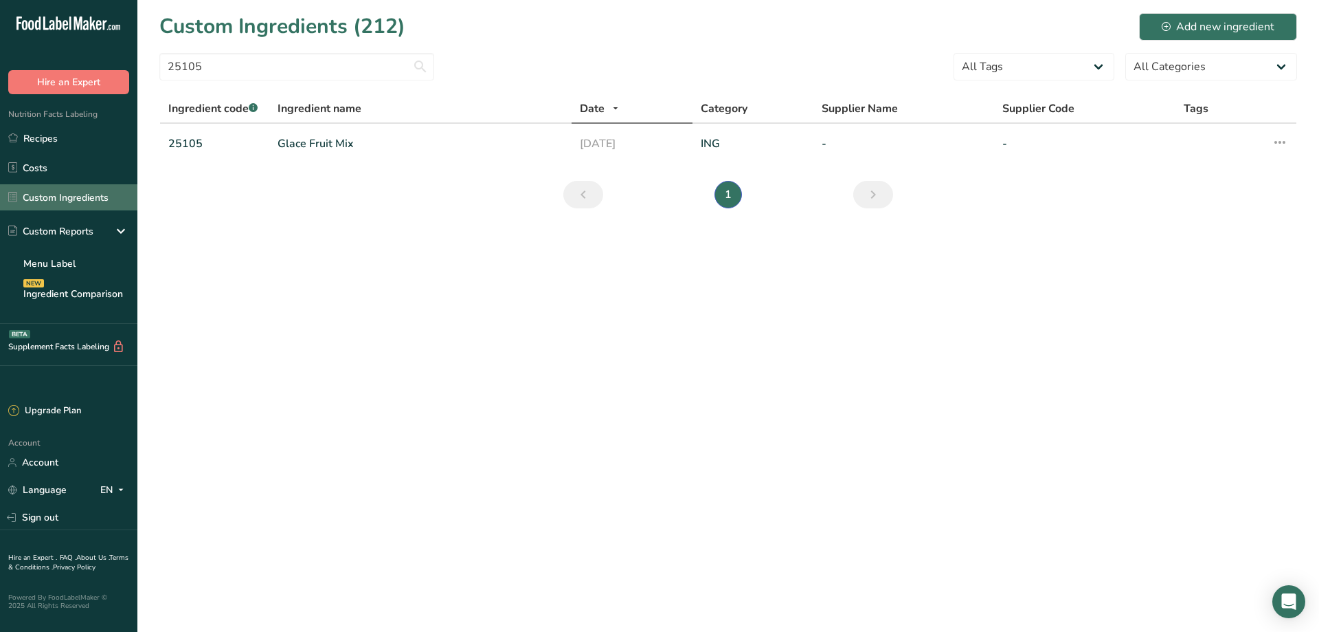
click at [59, 197] on link "Custom Ingredients" at bounding box center [68, 197] width 137 height 26
click at [38, 144] on link "Recipes" at bounding box center [68, 138] width 137 height 26
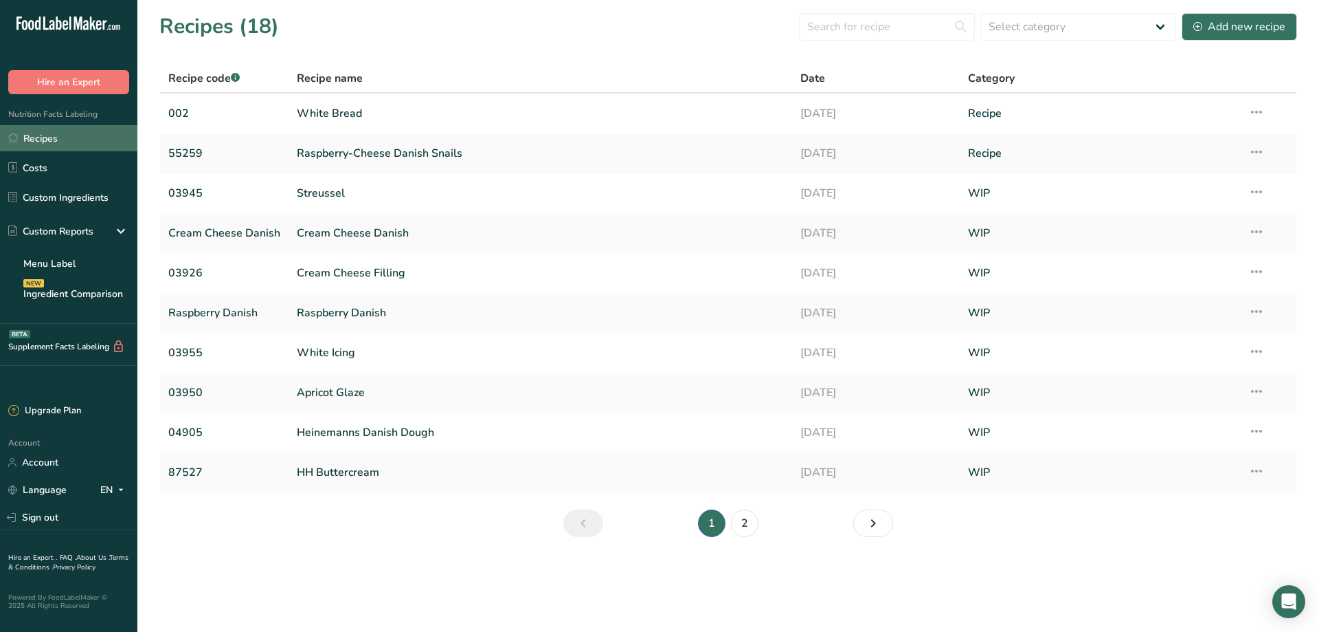
click at [55, 139] on link "Recipes" at bounding box center [68, 138] width 137 height 26
click at [746, 526] on link "2" at bounding box center [744, 522] width 27 height 27
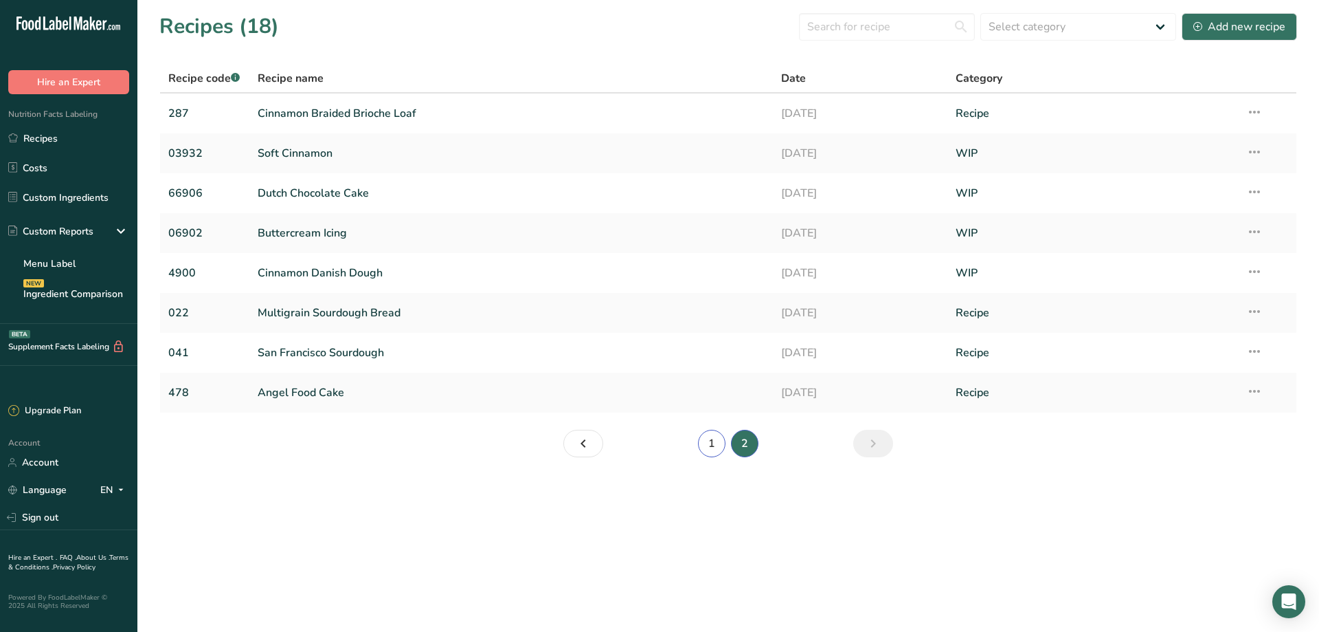
click at [718, 443] on link "1" at bounding box center [711, 443] width 27 height 27
